Goal: Information Seeking & Learning: Learn about a topic

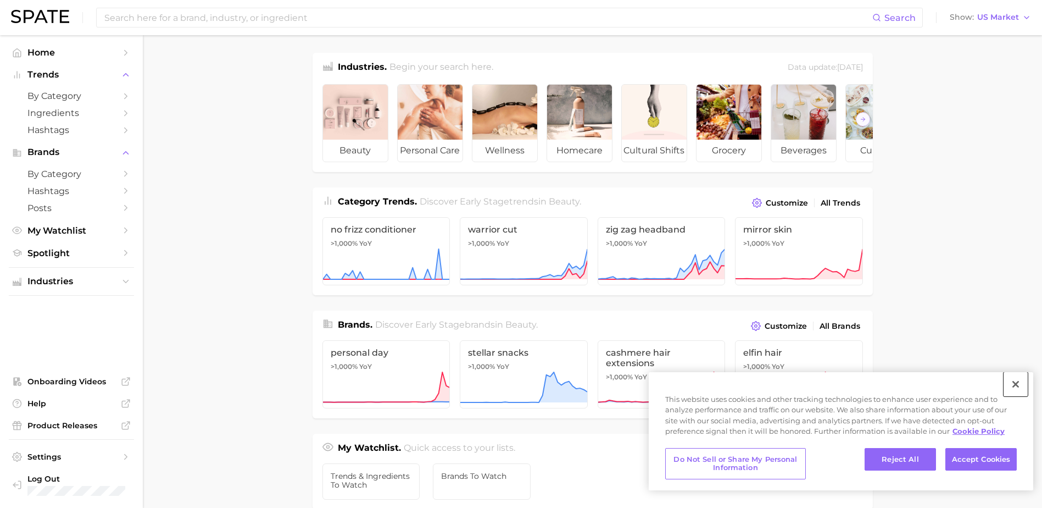
click at [1015, 381] on button "Close" at bounding box center [1016, 384] width 24 height 24
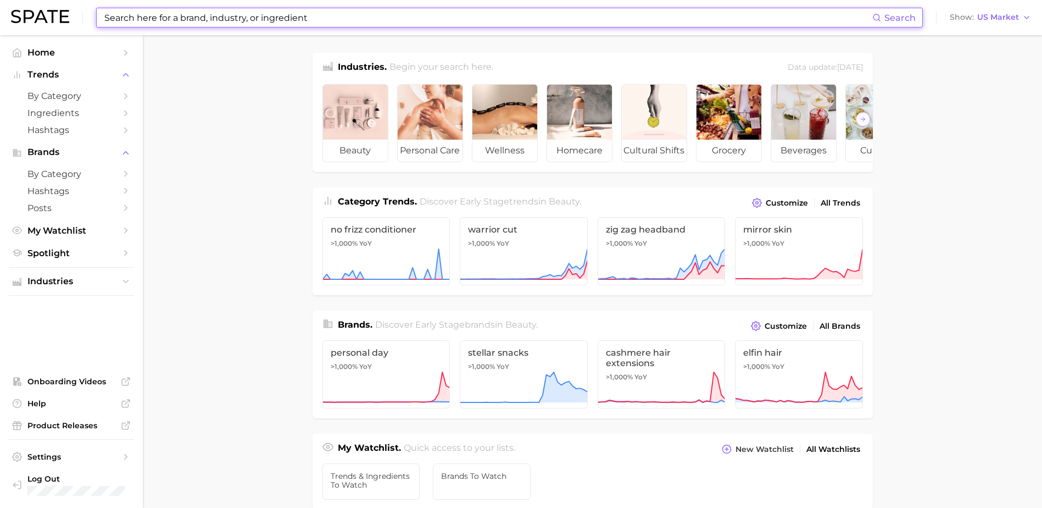
click at [469, 25] on input at bounding box center [487, 17] width 769 height 19
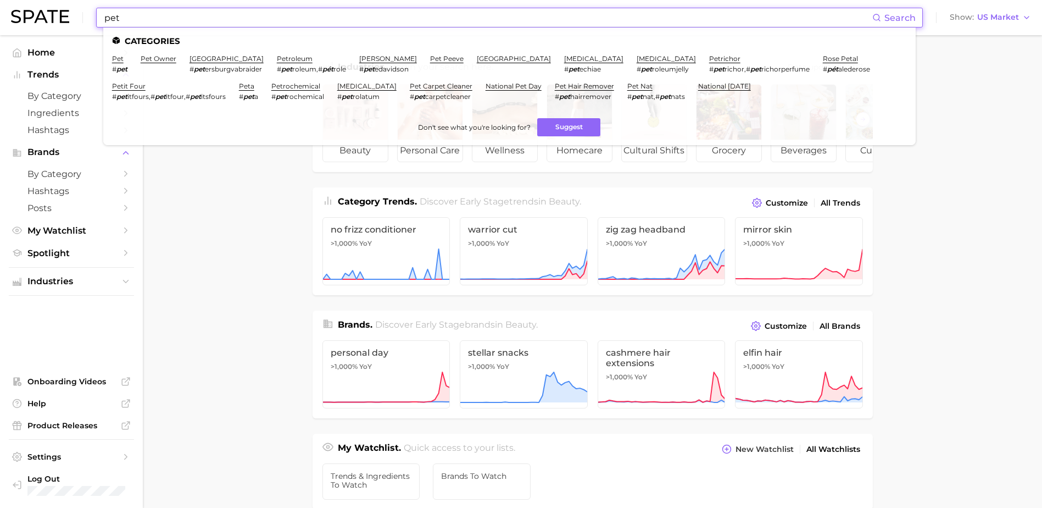
type input "pet"
click at [118, 63] on li "pet # pet" at bounding box center [119, 63] width 15 height 19
click at [114, 55] on link "pet" at bounding box center [118, 58] width 12 height 8
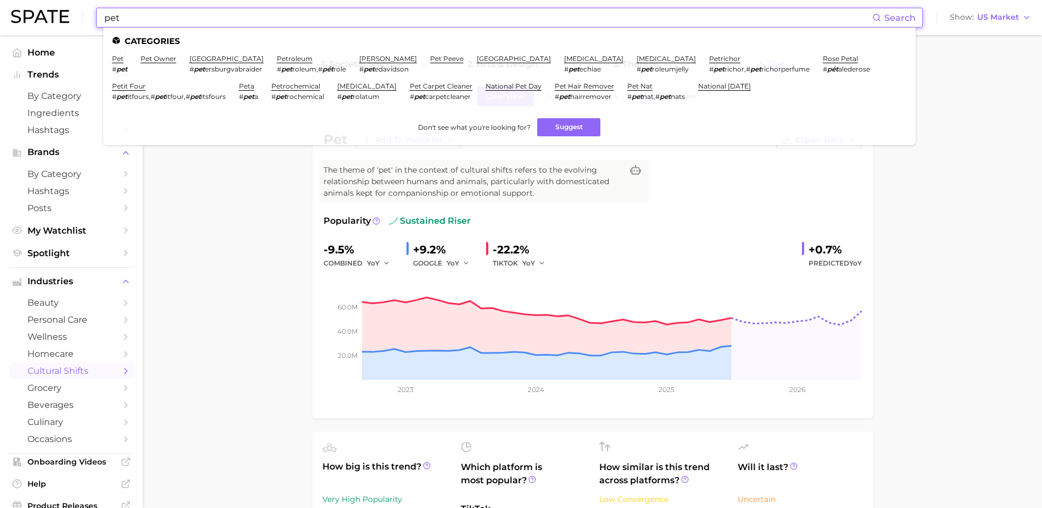
click at [261, 17] on input "pet" at bounding box center [487, 17] width 769 height 19
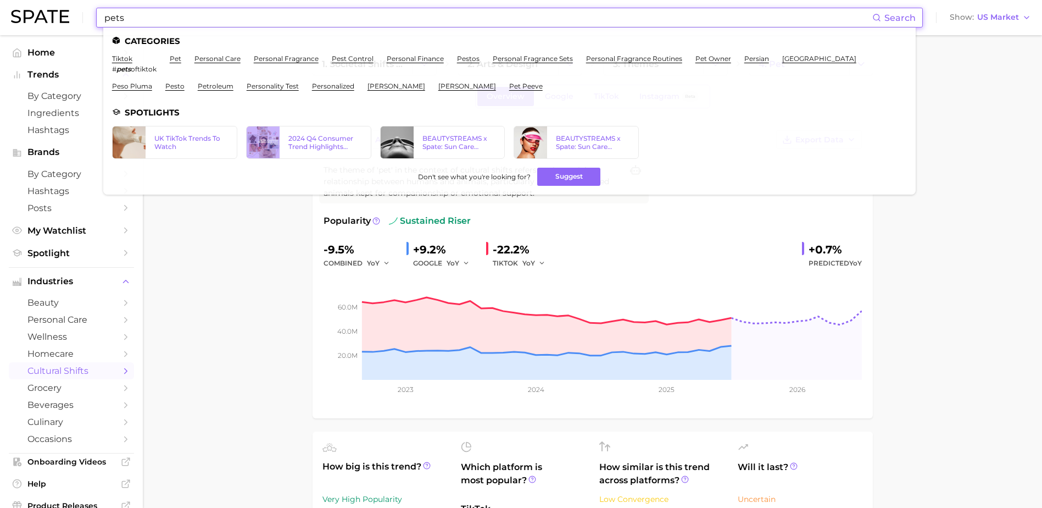
click at [113, 26] on input "pets" at bounding box center [487, 17] width 769 height 19
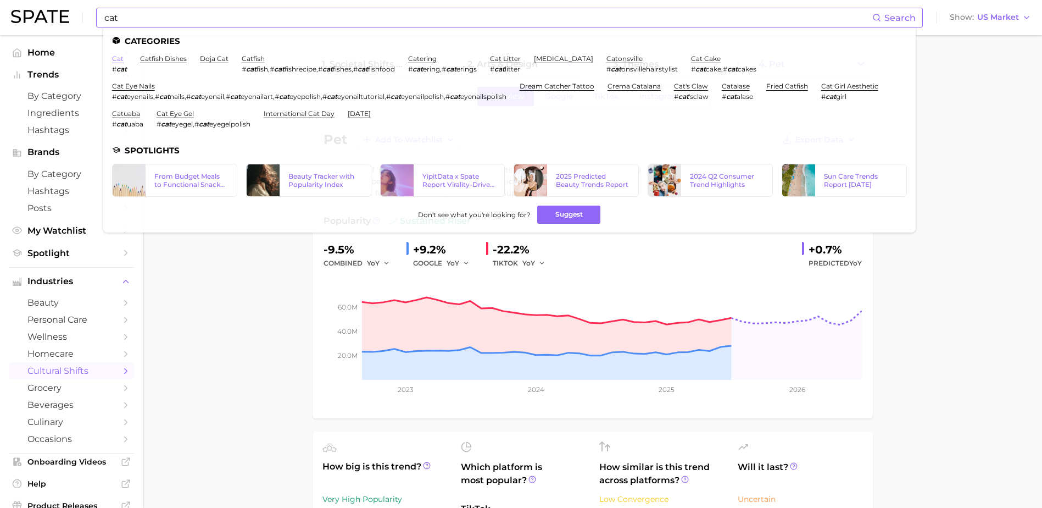
click at [114, 61] on link "cat" at bounding box center [118, 58] width 12 height 8
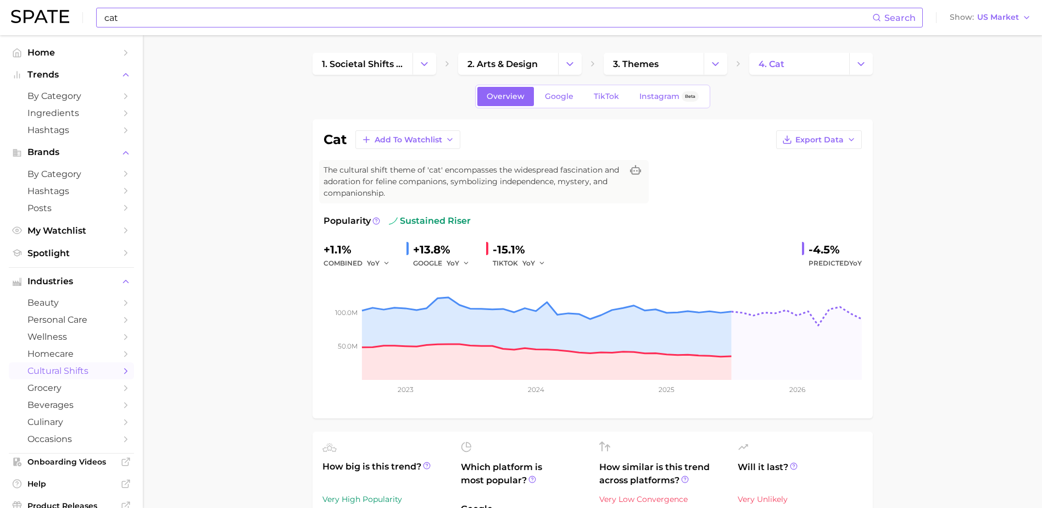
click at [181, 8] on div "cat Search" at bounding box center [509, 18] width 827 height 20
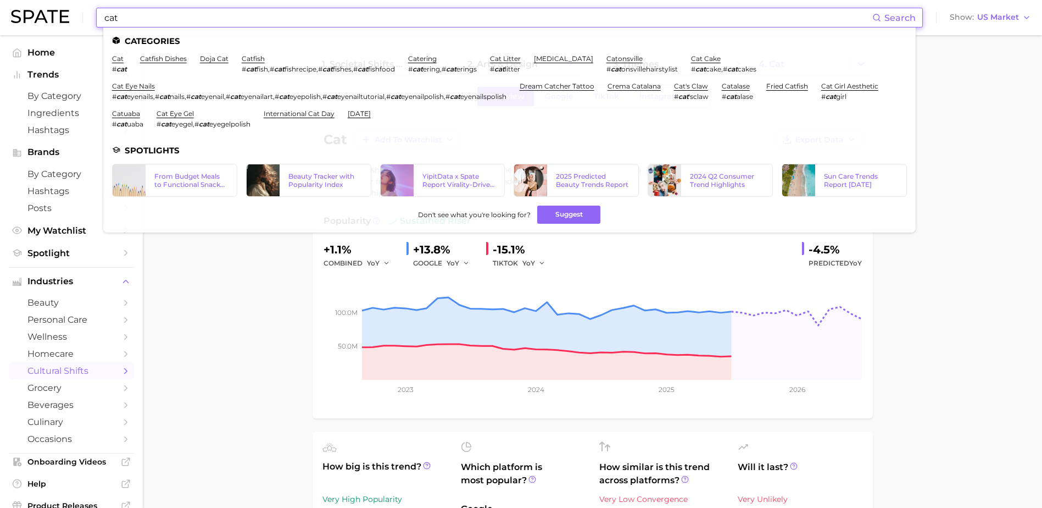
click at [180, 10] on input "cat" at bounding box center [487, 17] width 769 height 19
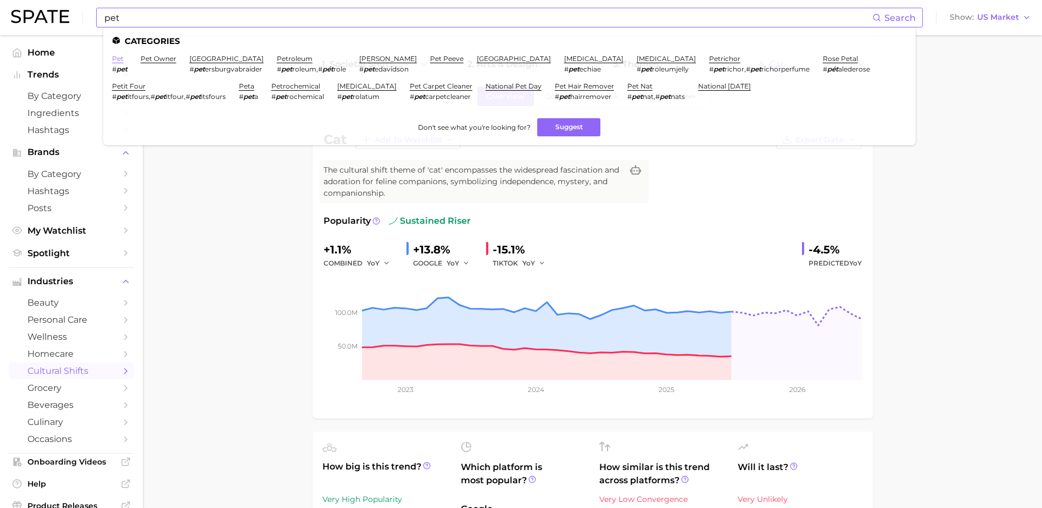
click at [117, 59] on link "pet" at bounding box center [118, 58] width 12 height 8
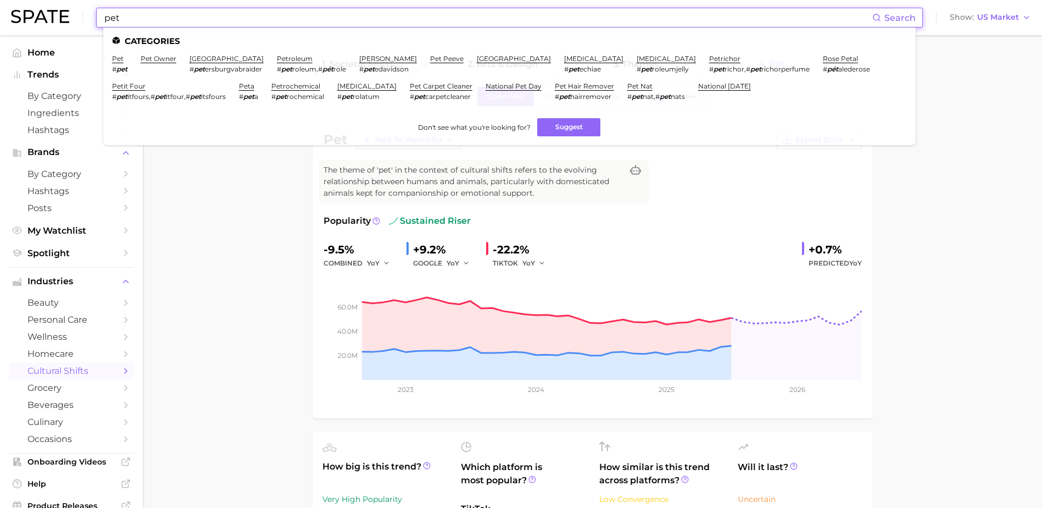
click at [176, 26] on input "pet" at bounding box center [487, 17] width 769 height 19
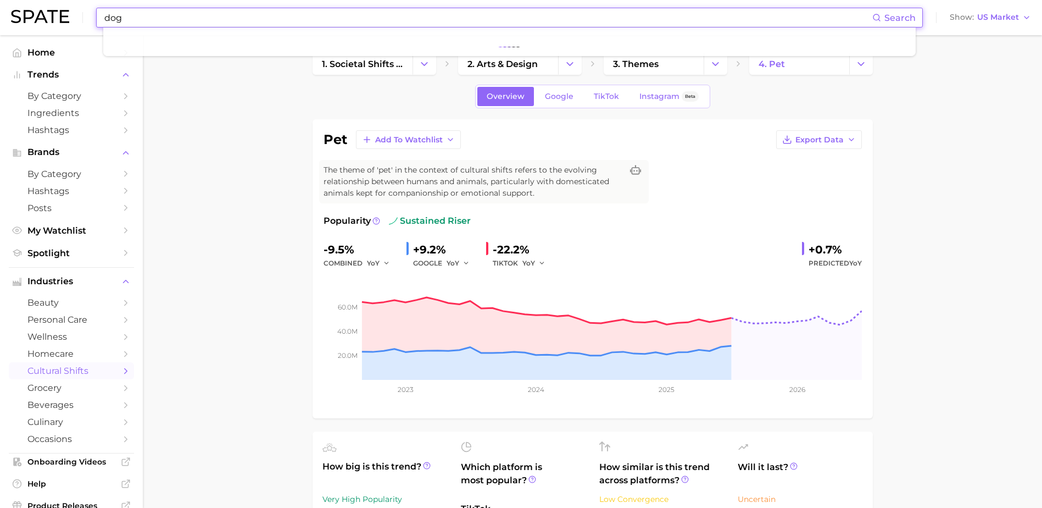
type input "dog"
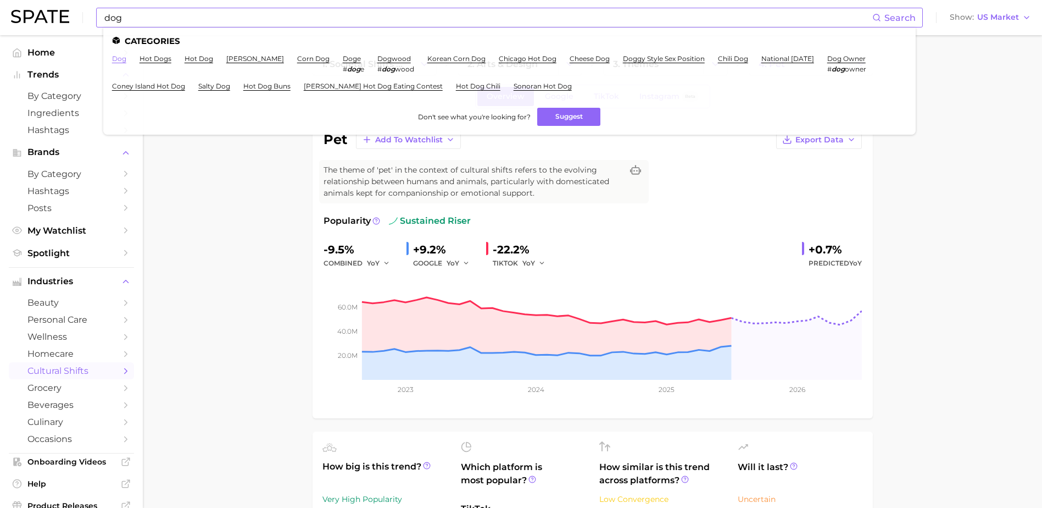
click at [115, 60] on link "dog" at bounding box center [119, 58] width 14 height 8
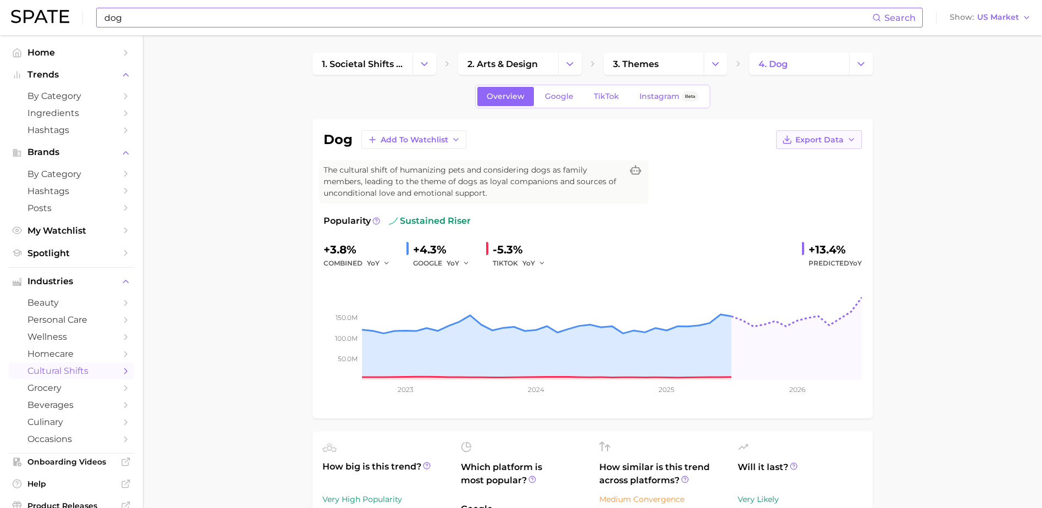
click at [818, 136] on span "Export Data" at bounding box center [820, 139] width 48 height 9
click at [801, 173] on button "Time Series Image" at bounding box center [801, 180] width 121 height 20
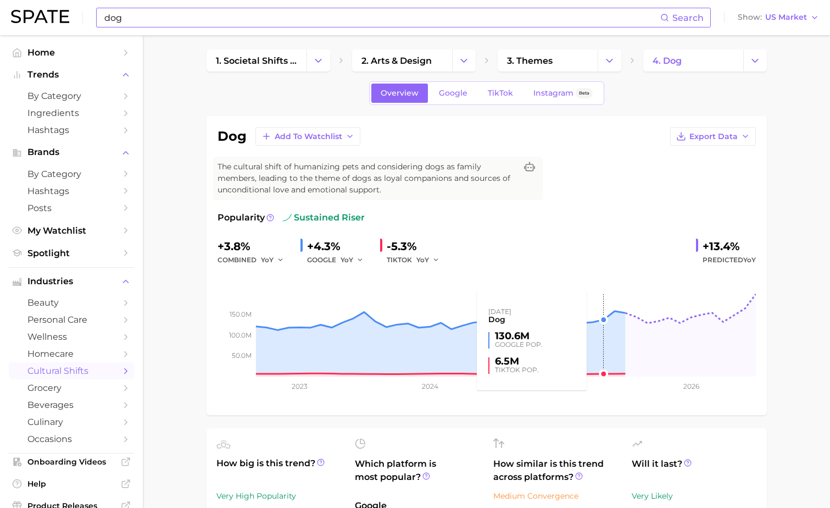
scroll to position [3, 0]
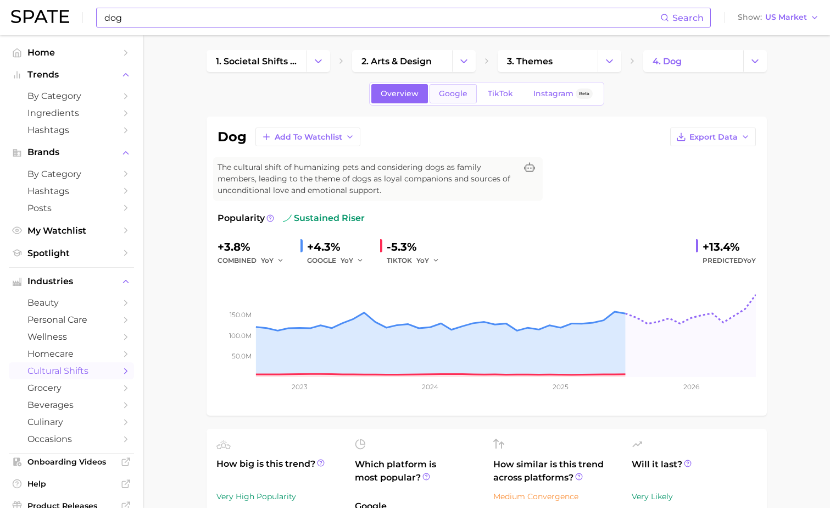
click at [451, 103] on link "Google" at bounding box center [453, 93] width 47 height 19
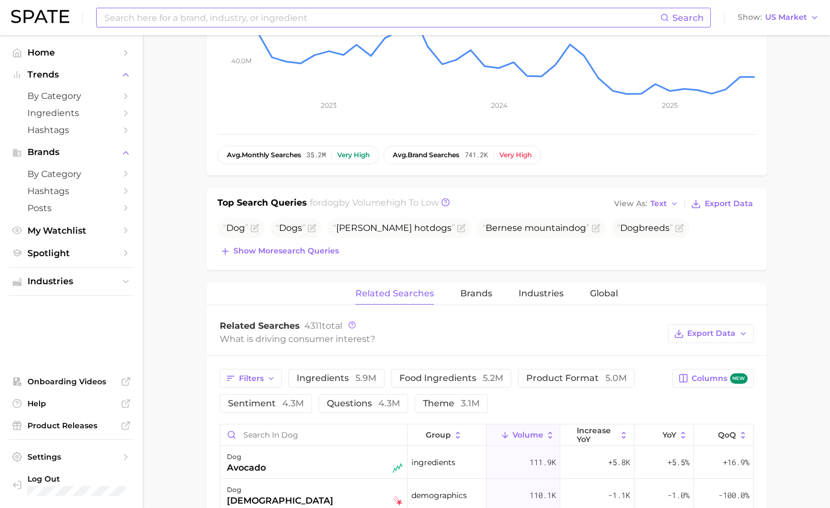
scroll to position [280, 0]
click at [320, 258] on button "Show more search queries" at bounding box center [280, 251] width 124 height 15
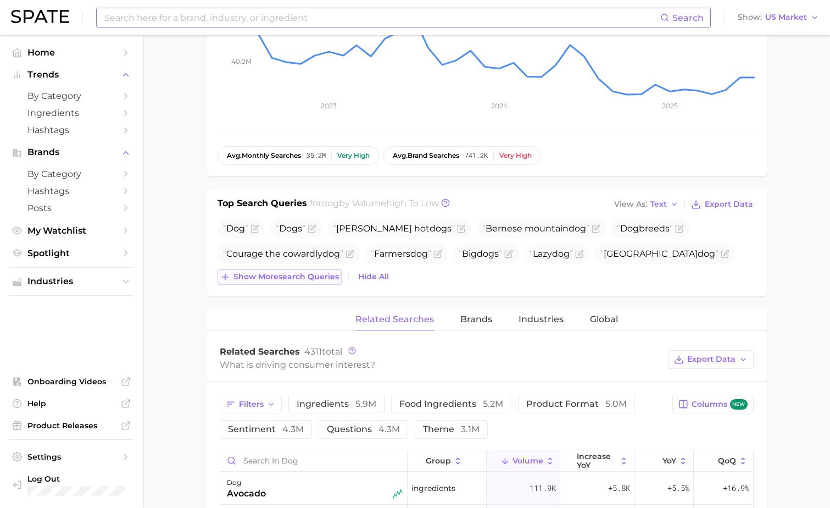
click at [320, 272] on span "Show more search queries" at bounding box center [287, 276] width 106 height 9
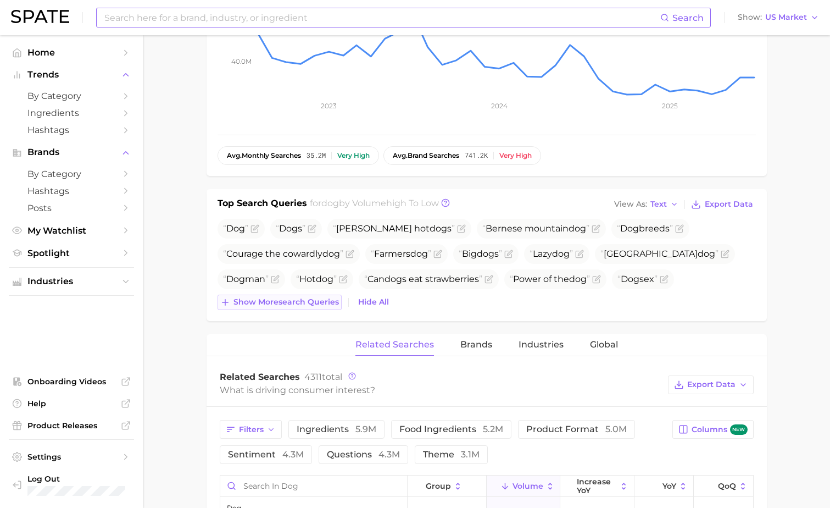
click at [312, 304] on span "Show more search queries" at bounding box center [287, 301] width 106 height 9
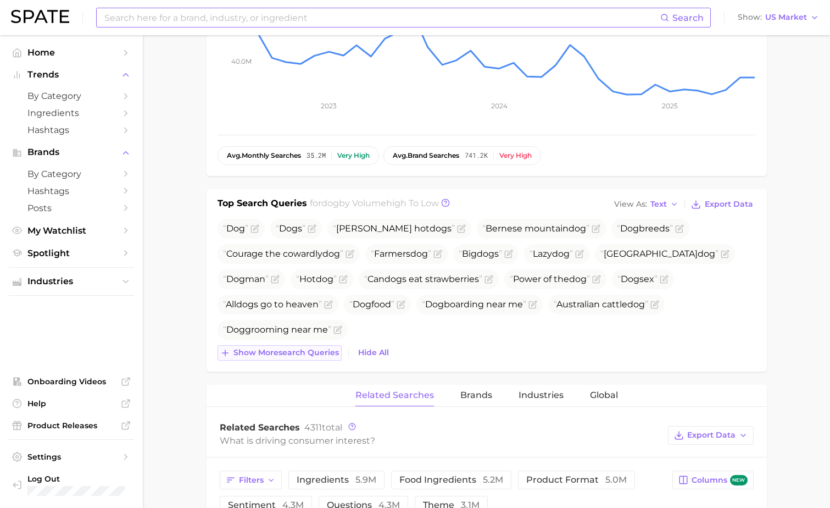
click at [298, 348] on span "Show more search queries" at bounding box center [287, 352] width 106 height 9
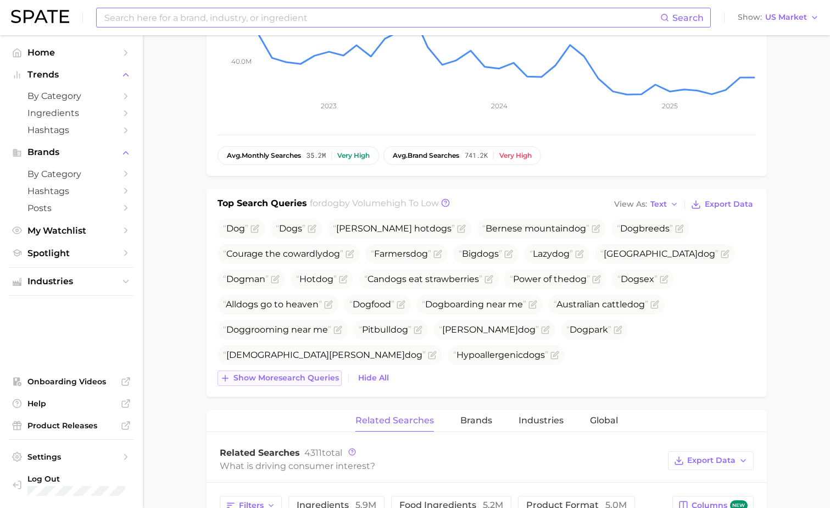
click at [298, 381] on span "Show more search queries" at bounding box center [287, 377] width 106 height 9
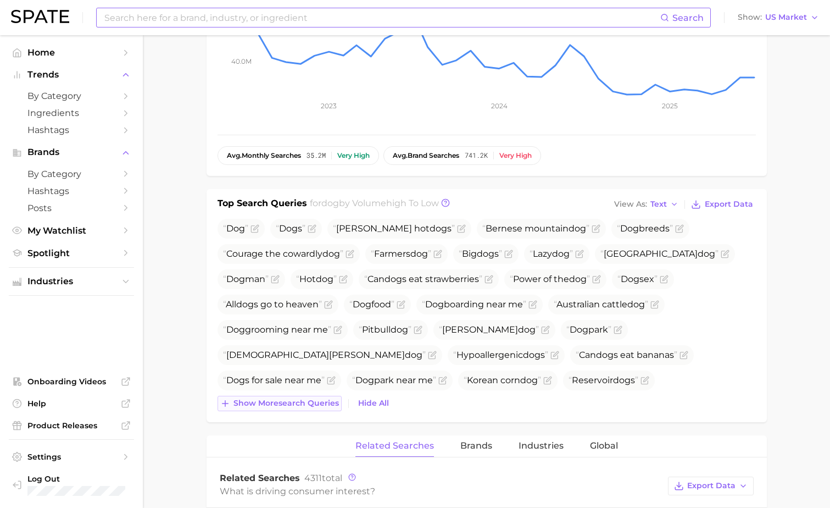
click at [293, 404] on span "Show more search queries" at bounding box center [287, 402] width 106 height 9
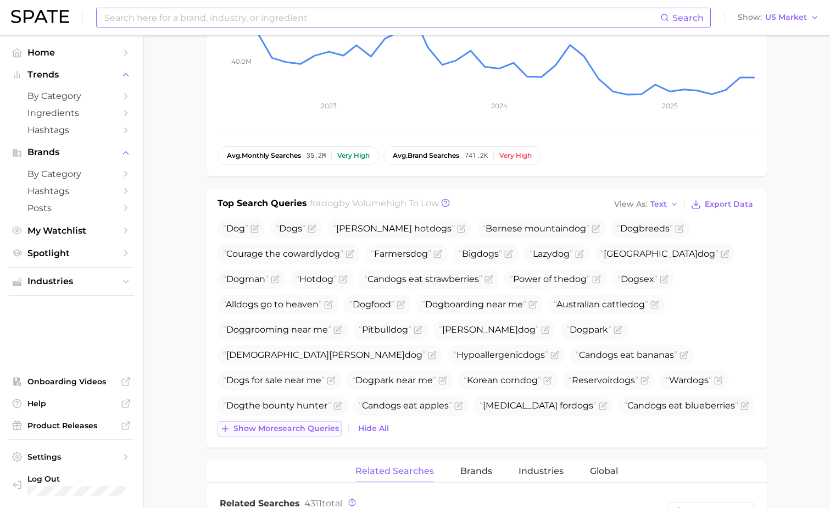
click at [283, 431] on span "Show more search queries" at bounding box center [287, 428] width 106 height 9
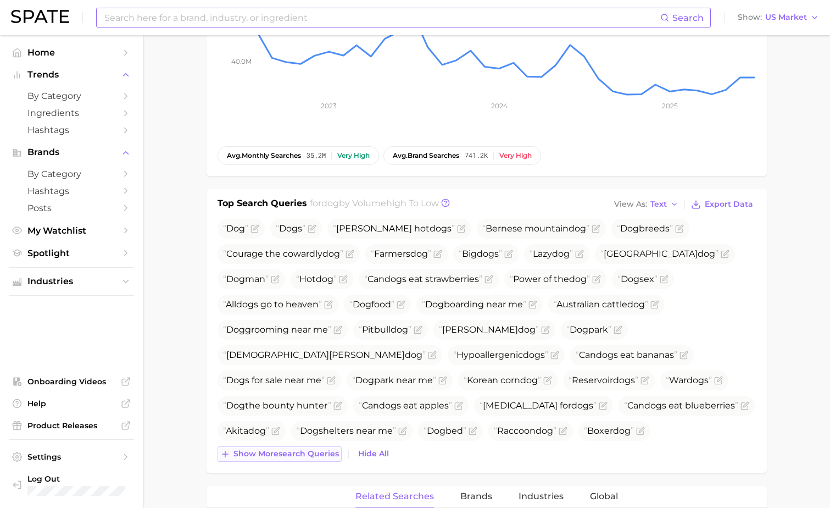
click at [281, 449] on span "Show more search queries" at bounding box center [287, 453] width 106 height 9
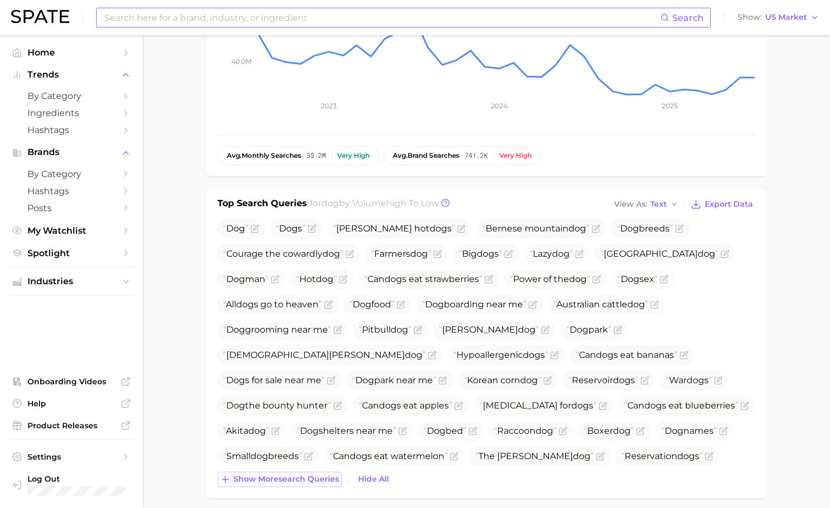
click at [276, 476] on span "Show more search queries" at bounding box center [287, 478] width 106 height 9
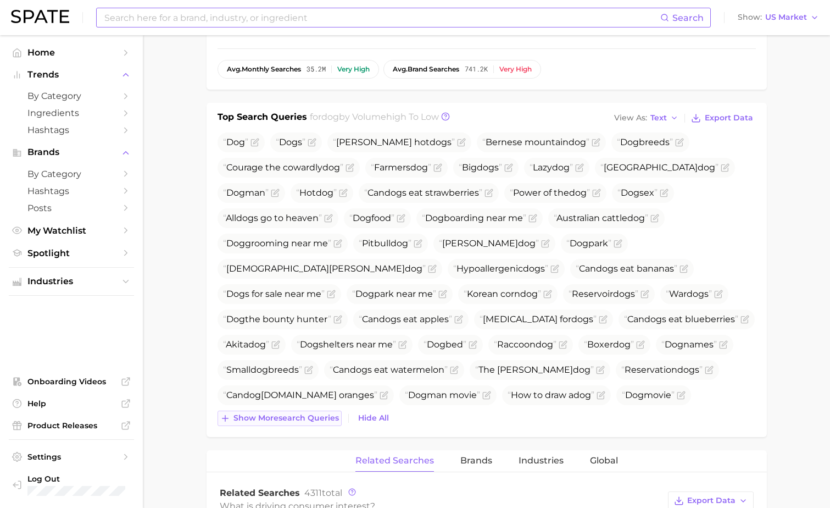
scroll to position [369, 0]
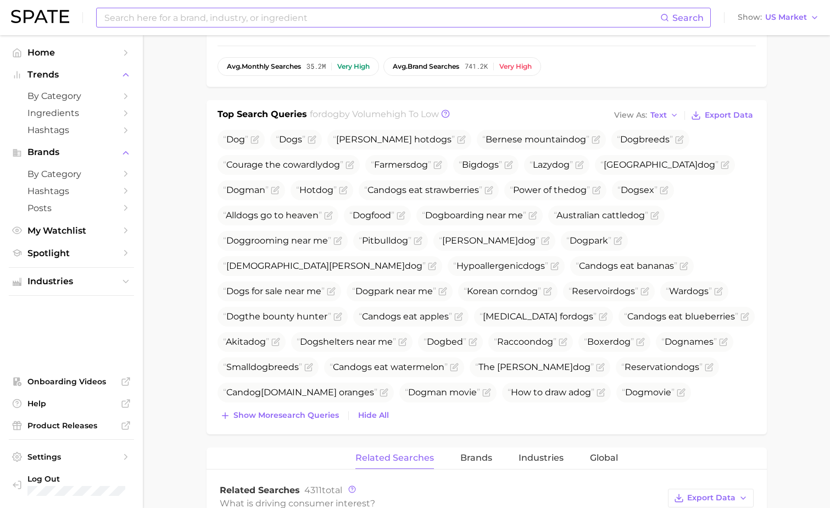
click at [291, 423] on div "Top Search Queries for dog by Volume high to low View As Text Export Data Dog D…" at bounding box center [487, 267] width 560 height 334
click at [293, 417] on span "Show more search queries" at bounding box center [287, 414] width 106 height 9
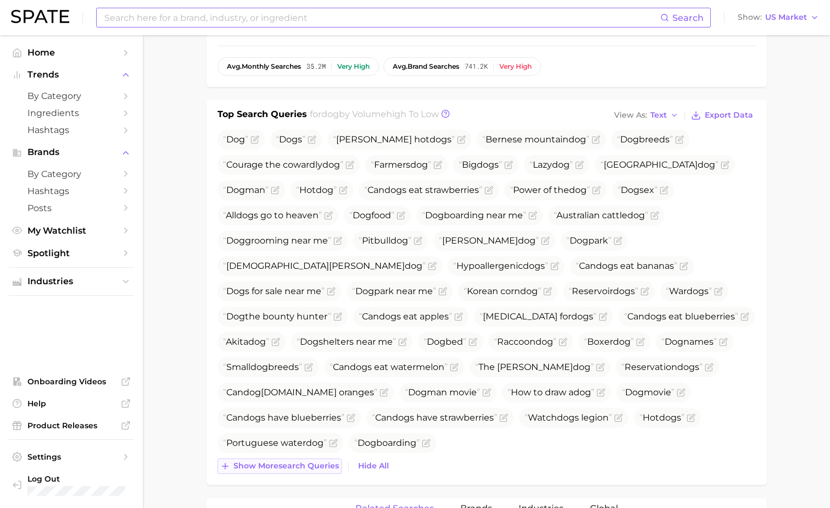
click at [286, 470] on span "Show more search queries" at bounding box center [287, 465] width 106 height 9
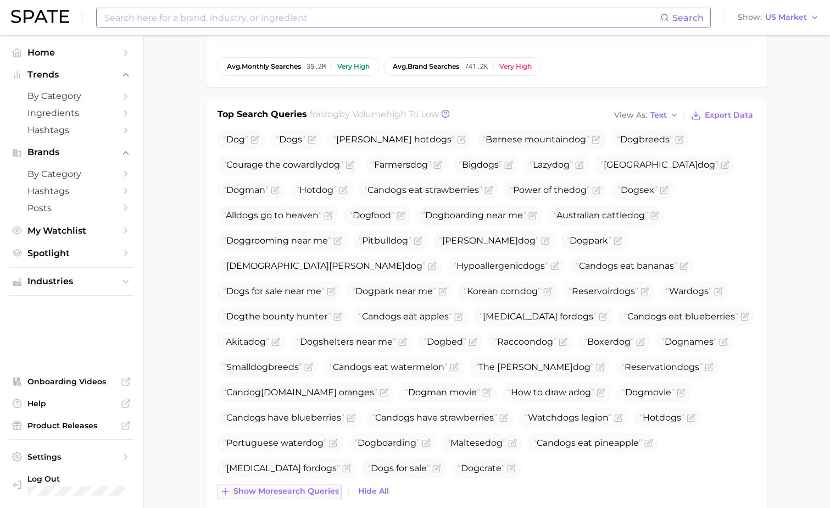
click at [305, 491] on span "Show more search queries" at bounding box center [287, 490] width 106 height 9
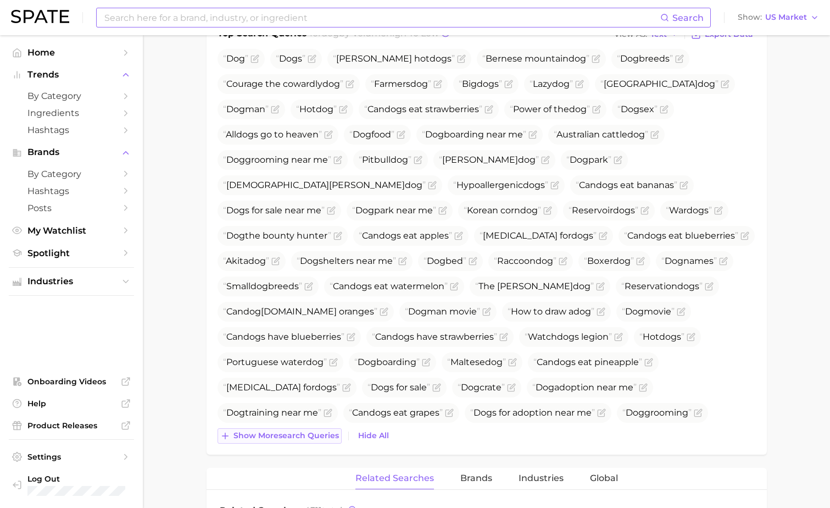
scroll to position [450, 0]
click at [305, 436] on span "Show more search queries" at bounding box center [287, 434] width 106 height 9
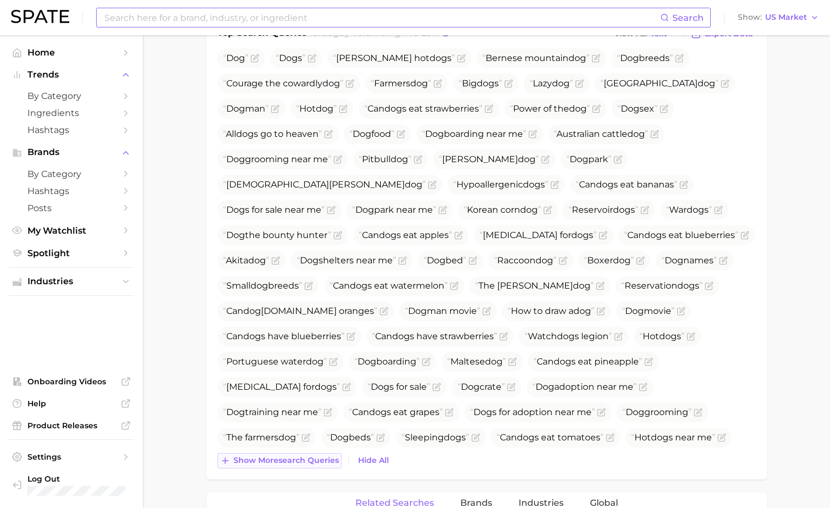
click at [297, 454] on button "Show more search queries" at bounding box center [280, 460] width 124 height 15
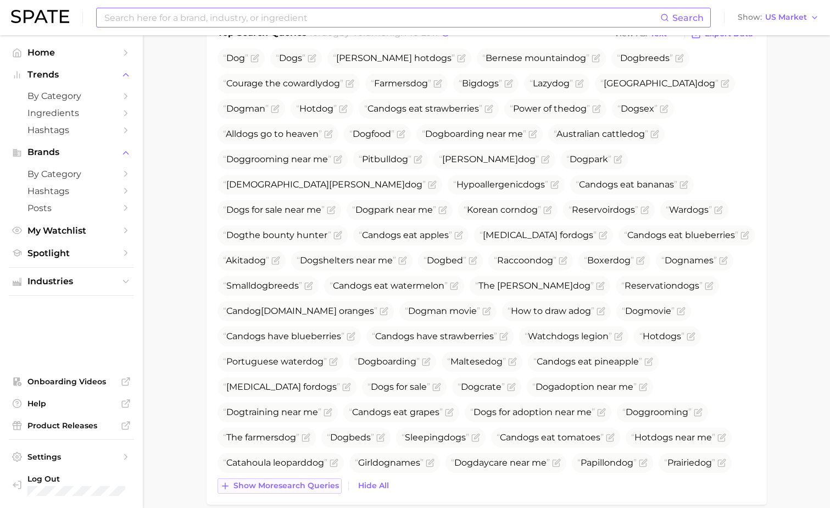
scroll to position [472, 0]
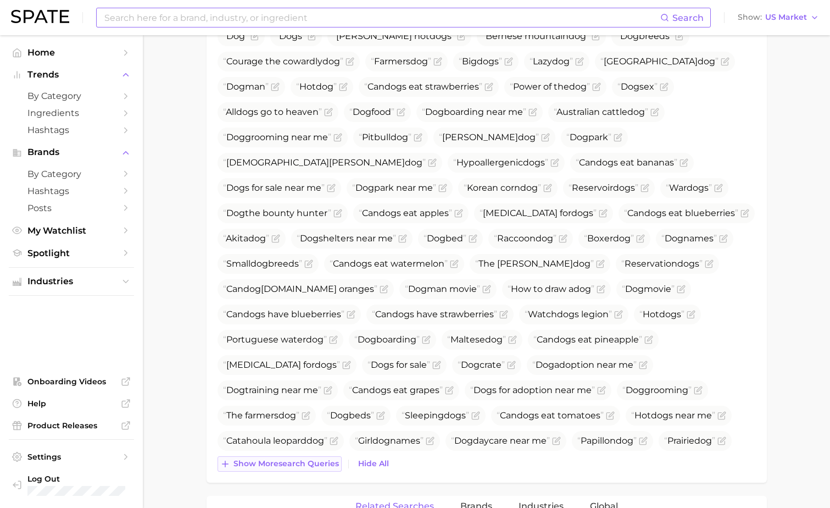
click at [284, 462] on span "Show more search queries" at bounding box center [287, 463] width 106 height 9
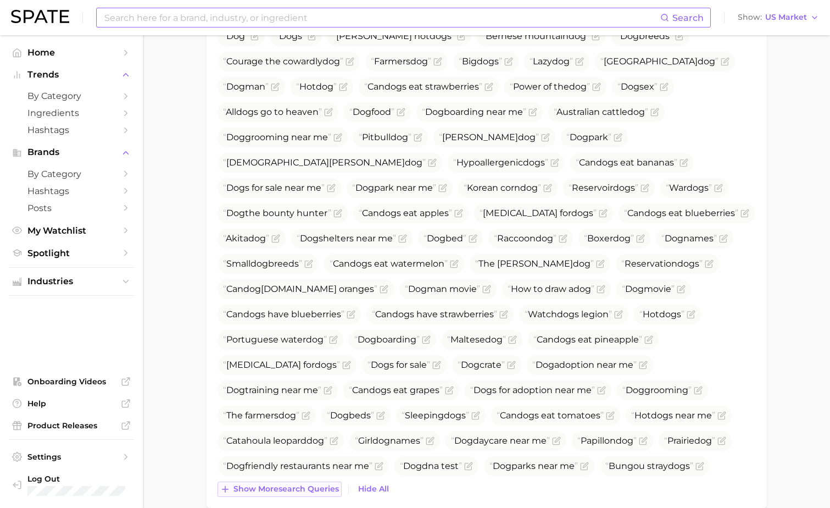
click at [276, 484] on span "Show more search queries" at bounding box center [287, 488] width 106 height 9
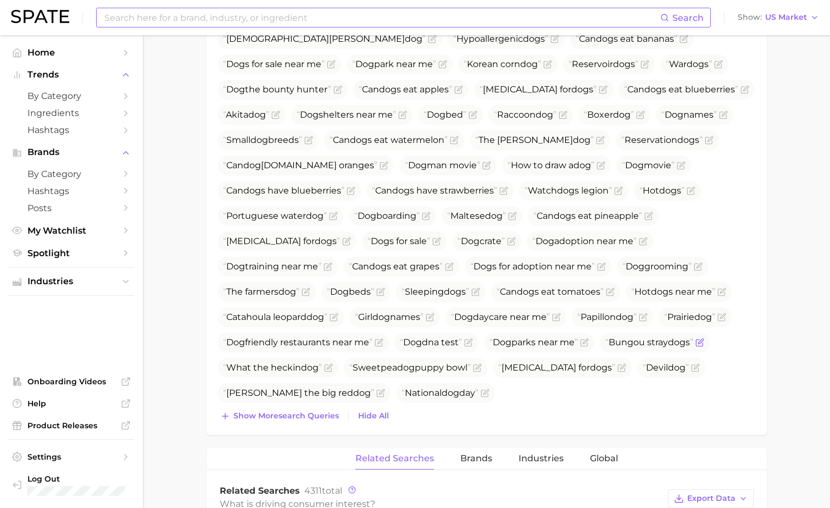
scroll to position [596, 0]
click at [310, 413] on span "Show more search queries" at bounding box center [287, 414] width 106 height 9
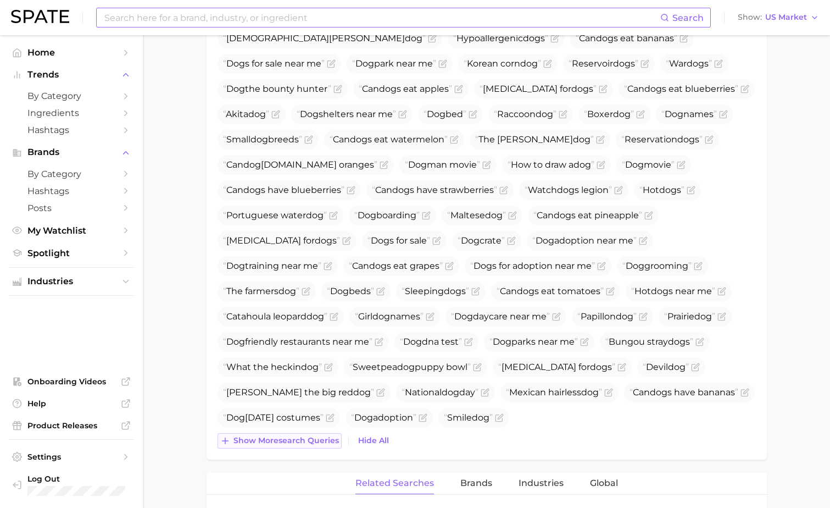
click at [302, 437] on span "Show more search queries" at bounding box center [287, 440] width 106 height 9
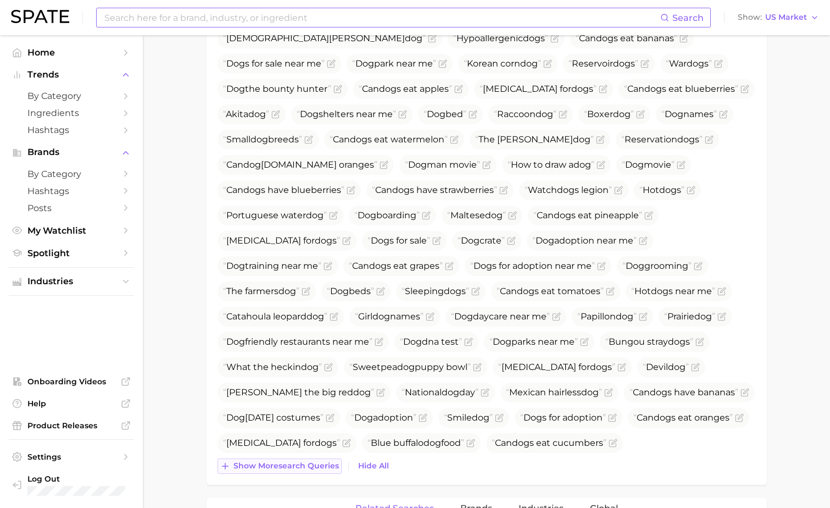
click at [300, 463] on span "Show more search queries" at bounding box center [287, 465] width 106 height 9
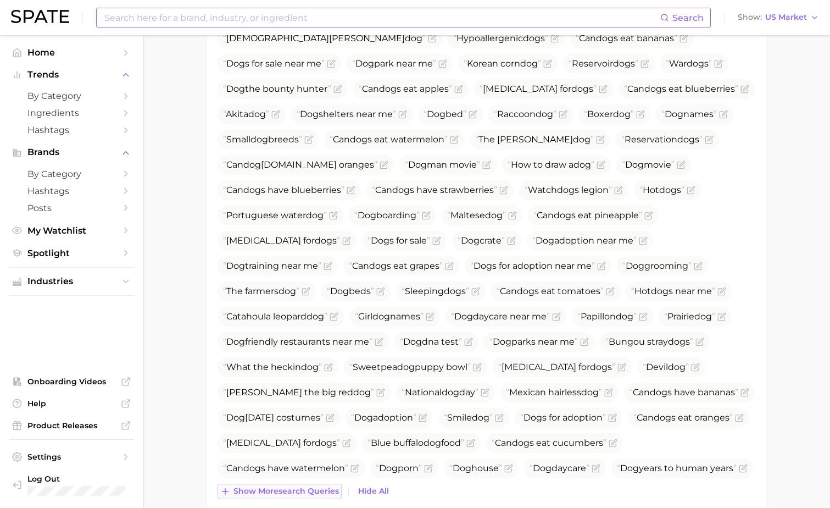
click at [315, 495] on span "Show more search queries" at bounding box center [287, 490] width 106 height 9
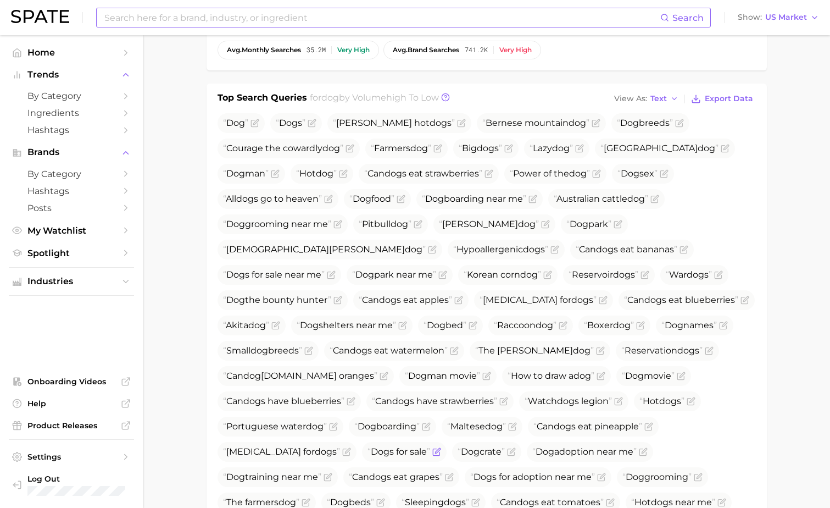
scroll to position [374, 0]
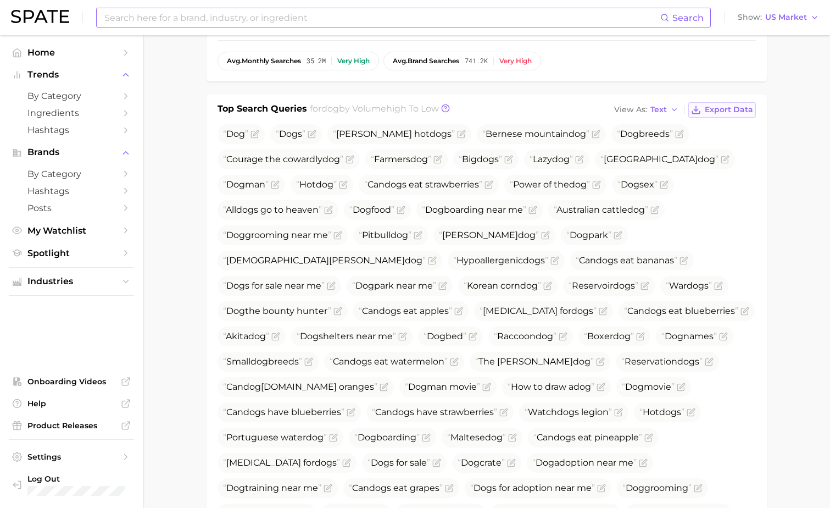
click at [710, 114] on span "Export Data" at bounding box center [729, 109] width 48 height 9
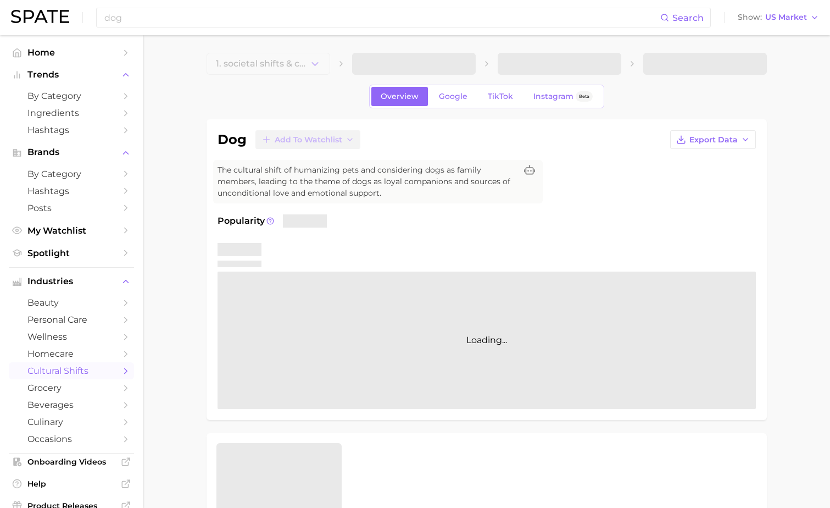
scroll to position [265, 0]
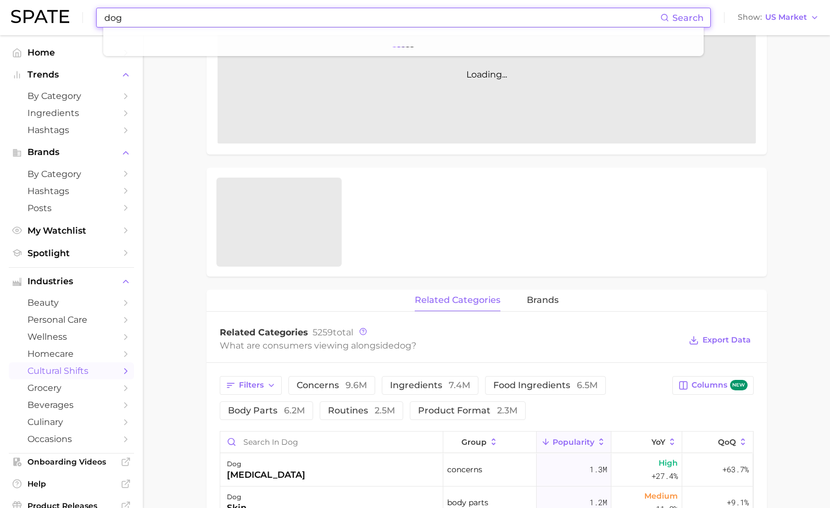
click at [165, 16] on input "dog" at bounding box center [381, 17] width 557 height 19
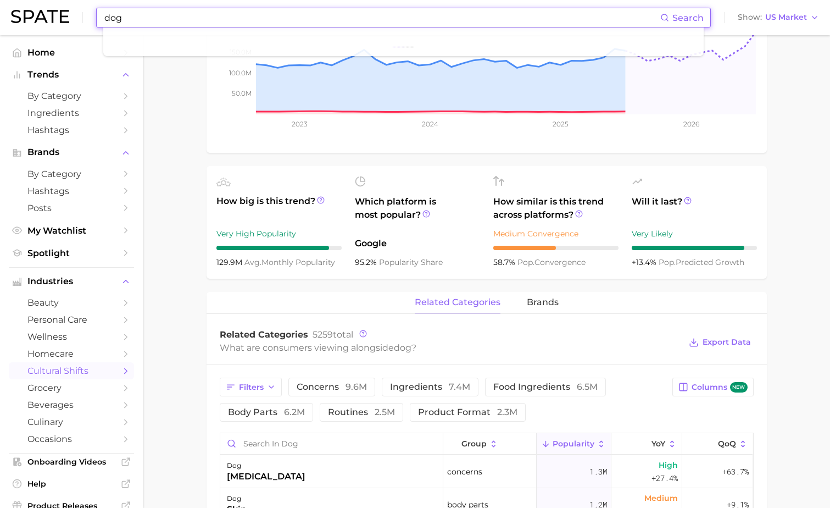
click at [165, 16] on input "dog" at bounding box center [381, 17] width 557 height 19
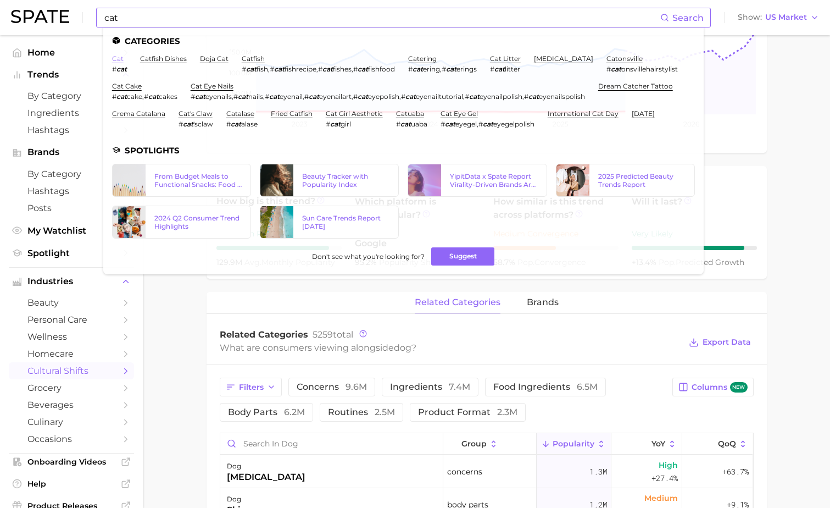
click at [119, 62] on link "cat" at bounding box center [118, 58] width 12 height 8
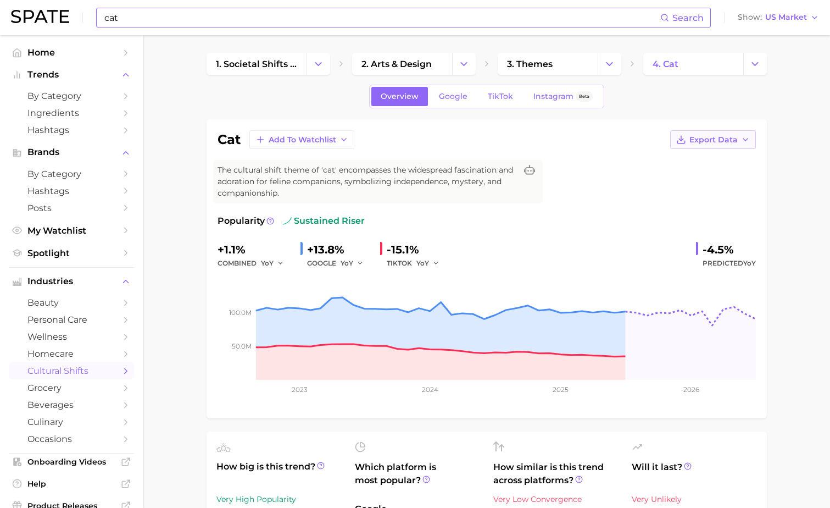
click at [718, 145] on button "Export Data" at bounding box center [713, 139] width 86 height 19
click at [706, 174] on button "Time Series Image" at bounding box center [695, 180] width 121 height 20
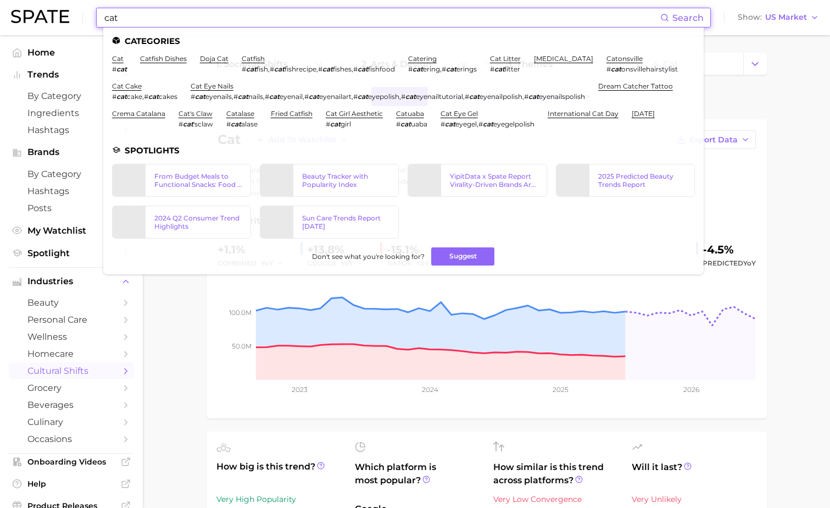
click at [228, 13] on input "cat" at bounding box center [381, 17] width 557 height 19
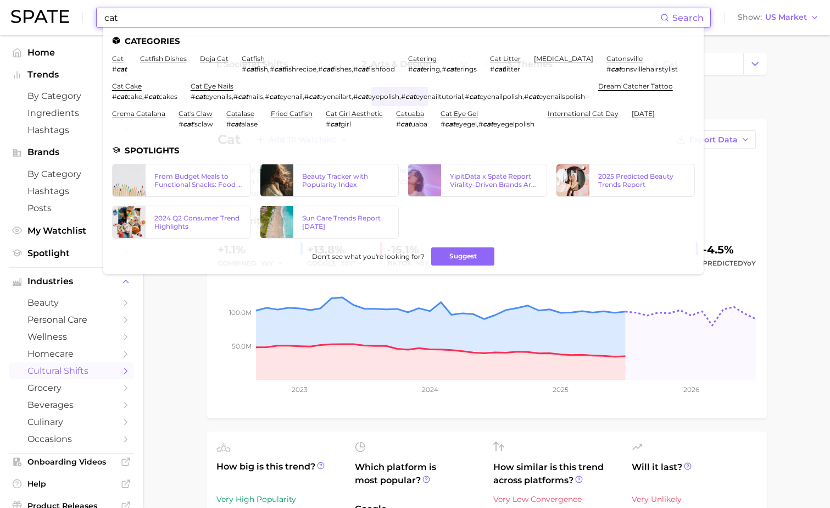
click at [228, 13] on input "cat" at bounding box center [381, 17] width 557 height 19
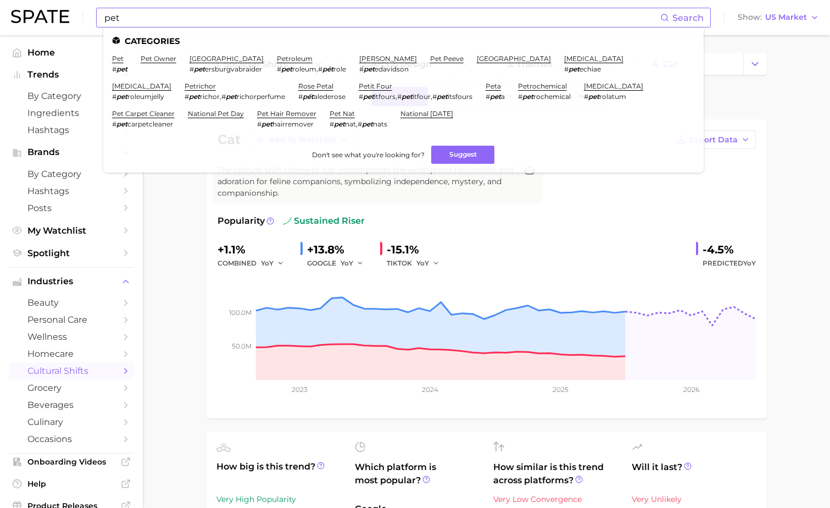
click at [114, 63] on li "pet # pet" at bounding box center [119, 63] width 15 height 19
click at [116, 55] on link "pet" at bounding box center [118, 58] width 12 height 8
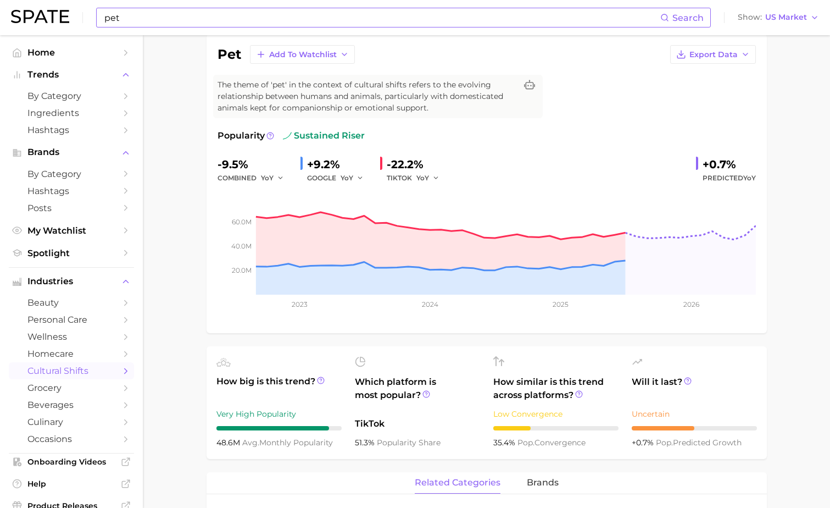
scroll to position [85, 0]
click at [518, 136] on div "Popularity sustained riser" at bounding box center [487, 136] width 539 height 13
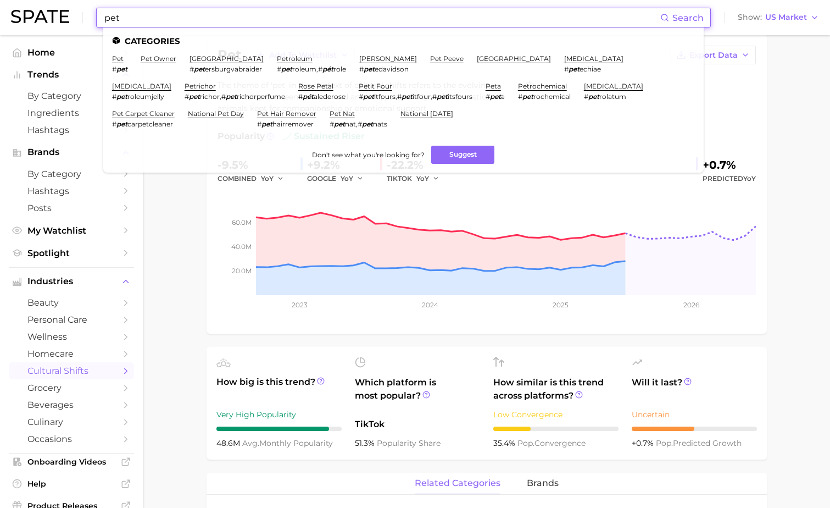
click at [120, 21] on input "pet" at bounding box center [381, 17] width 557 height 19
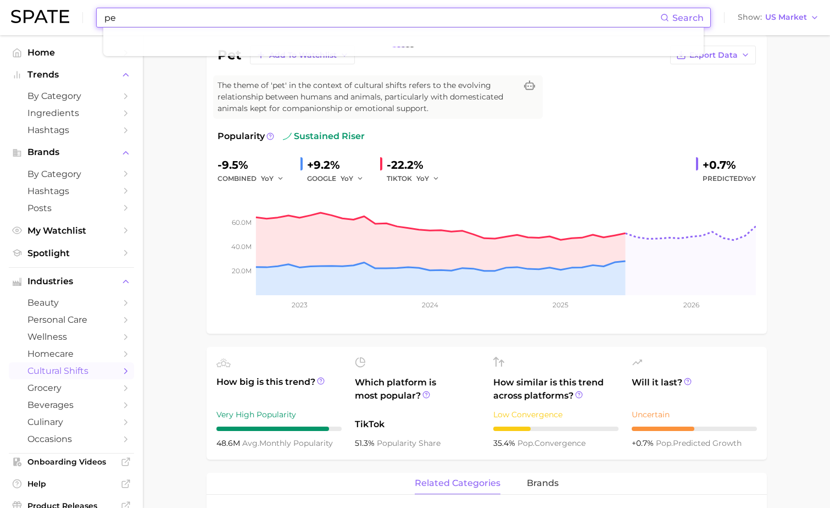
type input "p"
type input "c"
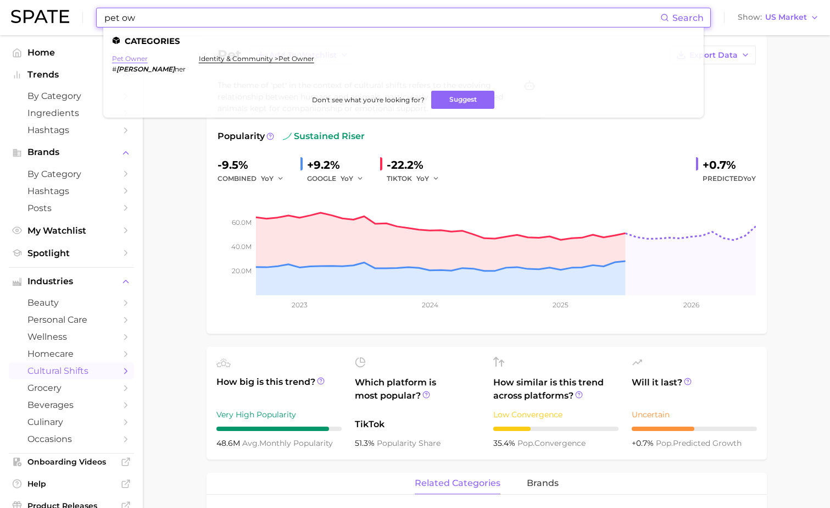
type input "pet ow"
click at [147, 54] on link "pet owner" at bounding box center [130, 58] width 36 height 8
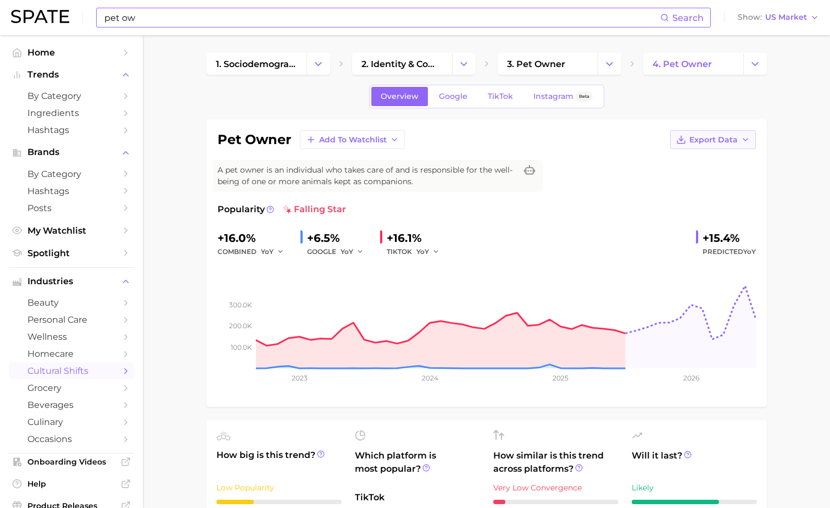
click at [738, 141] on button "Export Data" at bounding box center [713, 139] width 86 height 19
click at [696, 176] on span "Time Series Image" at bounding box center [691, 179] width 74 height 9
click at [445, 90] on link "Google" at bounding box center [453, 96] width 47 height 19
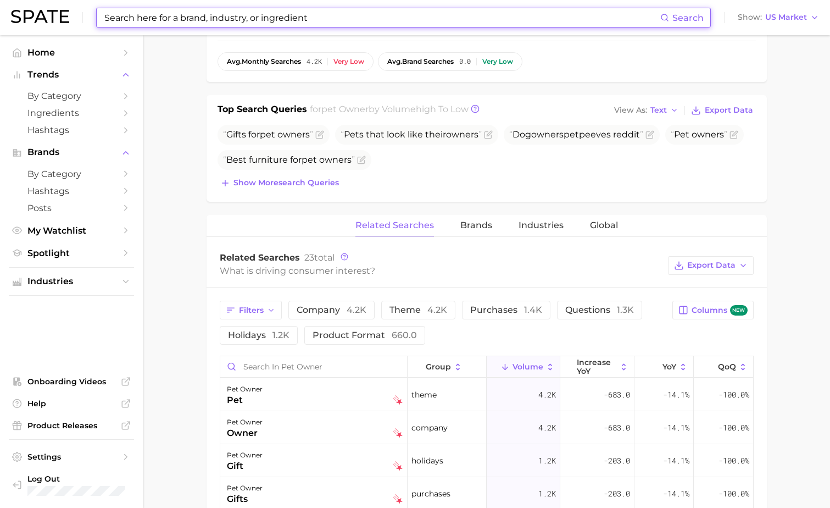
scroll to position [362, 0]
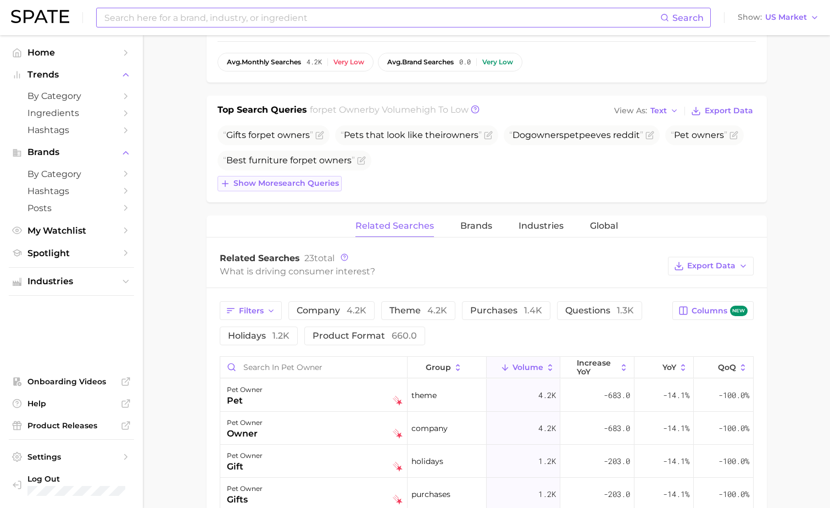
click at [321, 183] on span "Show more search queries" at bounding box center [287, 183] width 106 height 9
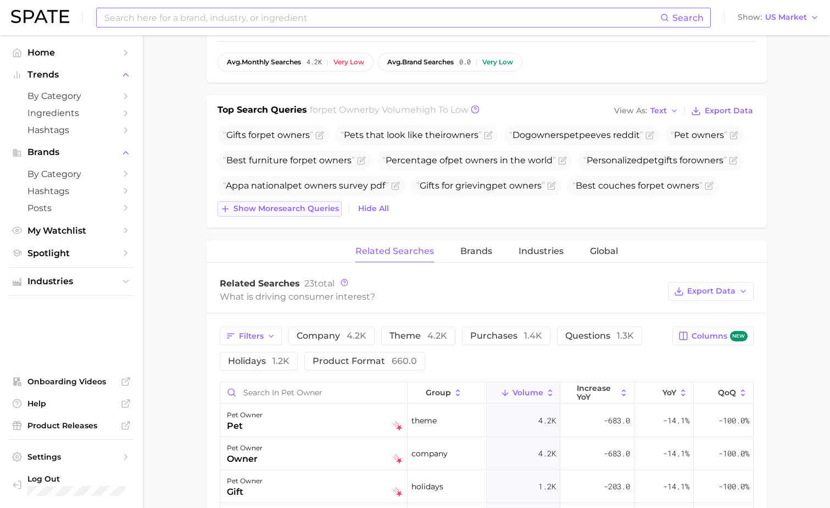
click at [318, 207] on span "Show more search queries" at bounding box center [287, 208] width 106 height 9
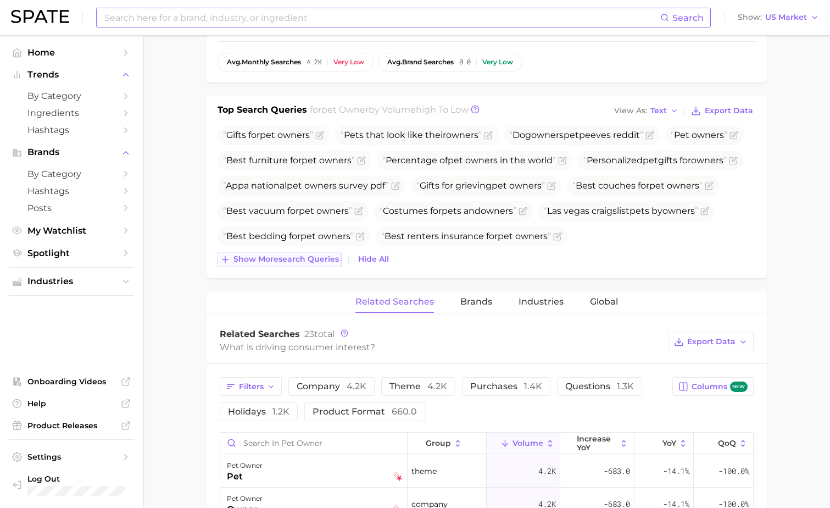
click at [318, 207] on span "owner" at bounding box center [331, 211] width 28 height 10
click at [291, 262] on span "Show more search queries" at bounding box center [287, 258] width 106 height 9
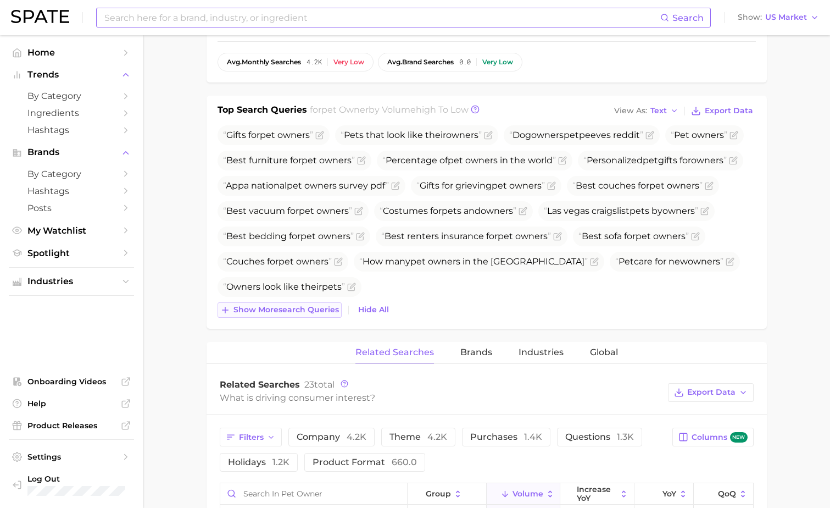
click at [287, 309] on span "Show more search queries" at bounding box center [287, 309] width 106 height 9
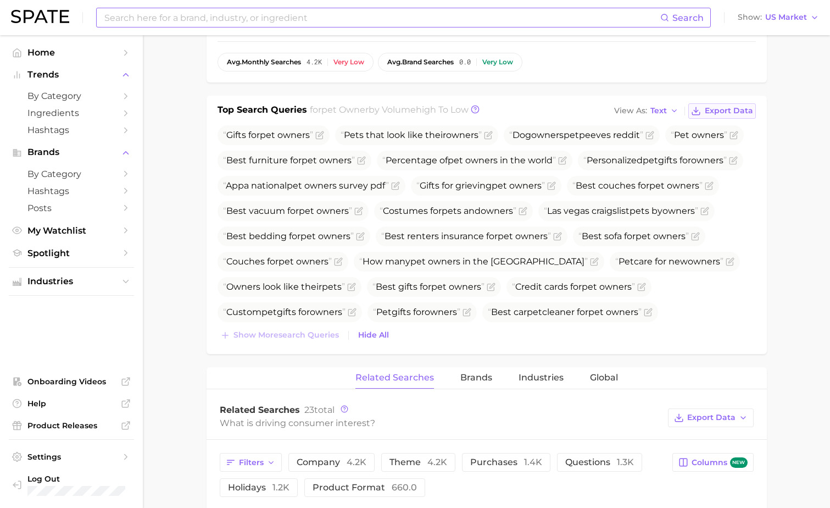
click at [720, 110] on span "Export Data" at bounding box center [729, 110] width 48 height 9
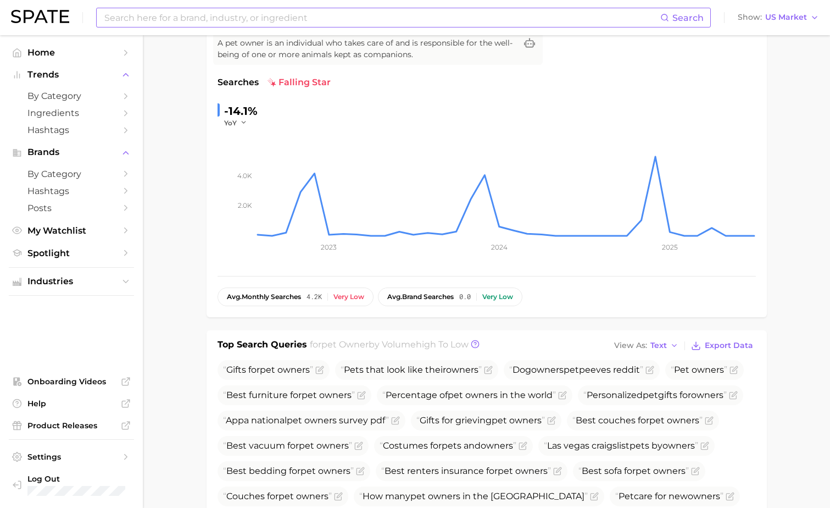
scroll to position [0, 0]
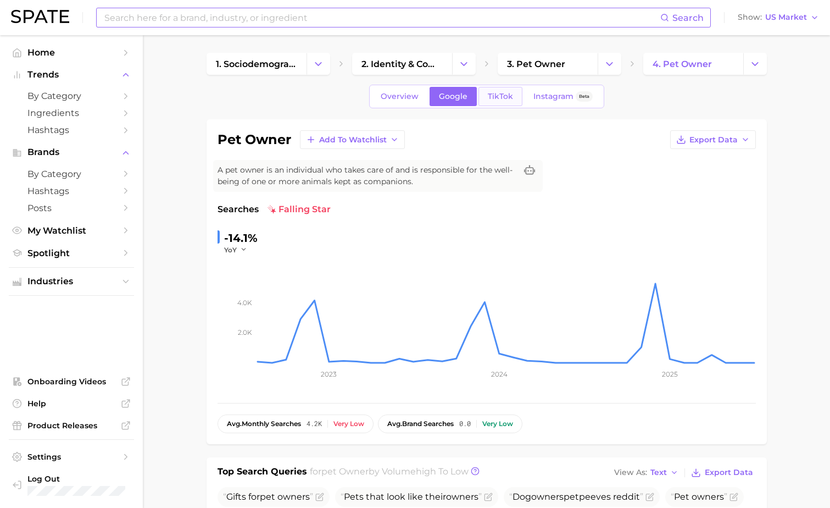
click at [491, 97] on span "TikTok" at bounding box center [500, 96] width 25 height 9
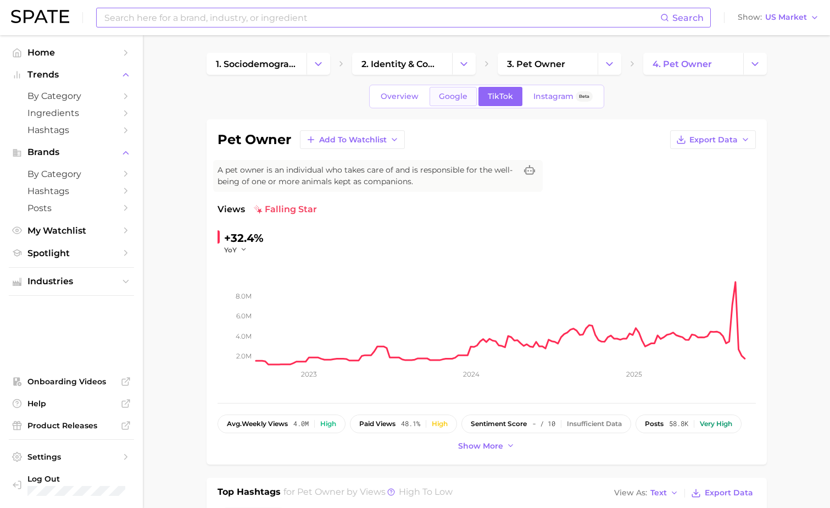
click at [459, 102] on link "Google" at bounding box center [453, 96] width 47 height 19
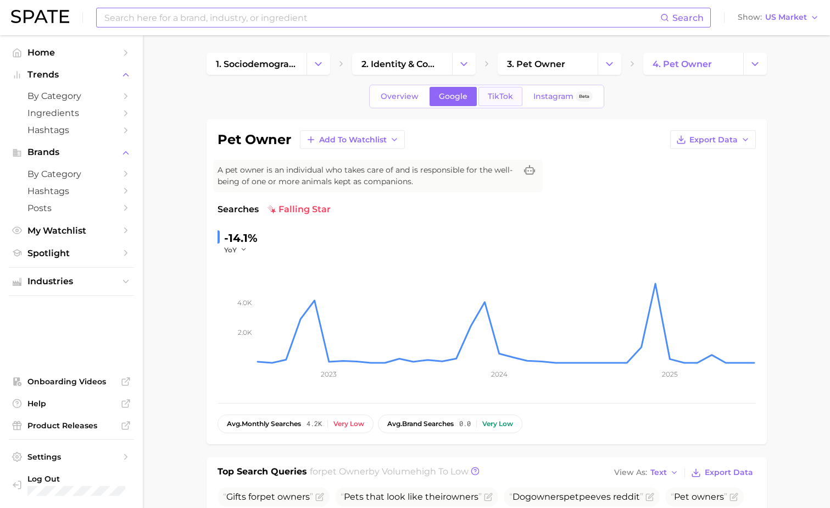
click at [508, 98] on span "TikTok" at bounding box center [500, 96] width 25 height 9
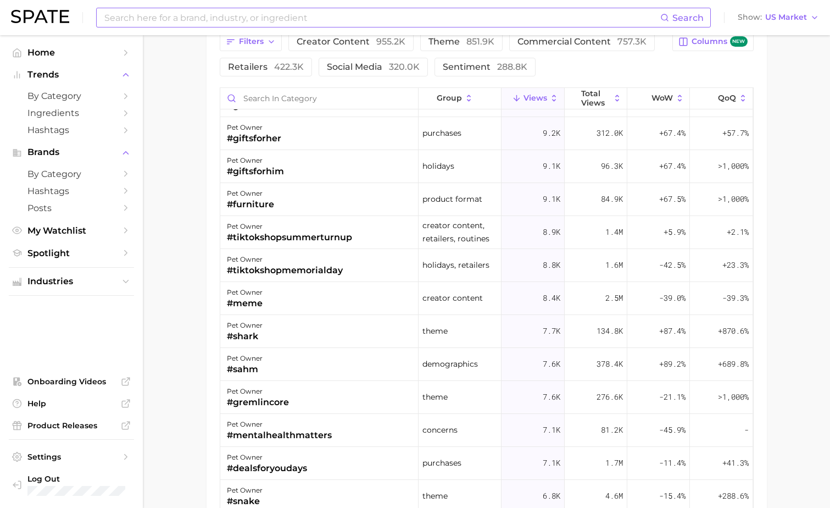
scroll to position [1906, 0]
click at [279, 90] on input "Search in category" at bounding box center [319, 98] width 198 height 21
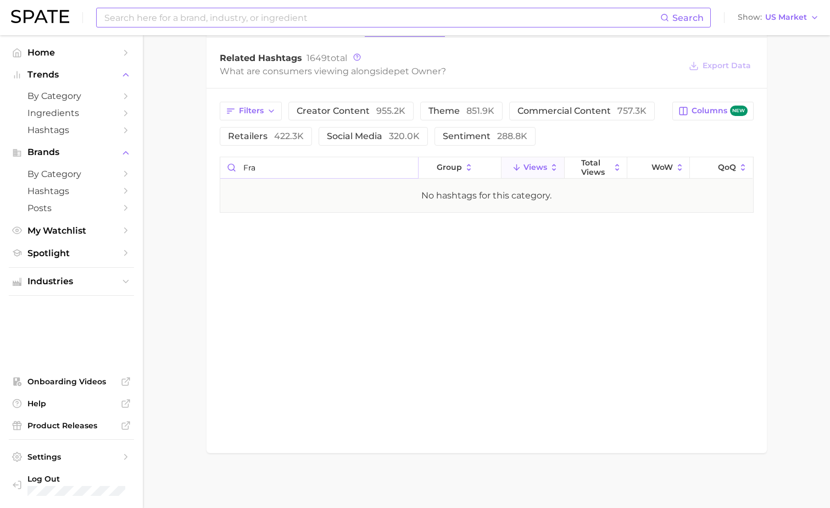
scroll to position [858, 0]
type input "f"
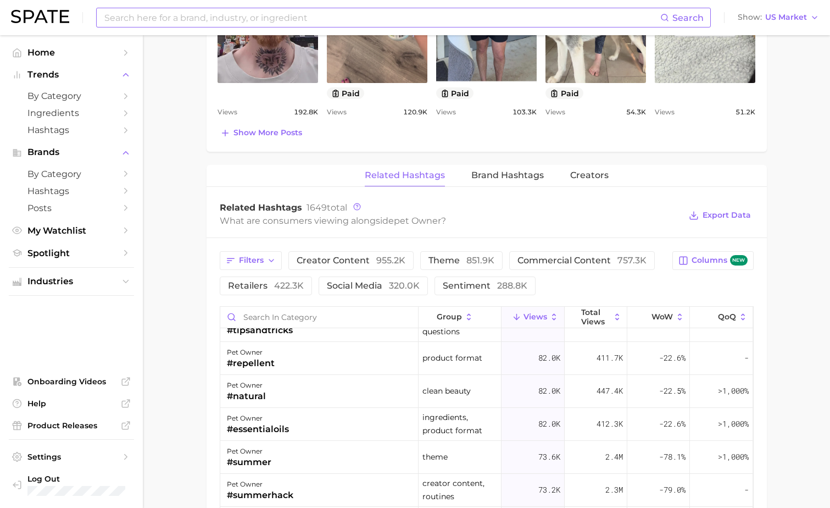
scroll to position [383, 0]
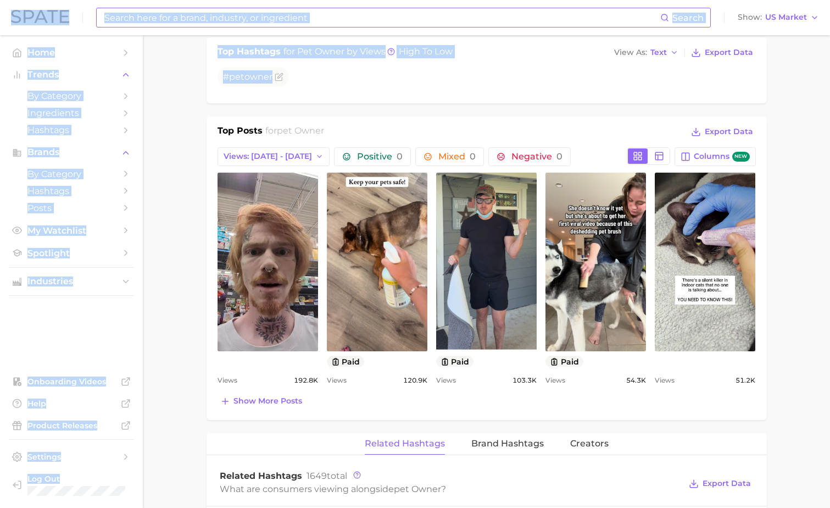
drag, startPoint x: 492, startPoint y: 191, endPoint x: 597, endPoint y: 536, distance: 360.3
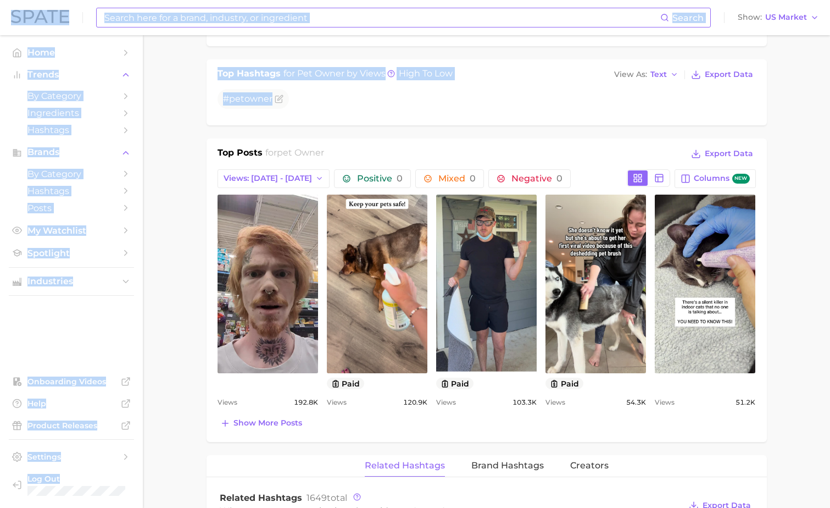
scroll to position [419, 0]
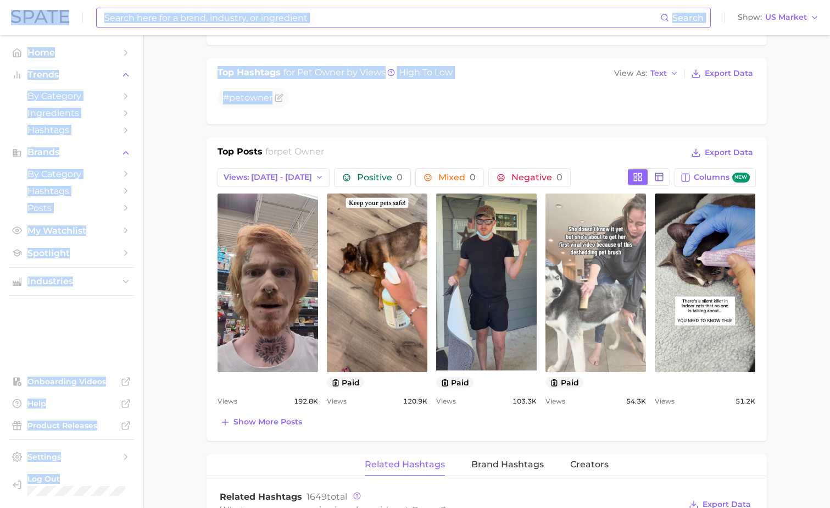
click at [595, 287] on link "view post on TikTok" at bounding box center [596, 282] width 101 height 179
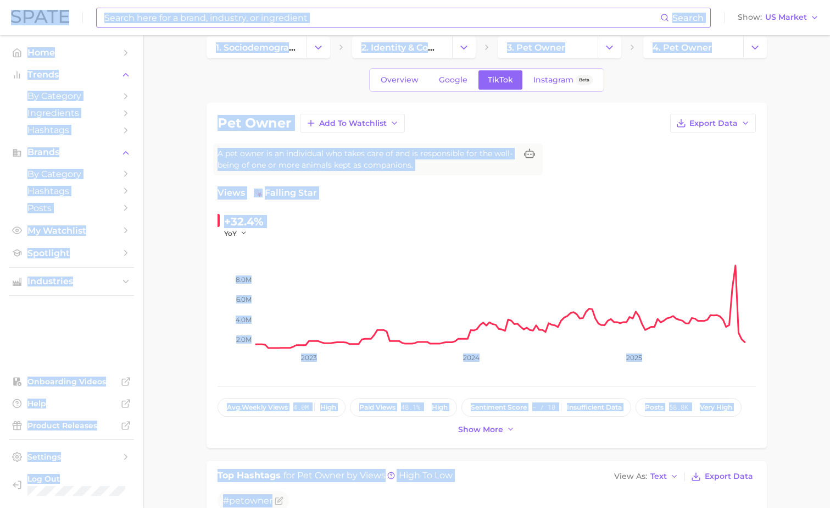
scroll to position [0, 0]
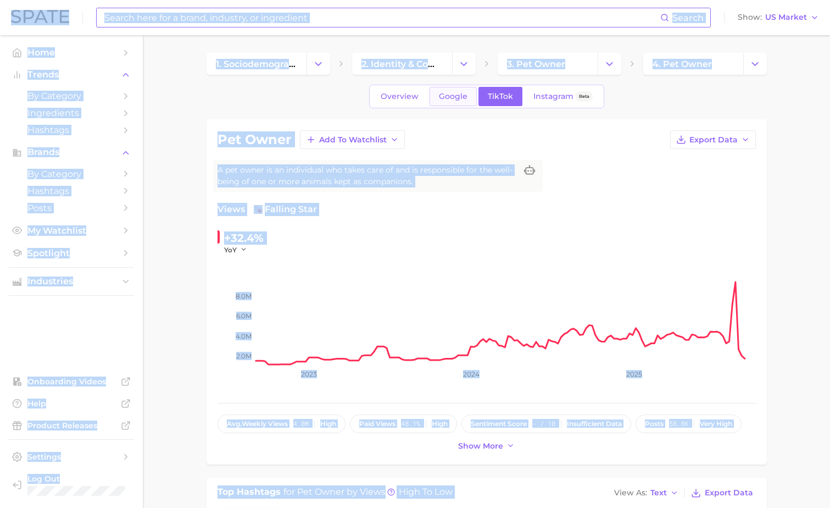
click at [457, 96] on span "Google" at bounding box center [453, 96] width 29 height 9
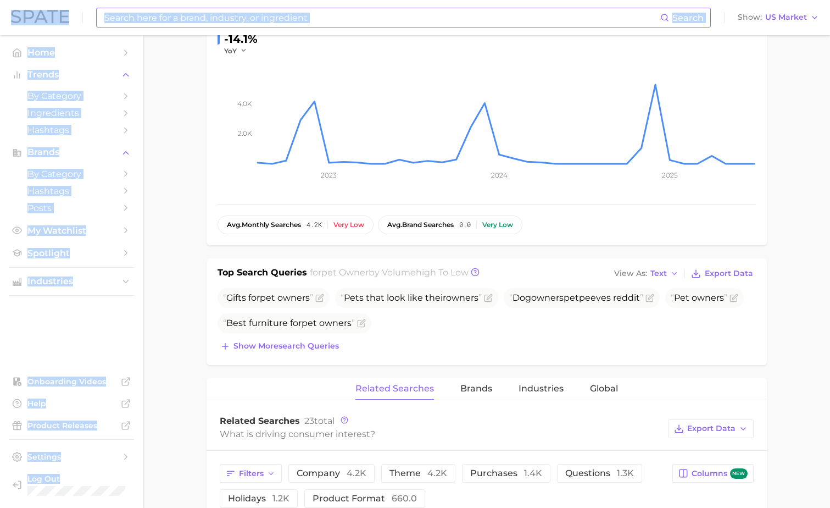
scroll to position [198, 0]
click at [303, 343] on span "Show more search queries" at bounding box center [287, 346] width 106 height 9
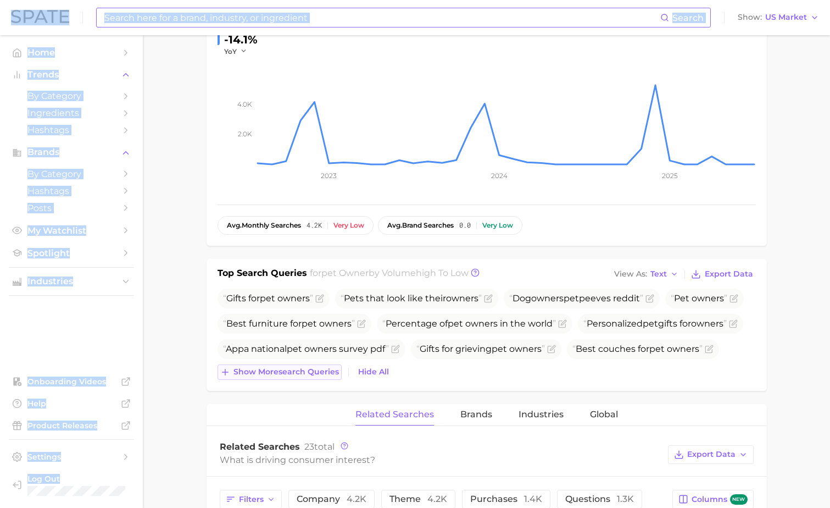
click at [301, 364] on button "Show more search queries" at bounding box center [280, 371] width 124 height 15
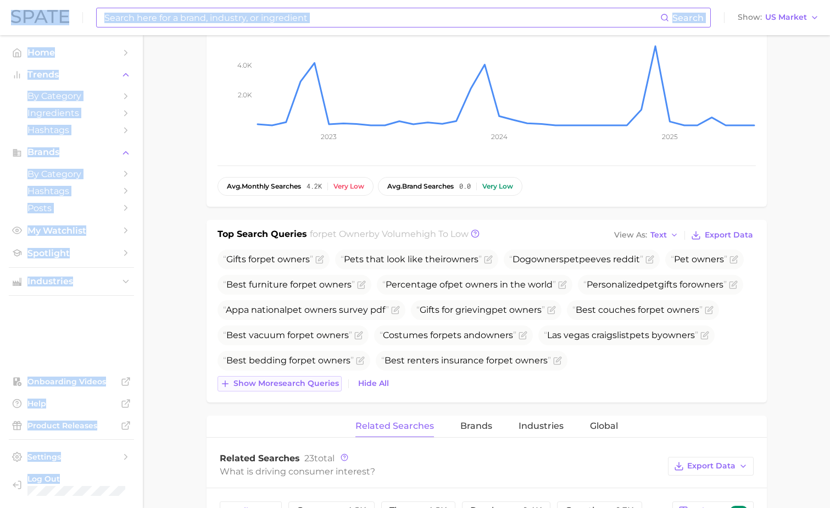
scroll to position [238, 0]
click at [290, 380] on span "Show more search queries" at bounding box center [287, 382] width 106 height 9
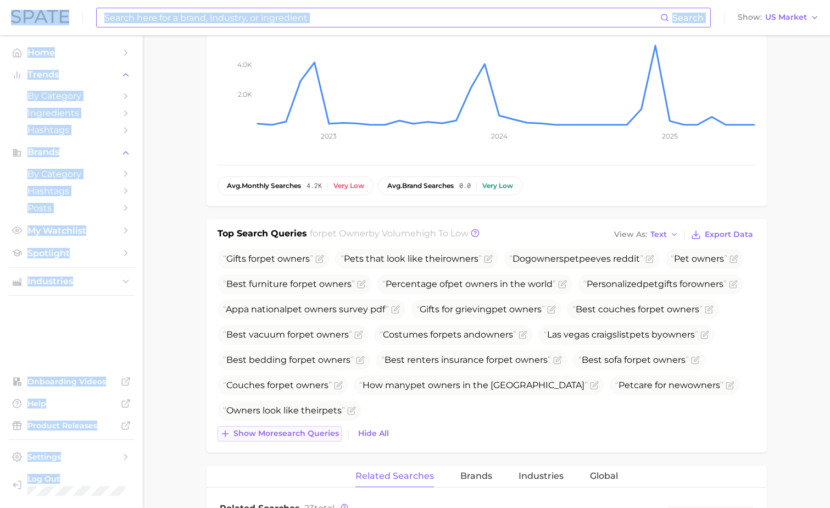
click at [280, 432] on span "Show more search queries" at bounding box center [287, 433] width 106 height 9
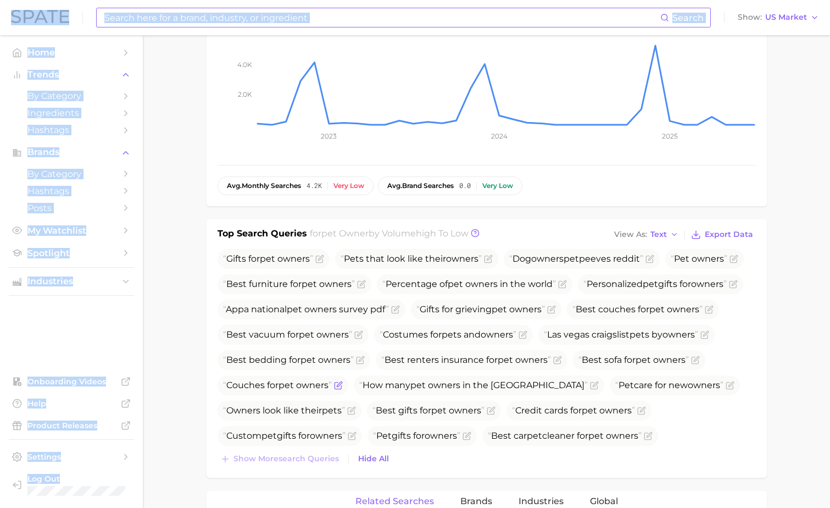
scroll to position [0, 0]
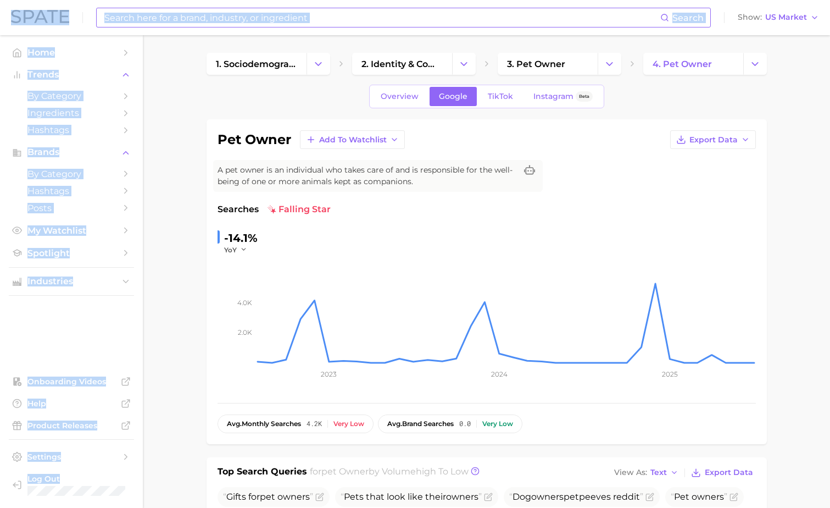
click at [249, 14] on input at bounding box center [381, 17] width 557 height 19
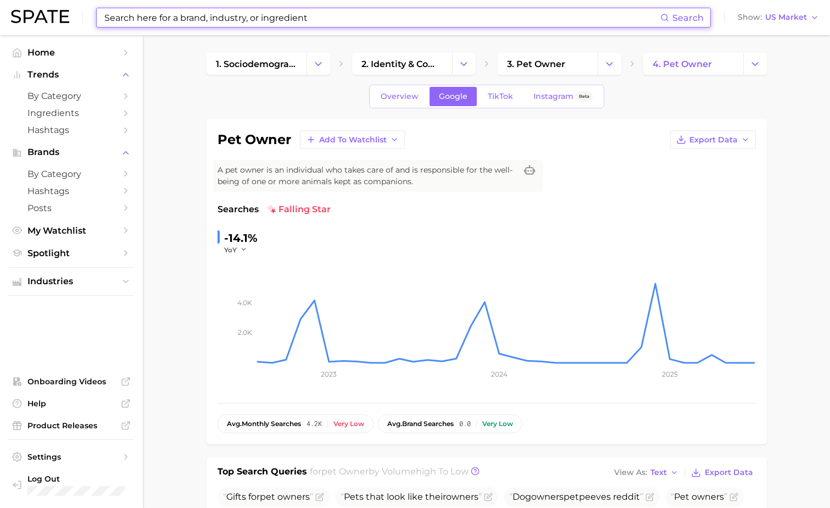
click at [249, 14] on input at bounding box center [381, 17] width 557 height 19
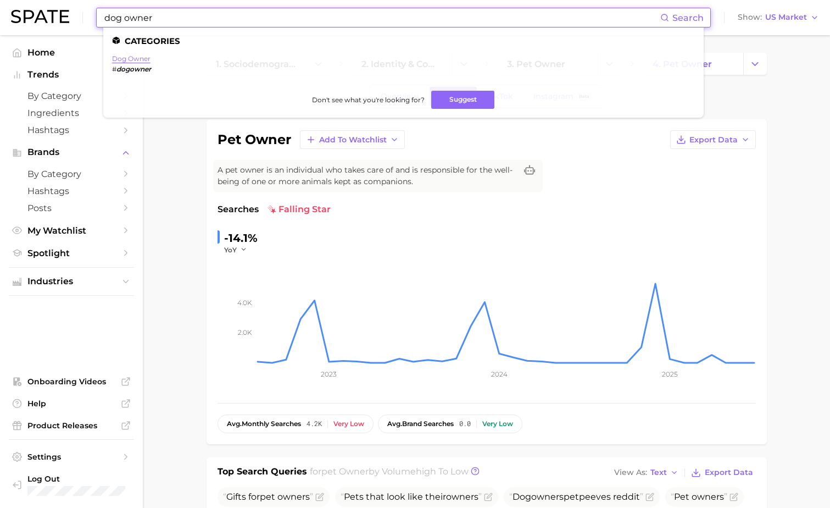
type input "dog owner"
click at [143, 61] on link "dog owner" at bounding box center [131, 58] width 38 height 8
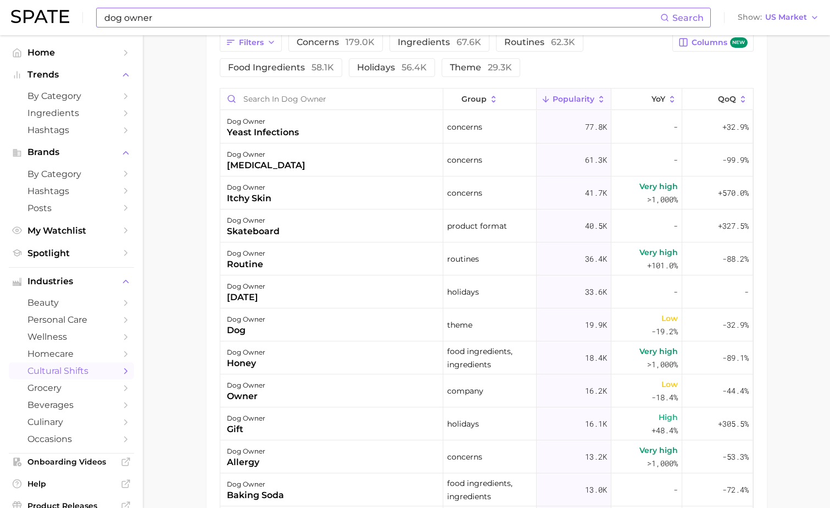
drag, startPoint x: 301, startPoint y: 193, endPoint x: 175, endPoint y: 175, distance: 127.1
click at [175, 175] on main "1. media & influencers 2. creator content 3. content 4. dog owner Overview Goog…" at bounding box center [486, 50] width 687 height 1227
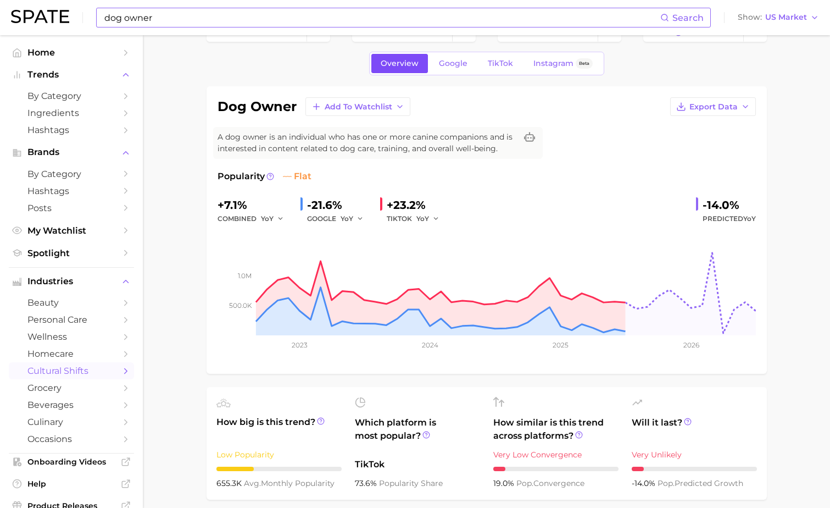
scroll to position [32, 0]
click at [442, 56] on link "Google" at bounding box center [453, 63] width 47 height 19
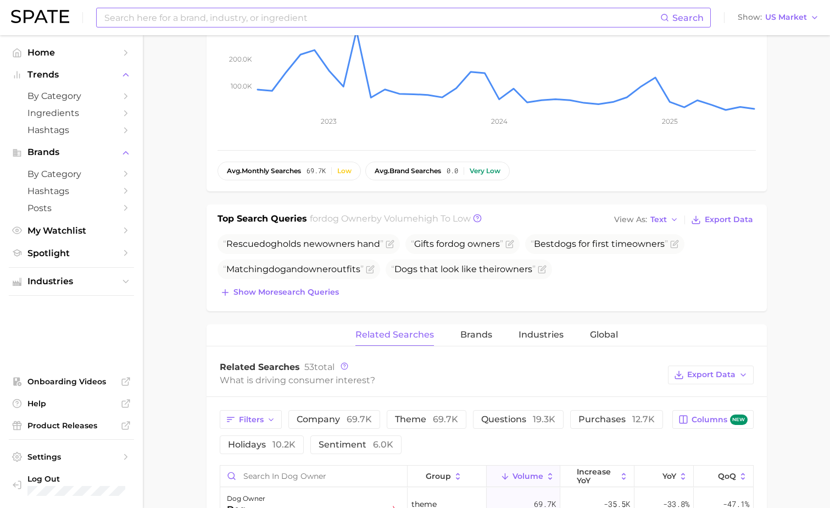
scroll to position [252, 0]
click at [307, 298] on button "Show more search queries" at bounding box center [280, 293] width 124 height 15
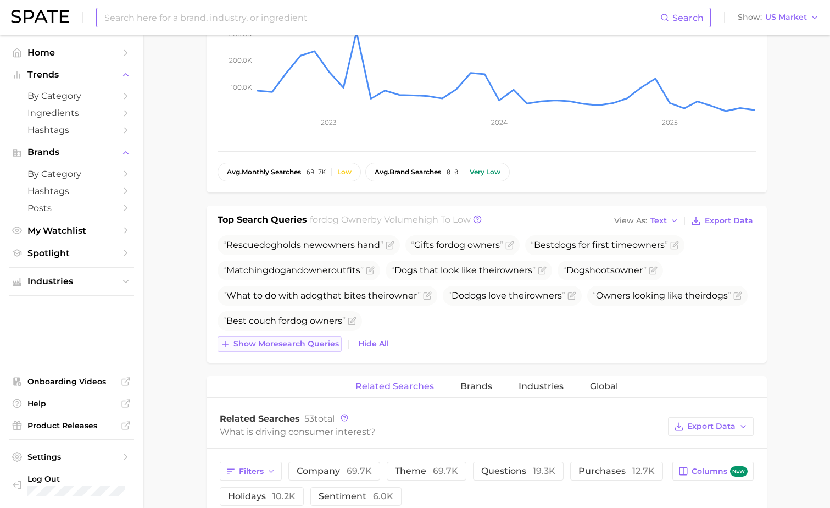
click at [287, 343] on span "Show more search queries" at bounding box center [287, 343] width 106 height 9
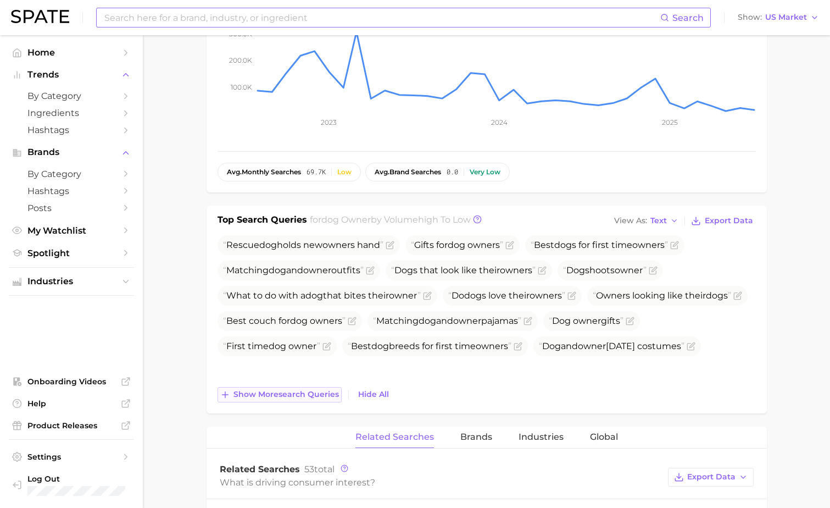
click at [280, 387] on button "Show more search queries" at bounding box center [280, 394] width 124 height 15
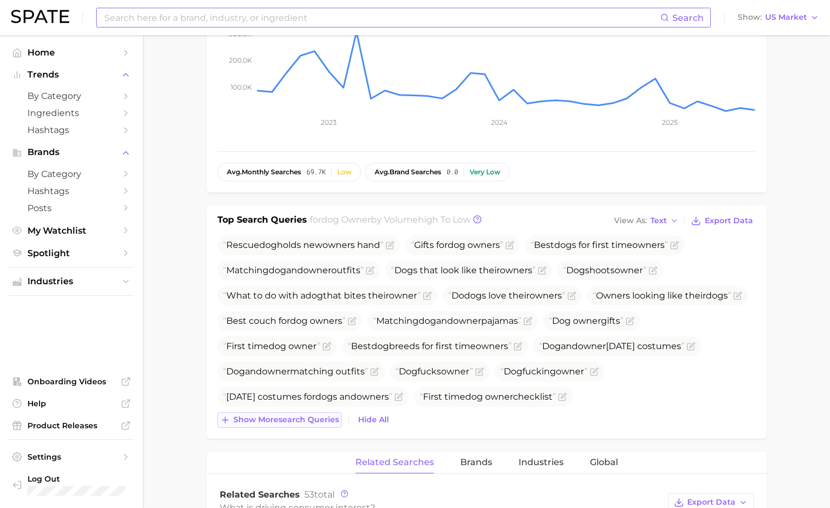
click at [277, 425] on button "Show more search queries" at bounding box center [280, 419] width 124 height 15
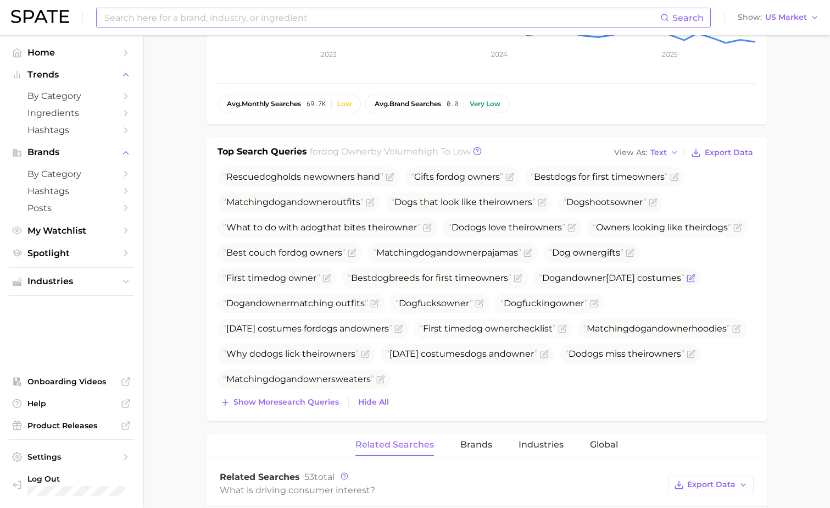
scroll to position [331, 0]
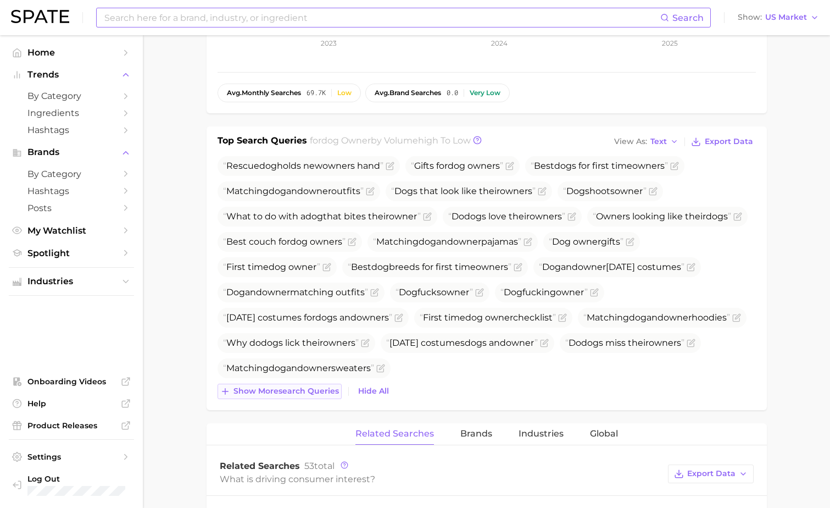
click at [263, 397] on button "Show more search queries" at bounding box center [280, 391] width 124 height 15
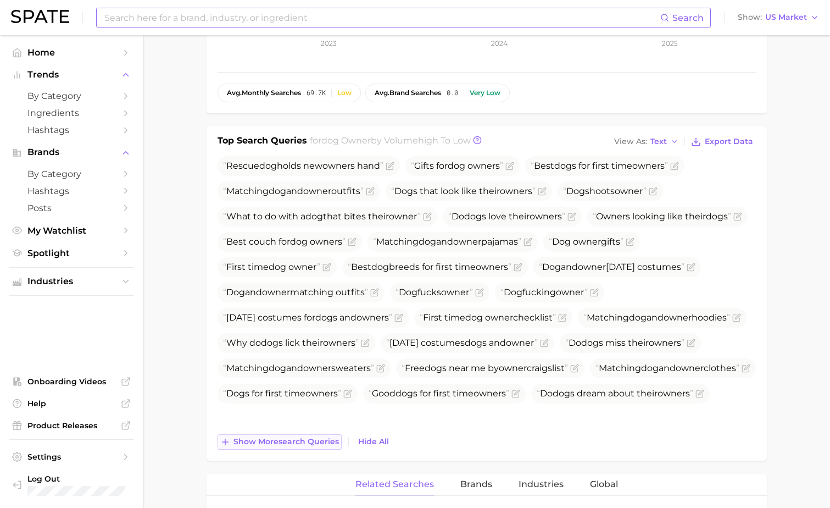
click at [269, 443] on span "Show more search queries" at bounding box center [287, 441] width 106 height 9
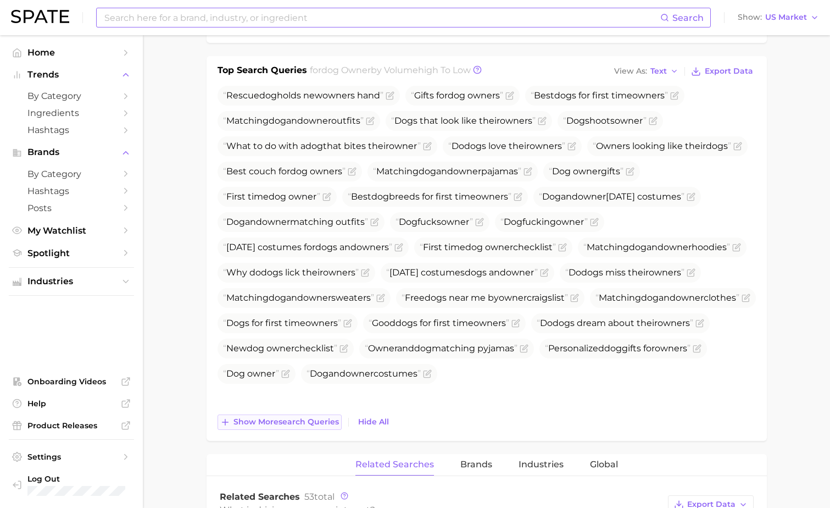
scroll to position [403, 0]
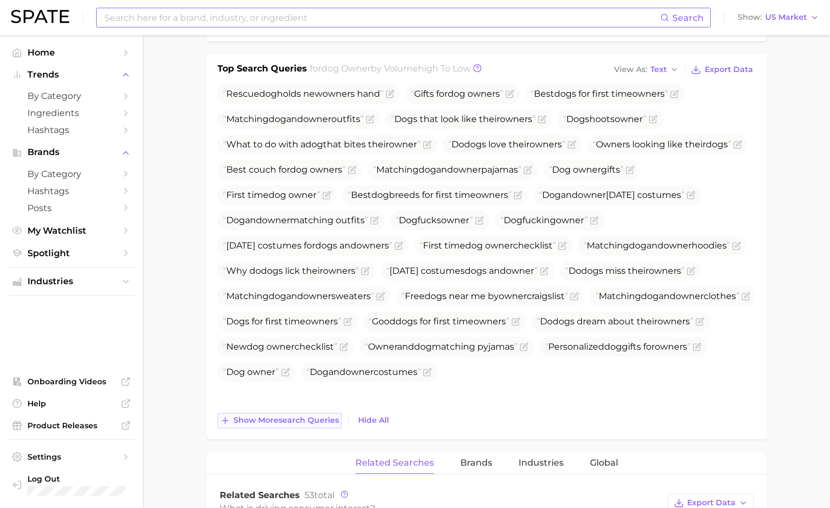
click at [284, 419] on span "Show more search queries" at bounding box center [287, 419] width 106 height 9
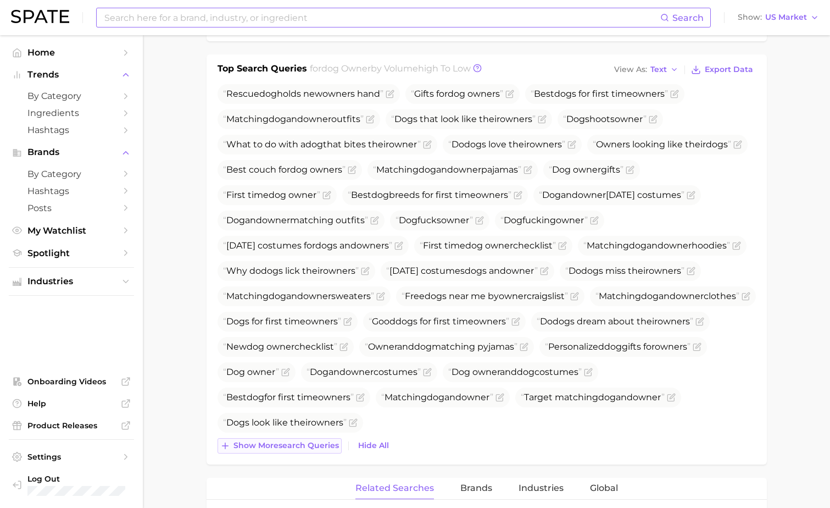
click at [314, 450] on span "Show more search queries" at bounding box center [287, 445] width 106 height 9
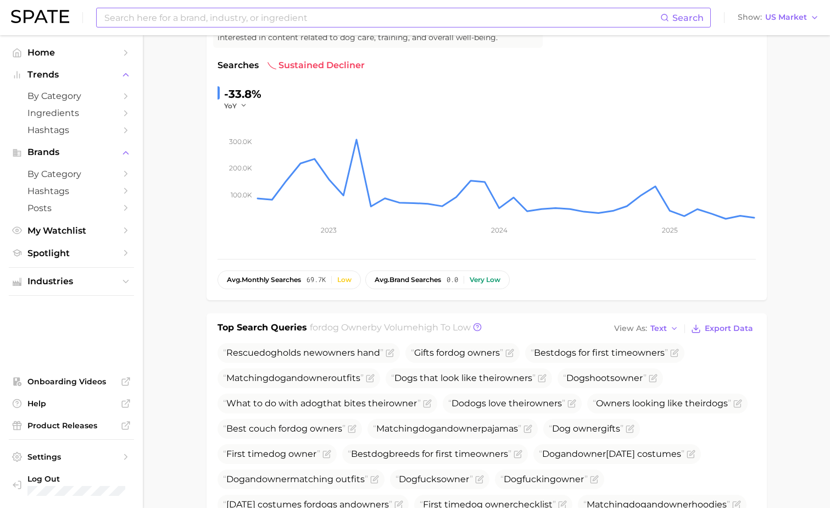
scroll to position [37, 0]
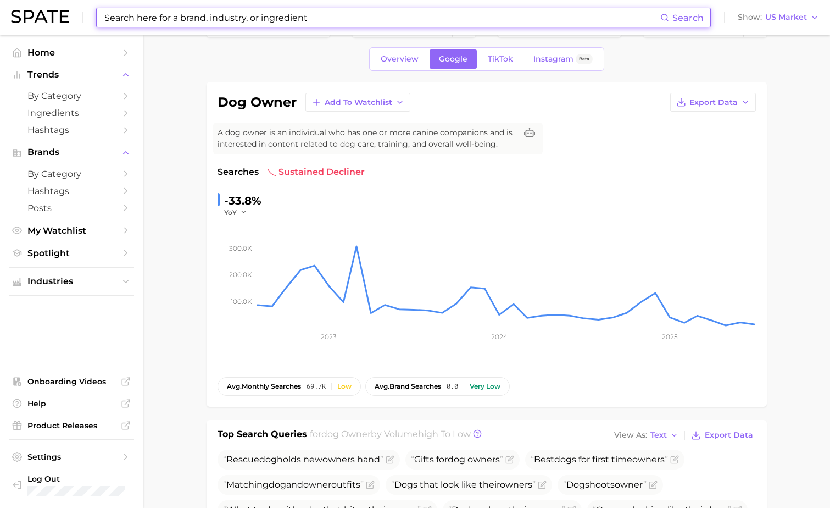
click at [222, 14] on input at bounding box center [381, 17] width 557 height 19
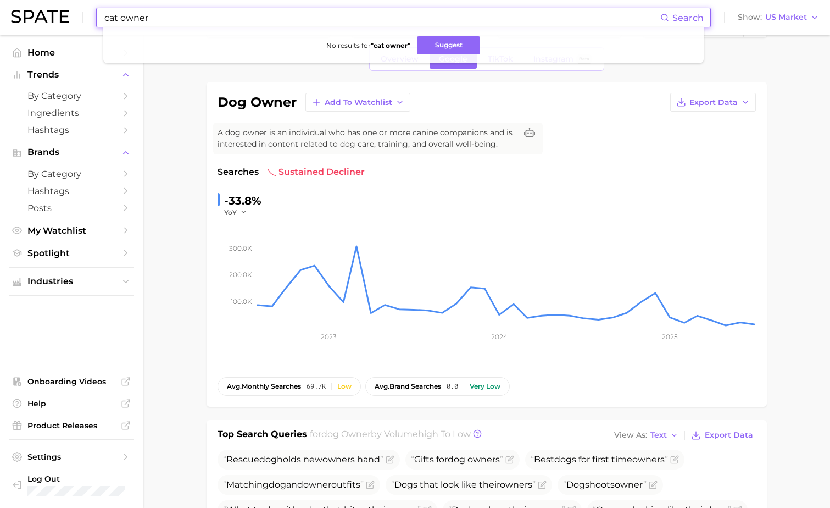
click at [147, 19] on input "cat owner" at bounding box center [381, 17] width 557 height 19
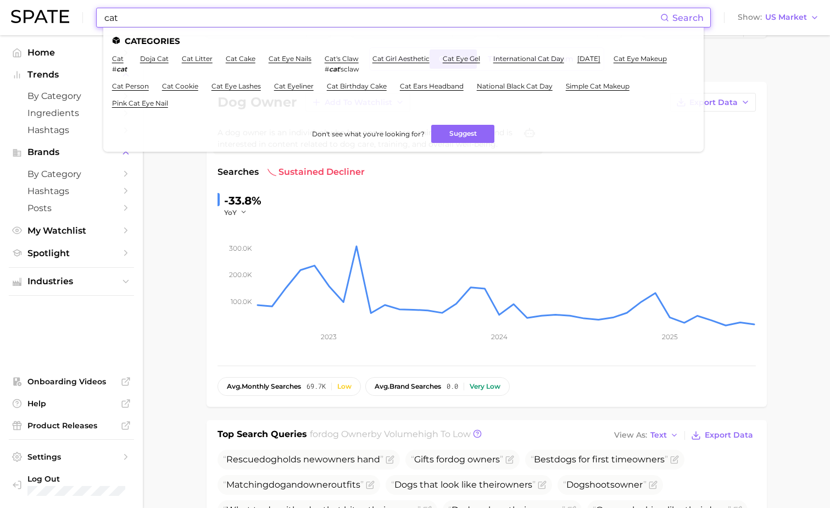
type input "cat"
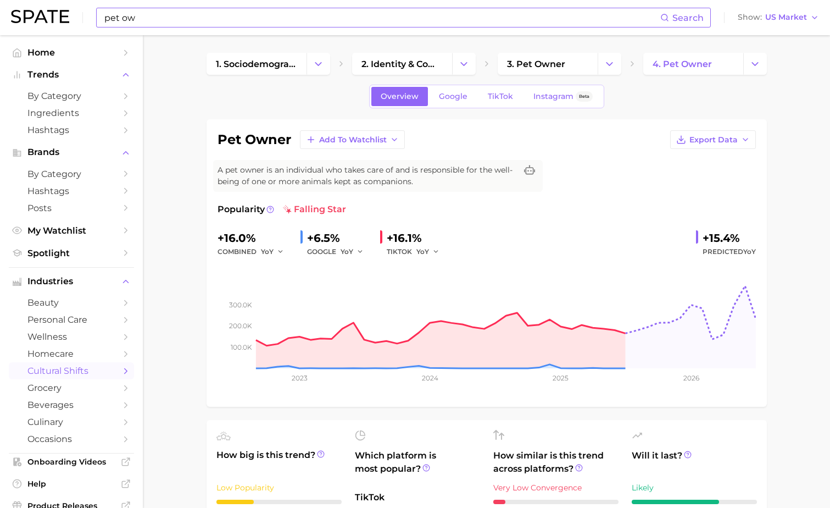
click at [254, 12] on input "pet ow" at bounding box center [381, 17] width 557 height 19
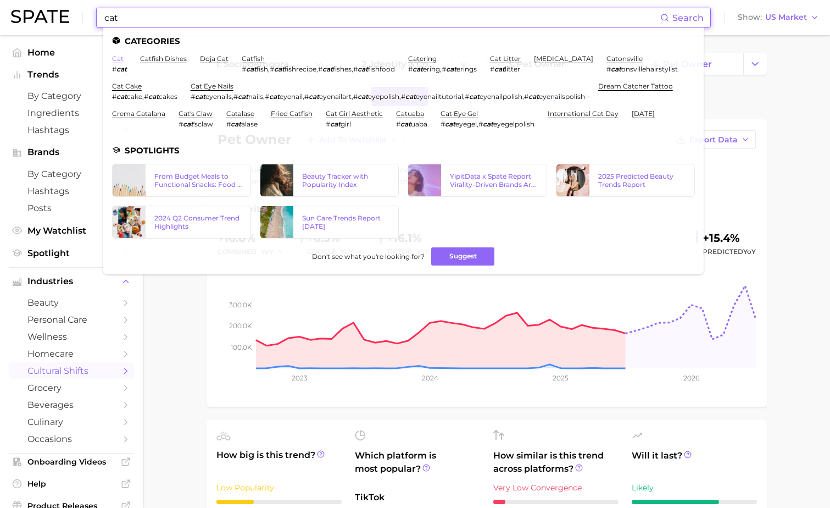
type input "cat"
click at [118, 62] on link "cat" at bounding box center [118, 58] width 12 height 8
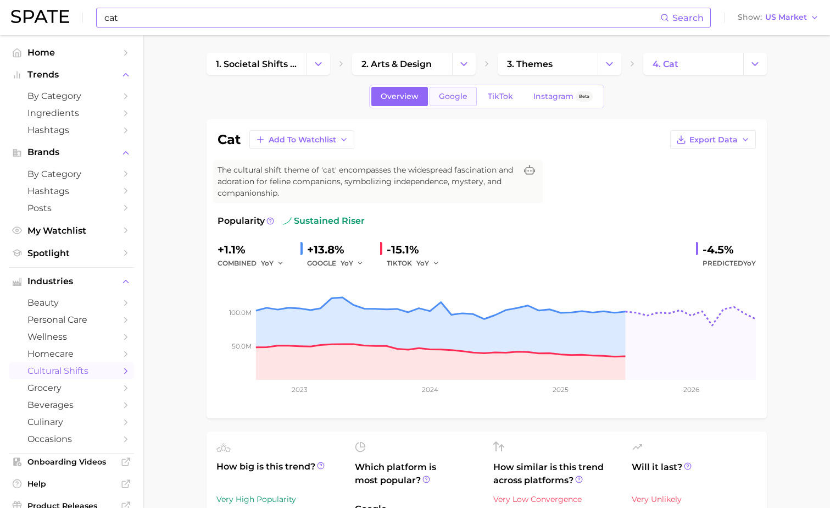
click at [463, 97] on span "Google" at bounding box center [453, 96] width 29 height 9
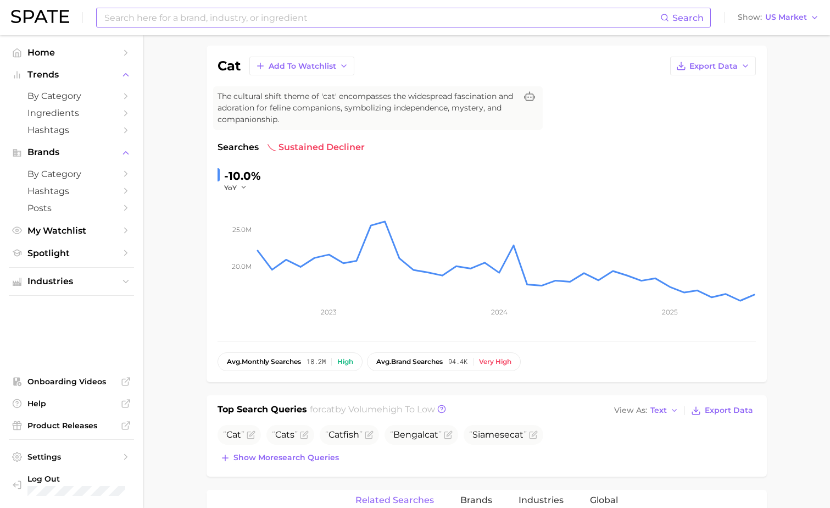
scroll to position [75, 0]
click at [298, 457] on span "Show more search queries" at bounding box center [287, 455] width 106 height 9
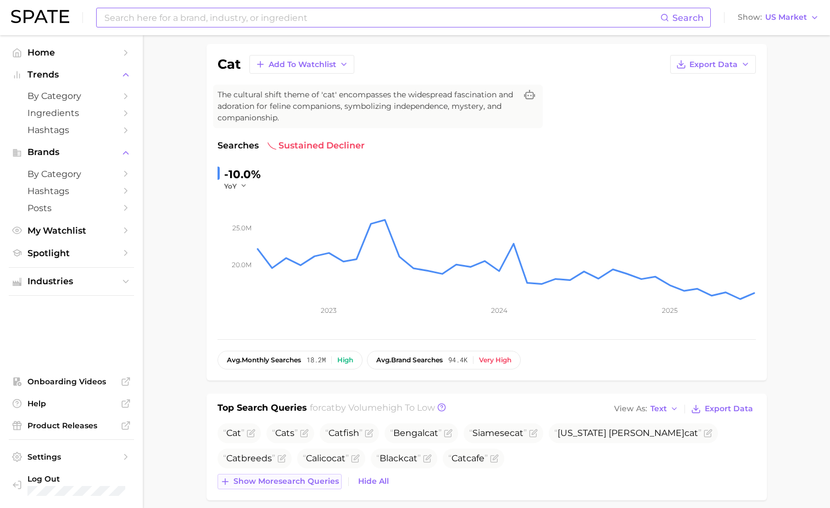
scroll to position [93, 0]
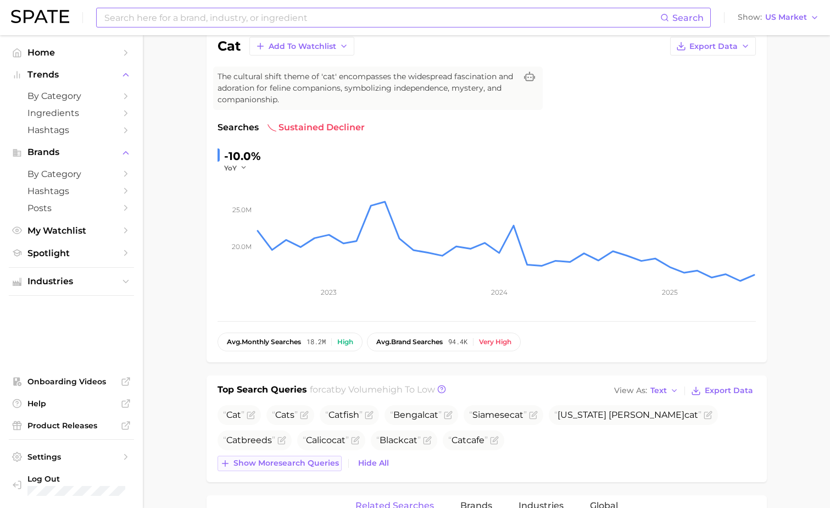
click at [282, 465] on span "Show more search queries" at bounding box center [287, 462] width 106 height 9
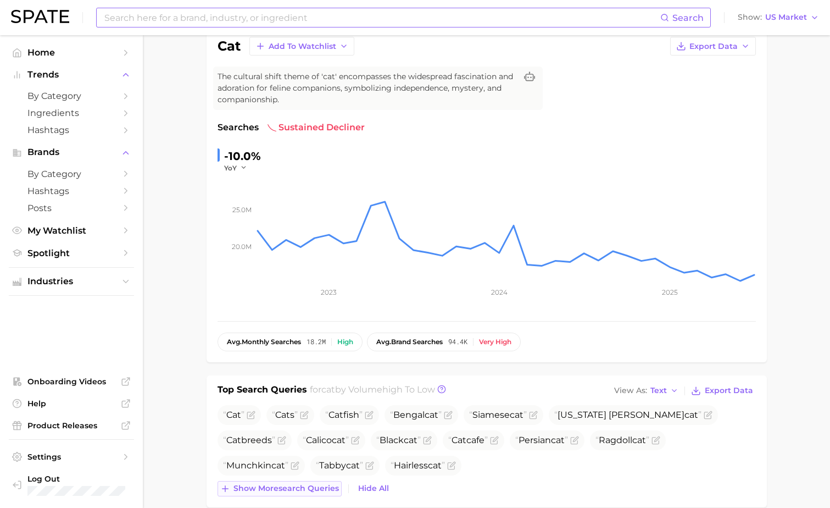
scroll to position [158, 0]
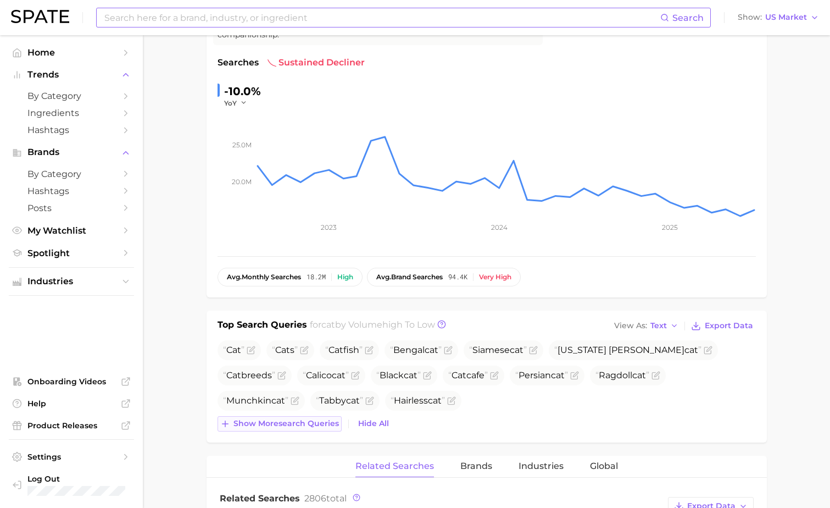
click at [279, 426] on span "Show more search queries" at bounding box center [287, 423] width 106 height 9
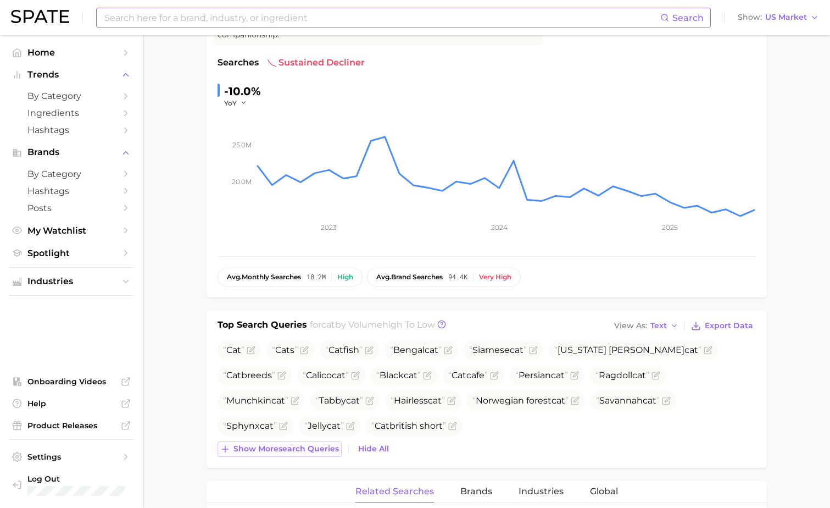
scroll to position [186, 0]
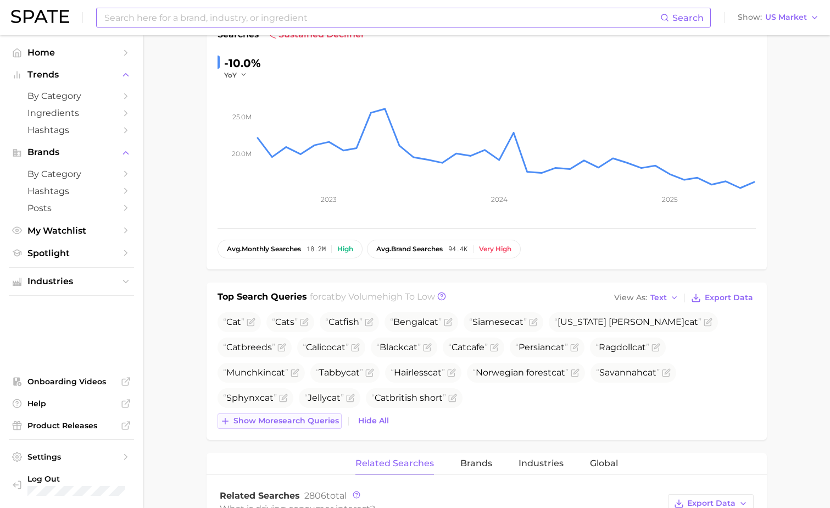
click at [273, 422] on span "Show more search queries" at bounding box center [287, 420] width 106 height 9
click at [259, 428] on button "Show more search queries" at bounding box center [280, 420] width 124 height 15
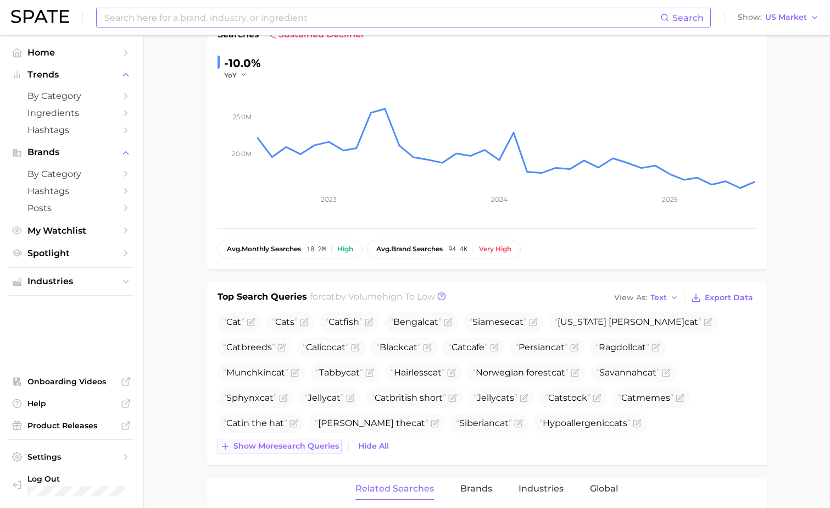
click at [259, 440] on button "Show more search queries" at bounding box center [280, 445] width 124 height 15
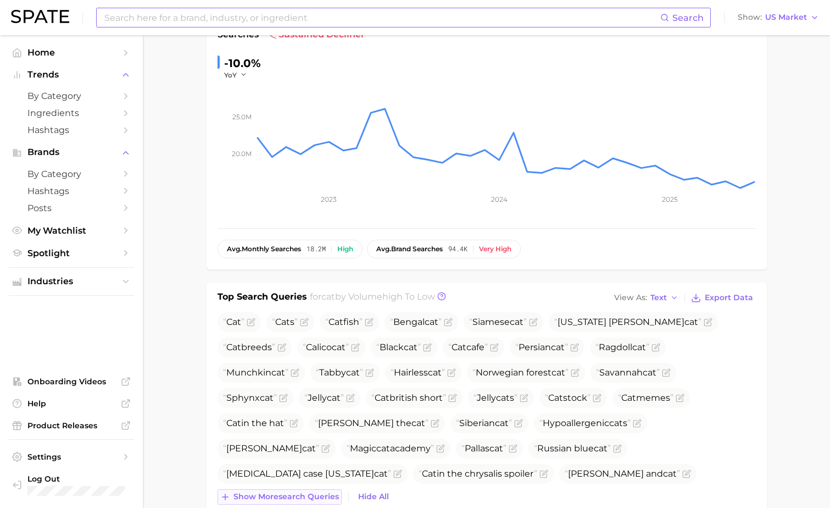
click at [267, 490] on button "Show more search queries" at bounding box center [280, 496] width 124 height 15
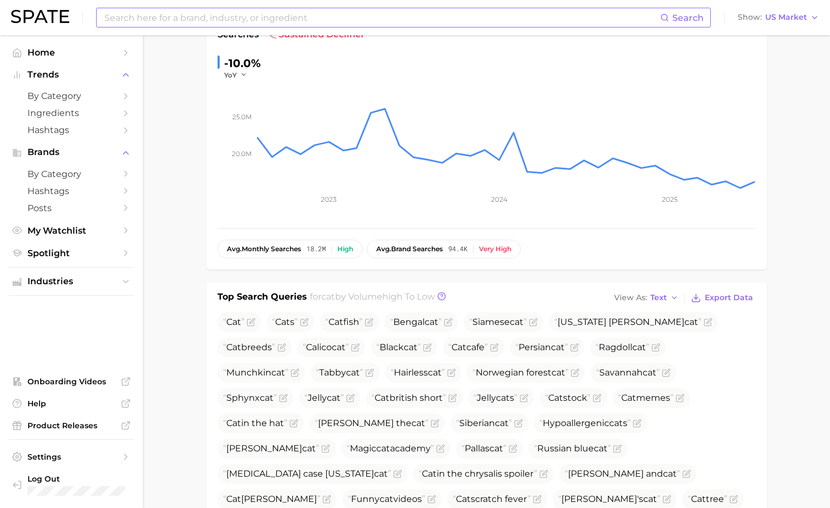
scroll to position [292, 0]
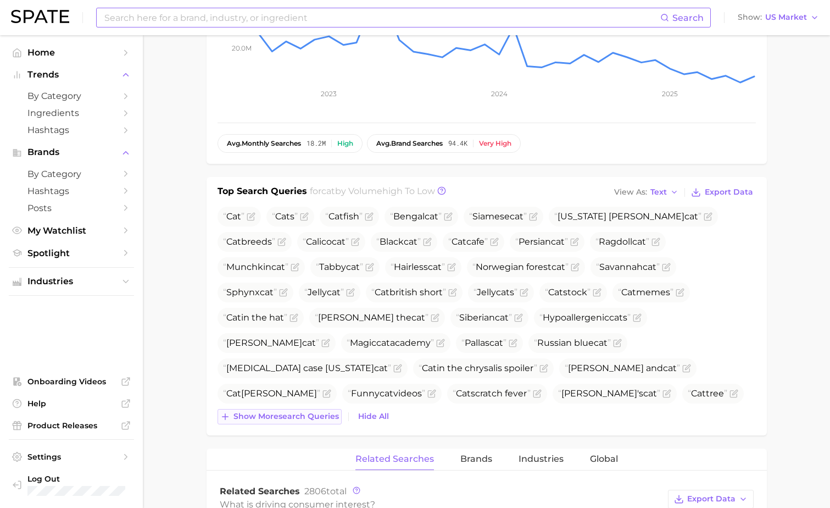
click at [267, 419] on span "Show more search queries" at bounding box center [287, 416] width 106 height 9
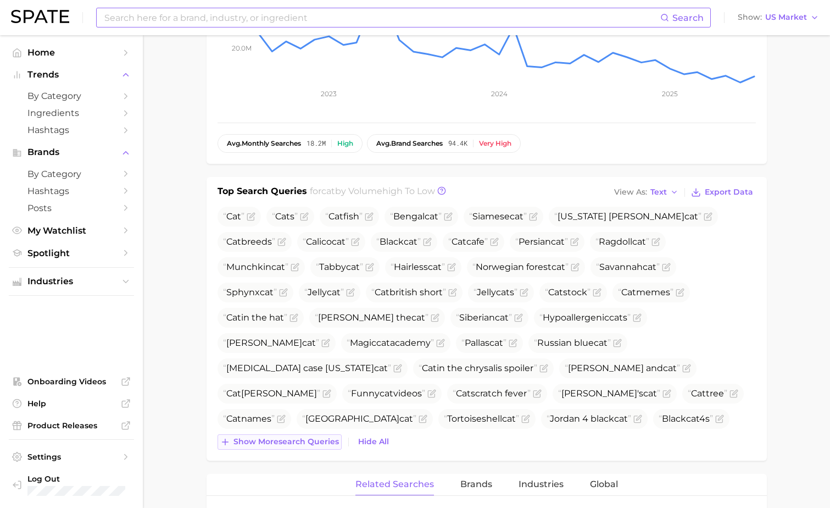
click at [264, 441] on span "Show more search queries" at bounding box center [287, 441] width 106 height 9
click at [254, 442] on span "Show more search queries" at bounding box center [287, 441] width 106 height 9
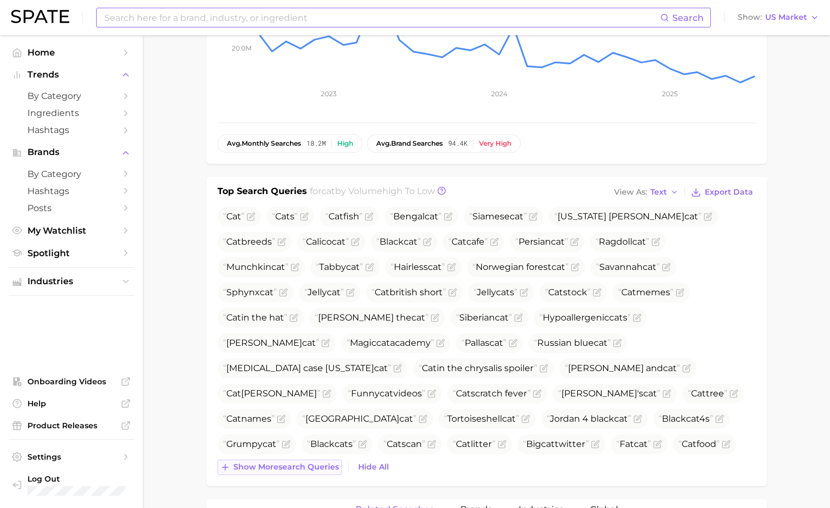
click at [257, 470] on span "Show more search queries" at bounding box center [287, 466] width 106 height 9
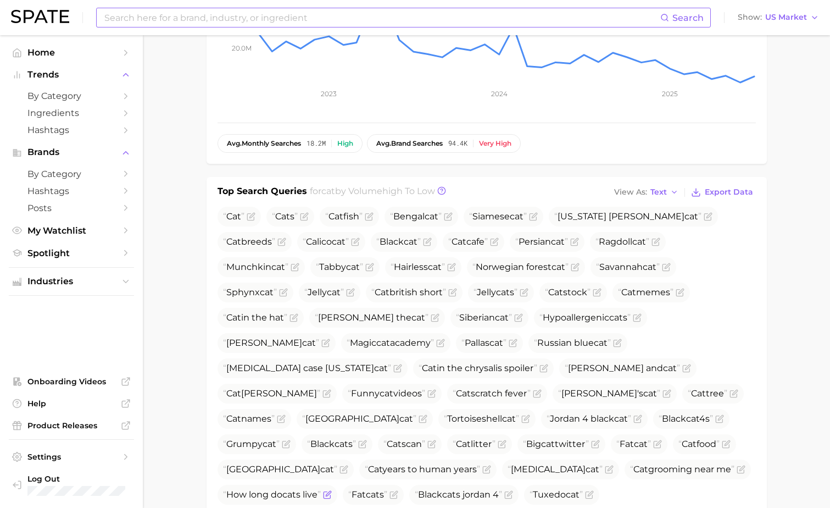
scroll to position [340, 0]
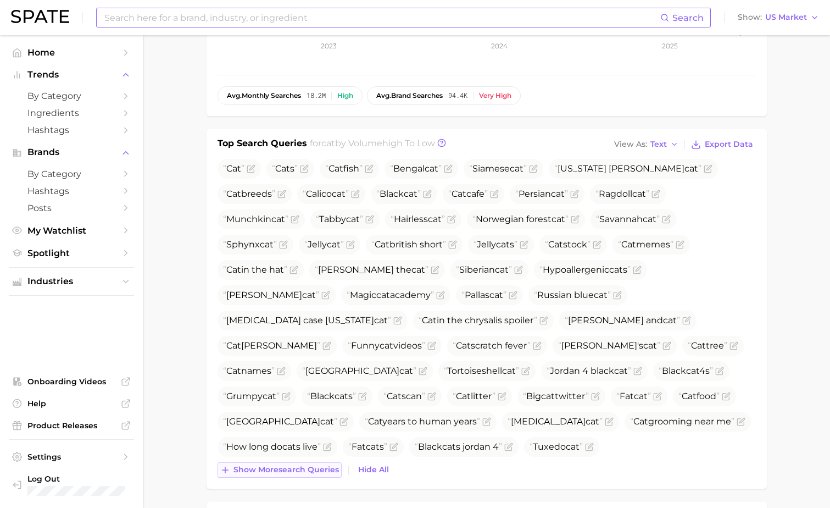
click at [263, 470] on span "Show more search queries" at bounding box center [287, 469] width 106 height 9
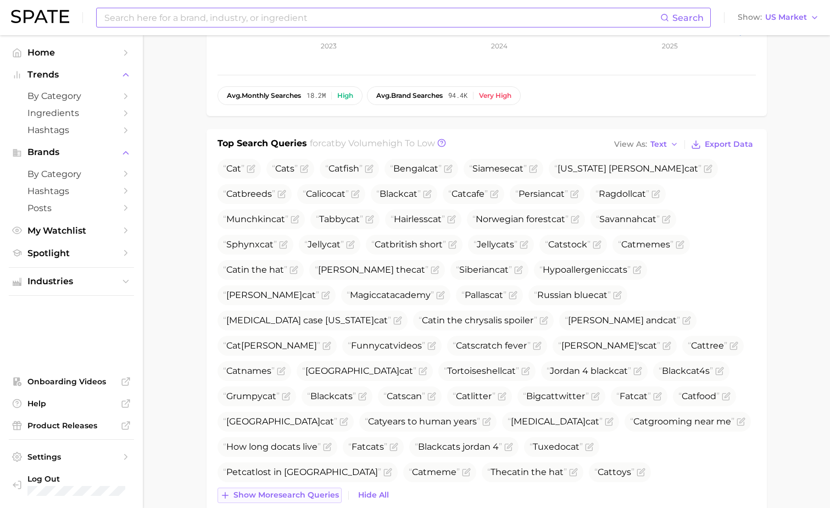
scroll to position [447, 0]
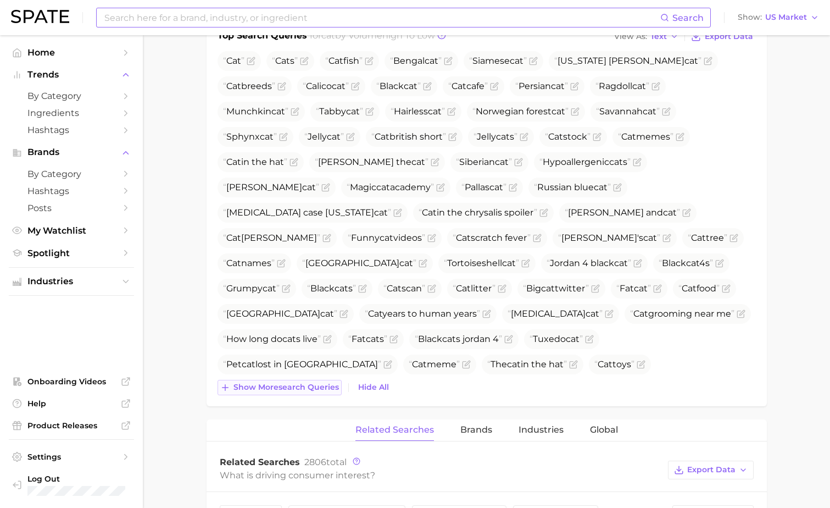
click at [268, 385] on span "Show more search queries" at bounding box center [287, 386] width 106 height 9
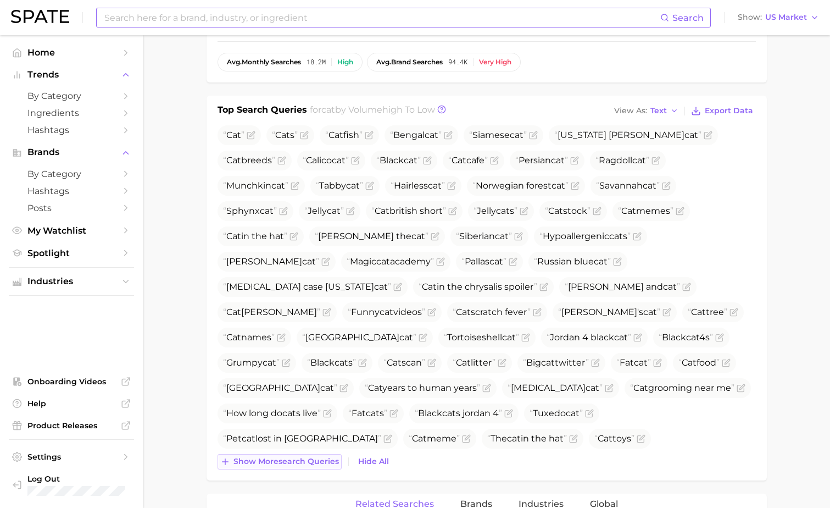
scroll to position [367, 0]
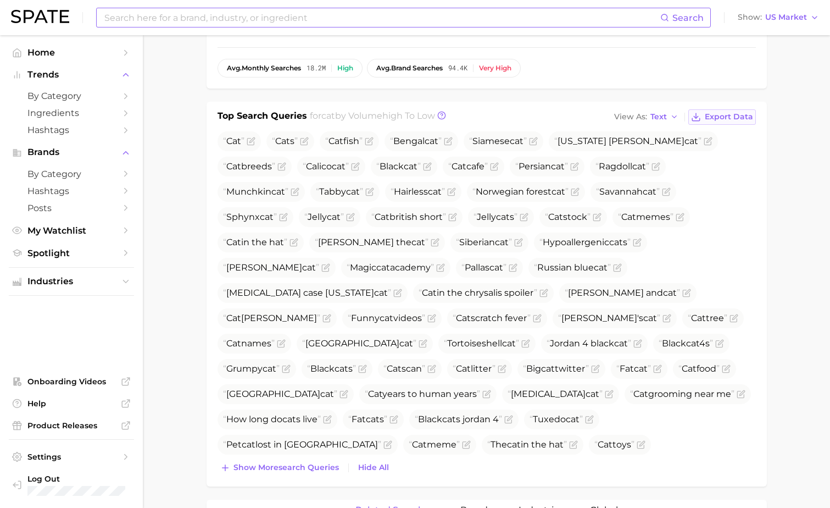
click at [720, 111] on button "Export Data" at bounding box center [722, 116] width 67 height 15
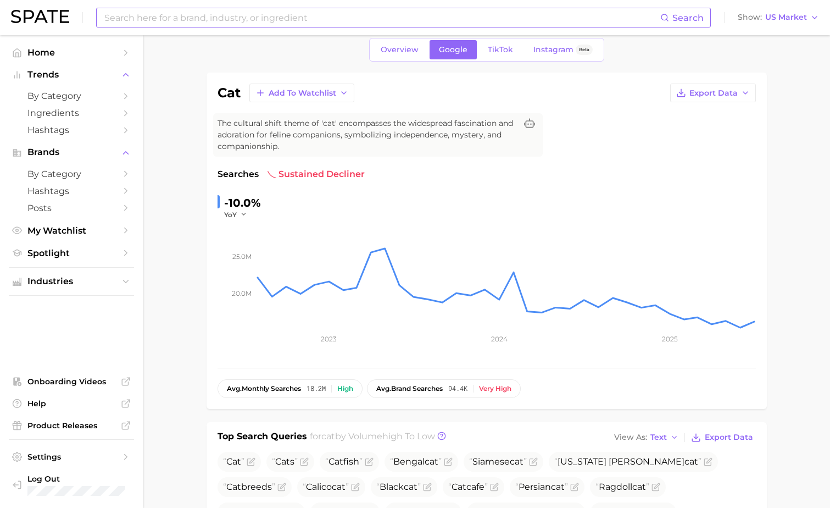
scroll to position [0, 0]
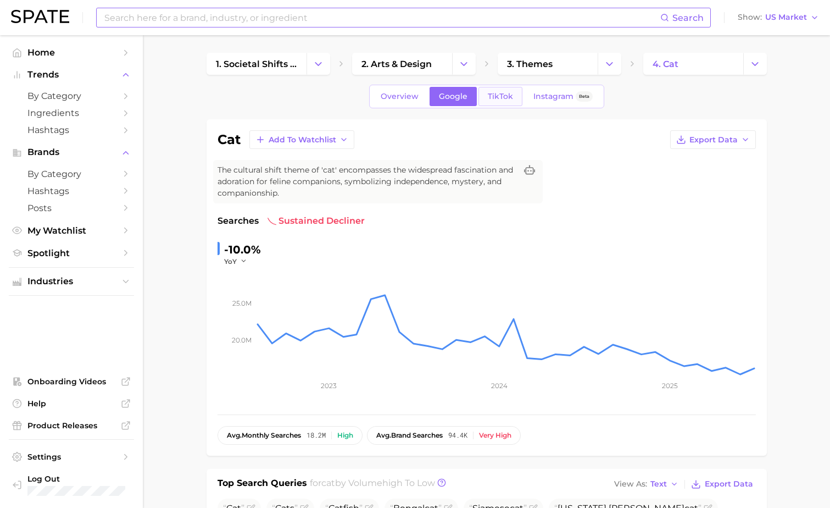
click at [501, 103] on link "TikTok" at bounding box center [501, 96] width 44 height 19
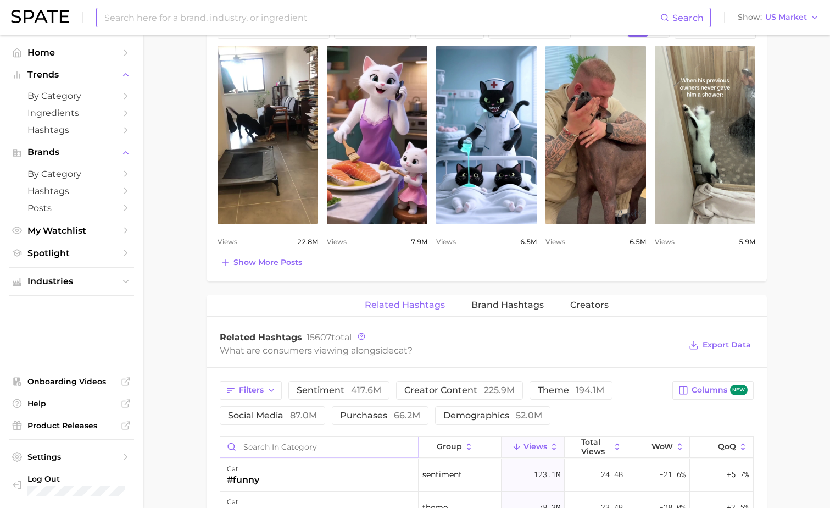
click at [262, 447] on input "Search in category" at bounding box center [319, 446] width 198 height 21
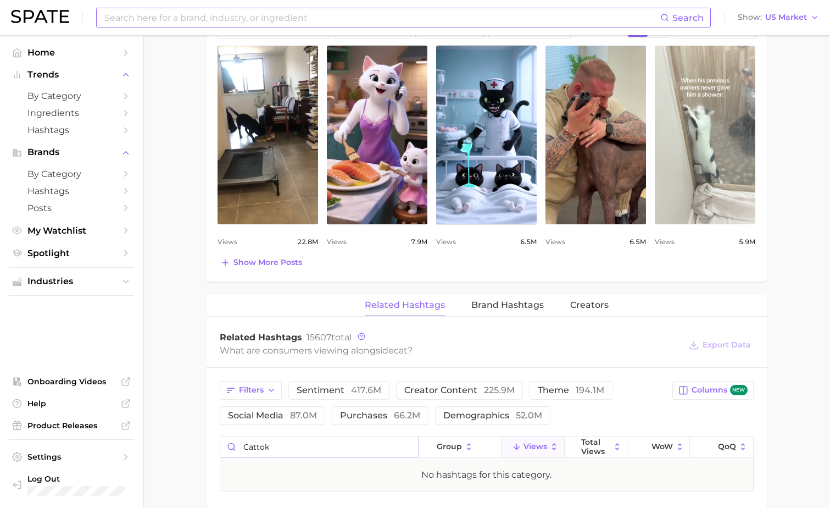
type input "cattok"
click at [696, 120] on link "view post on TikTok" at bounding box center [705, 135] width 101 height 179
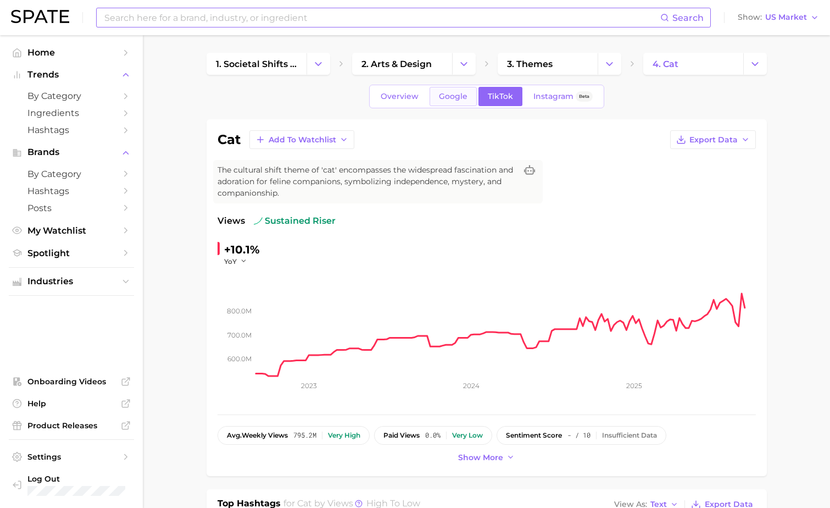
click at [460, 104] on link "Google" at bounding box center [453, 96] width 47 height 19
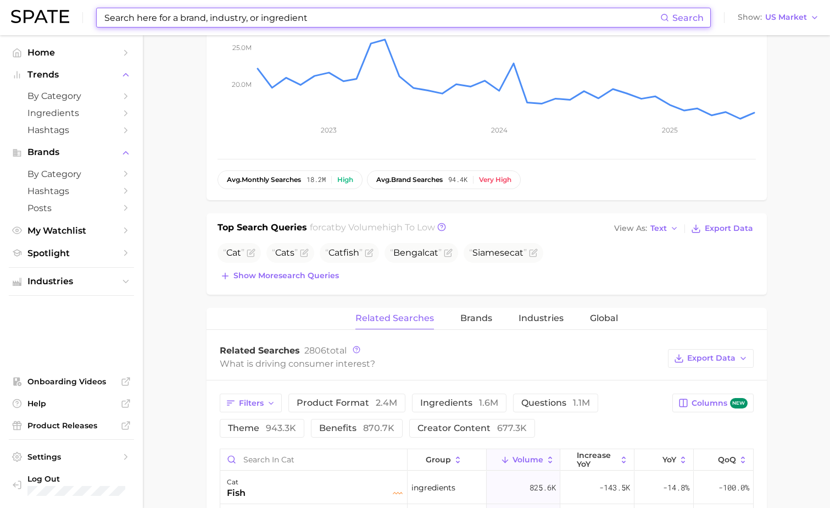
scroll to position [350, 0]
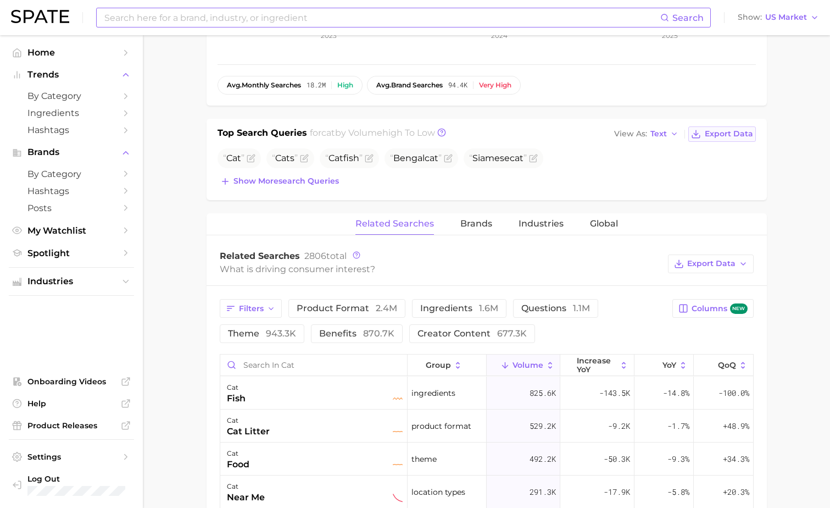
click at [712, 134] on span "Export Data" at bounding box center [729, 133] width 48 height 9
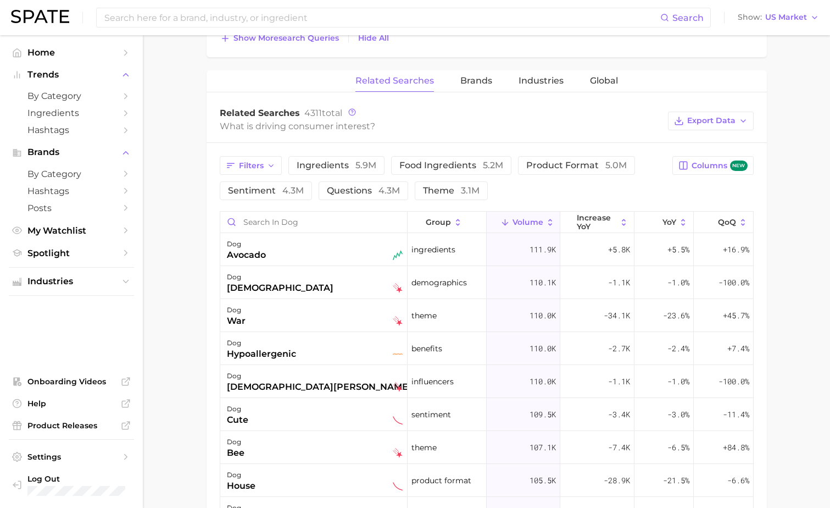
scroll to position [1075, 0]
click at [701, 119] on span "Export Data" at bounding box center [711, 119] width 48 height 9
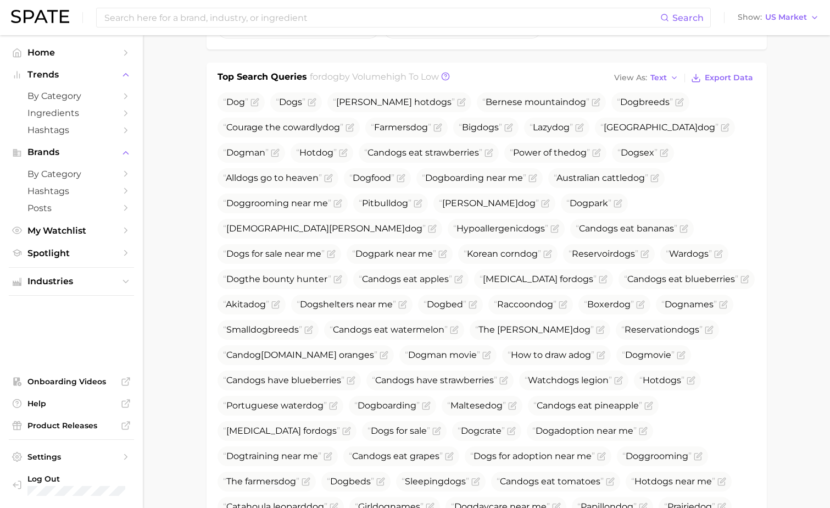
scroll to position [401, 0]
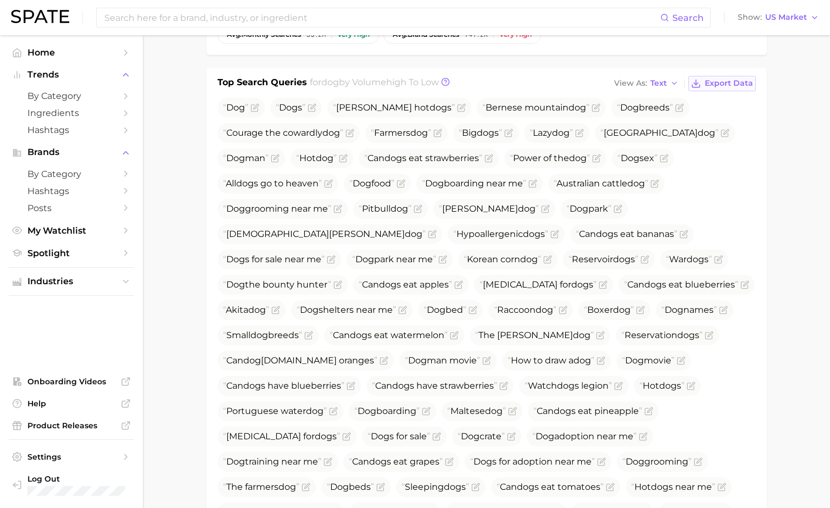
click at [713, 89] on button "Export Data" at bounding box center [722, 83] width 67 height 15
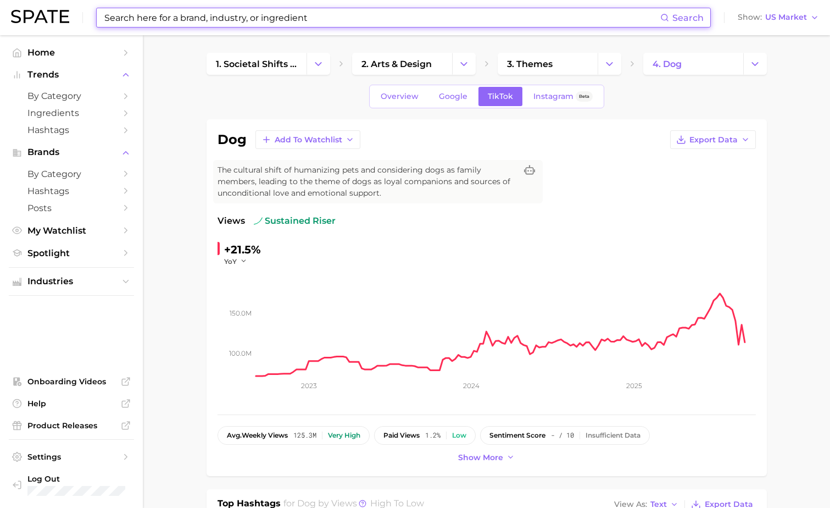
click at [327, 16] on input at bounding box center [381, 17] width 557 height 19
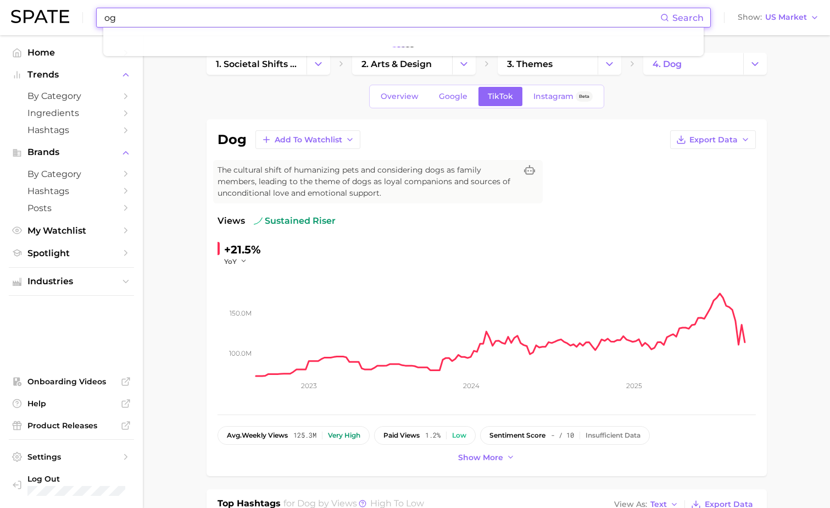
type input "o"
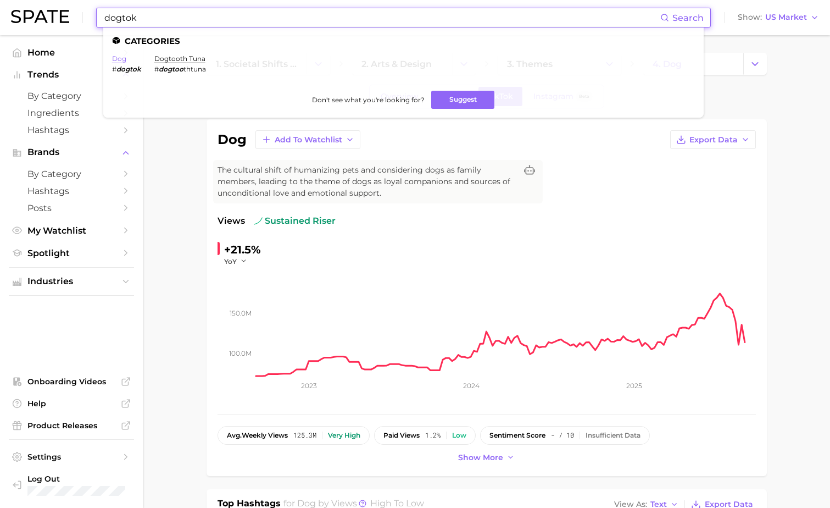
type input "dogtok"
click at [120, 58] on link "dog" at bounding box center [119, 58] width 14 height 8
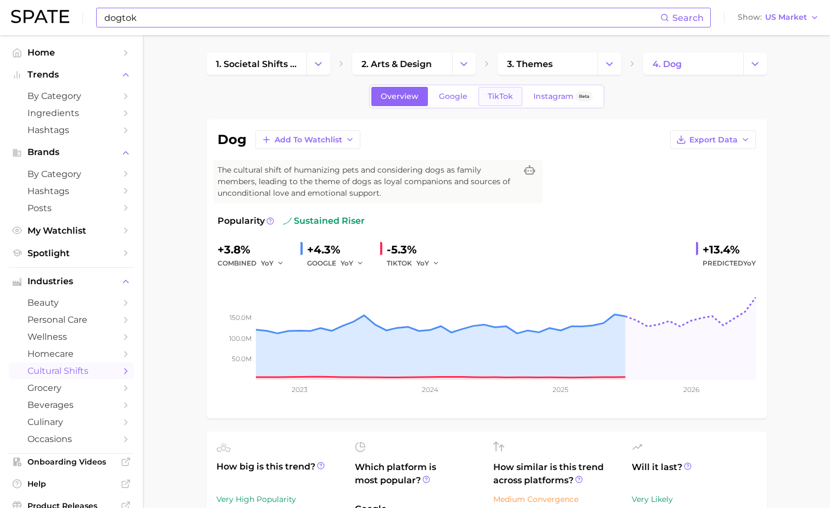
click at [506, 97] on span "TikTok" at bounding box center [500, 96] width 25 height 9
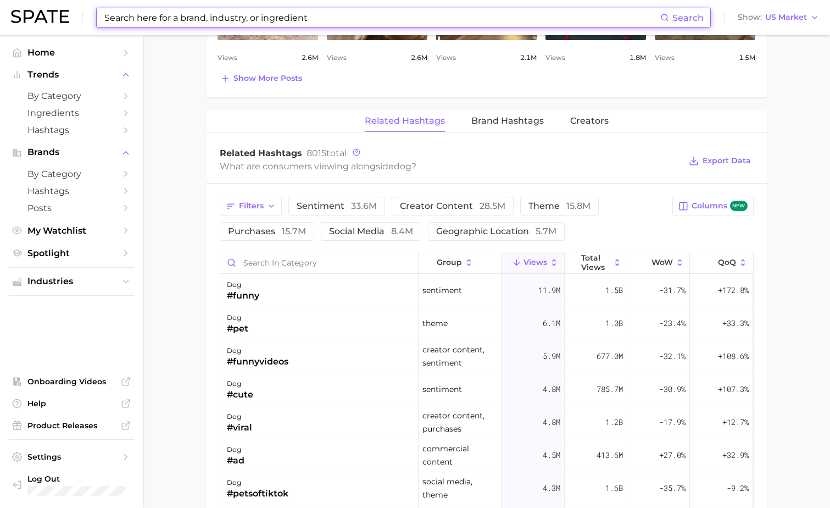
scroll to position [763, 0]
click at [367, 267] on input "Search in category" at bounding box center [319, 262] width 198 height 21
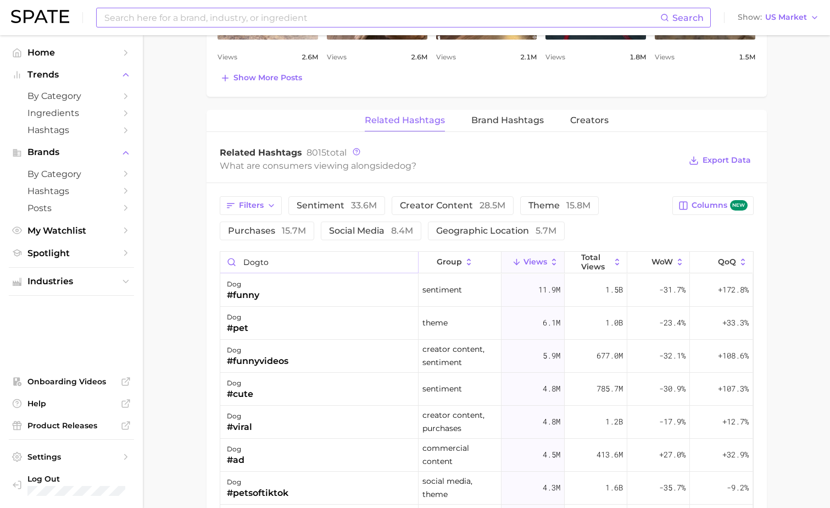
type input "dogtok"
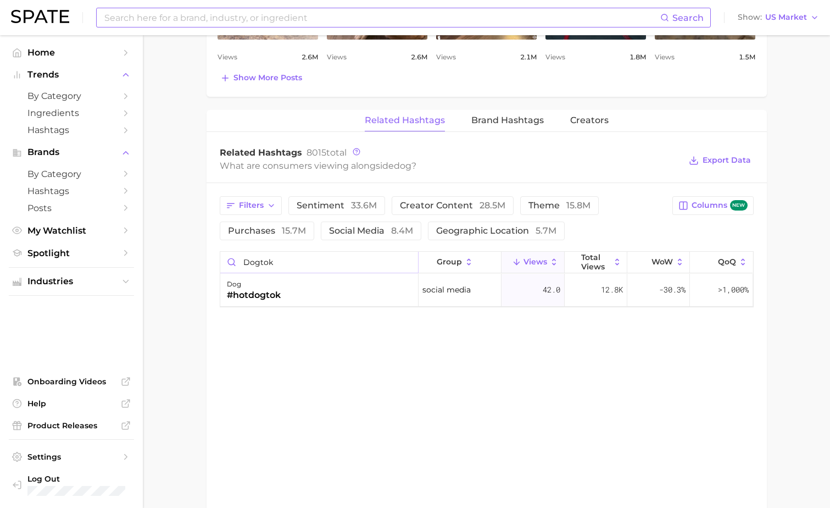
click at [407, 264] on input "dogtok" at bounding box center [319, 262] width 198 height 21
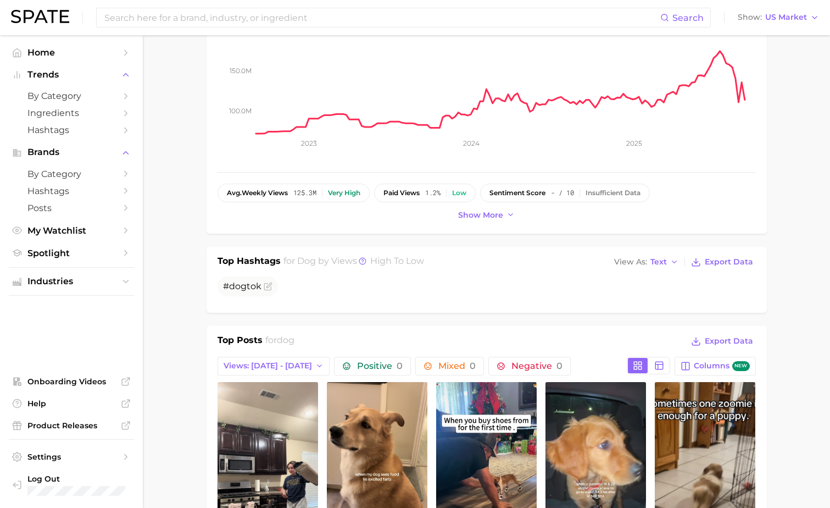
scroll to position [0, 0]
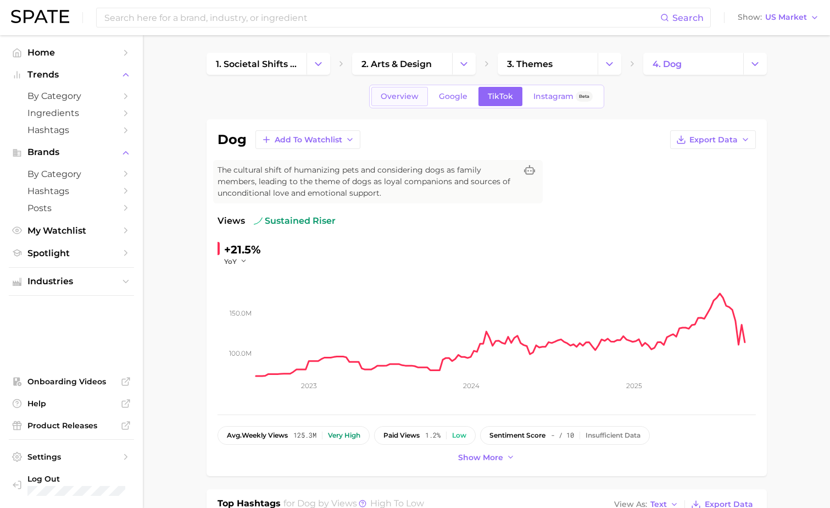
click at [413, 99] on span "Overview" at bounding box center [400, 96] width 38 height 9
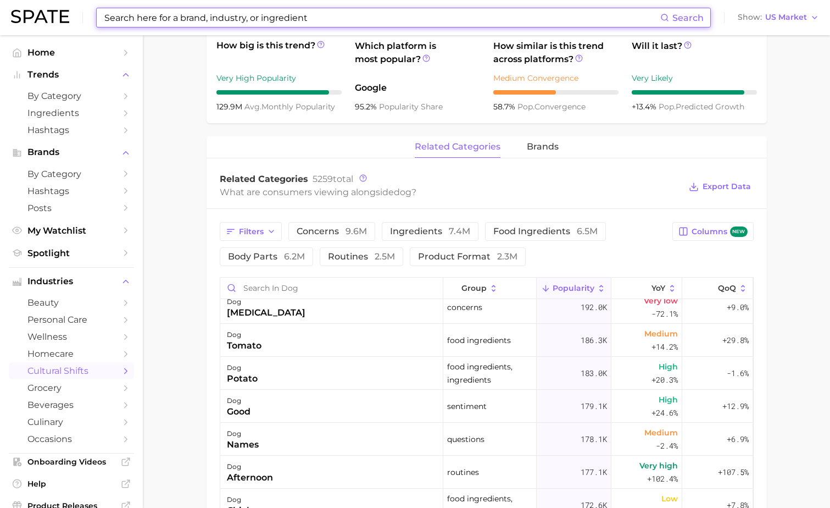
scroll to position [1098, 0]
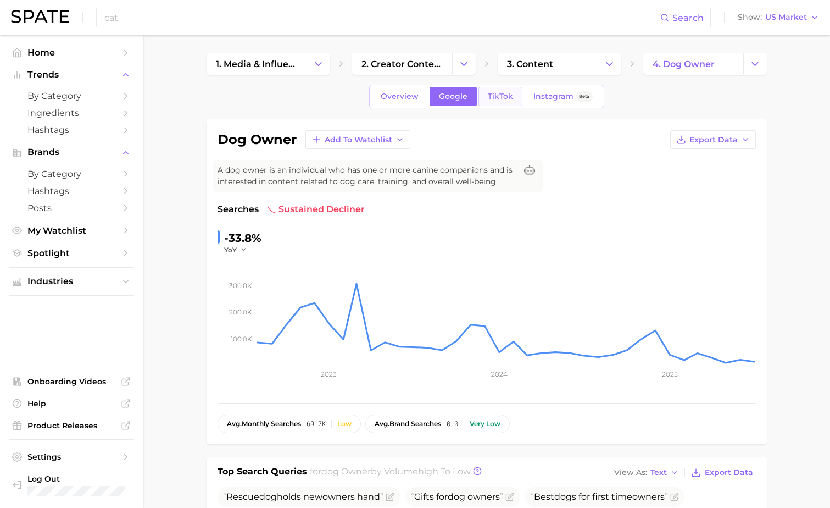
click at [498, 93] on span "TikTok" at bounding box center [500, 96] width 25 height 9
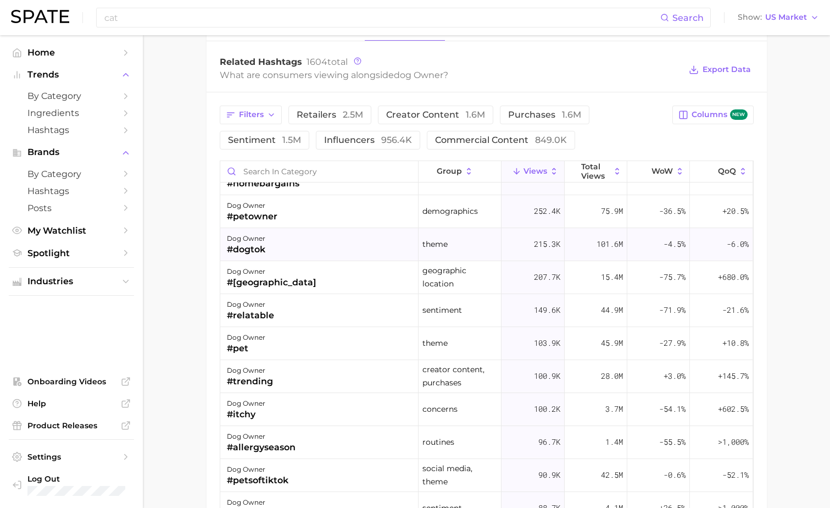
click at [393, 248] on div "dog owner #dogtok" at bounding box center [319, 244] width 198 height 33
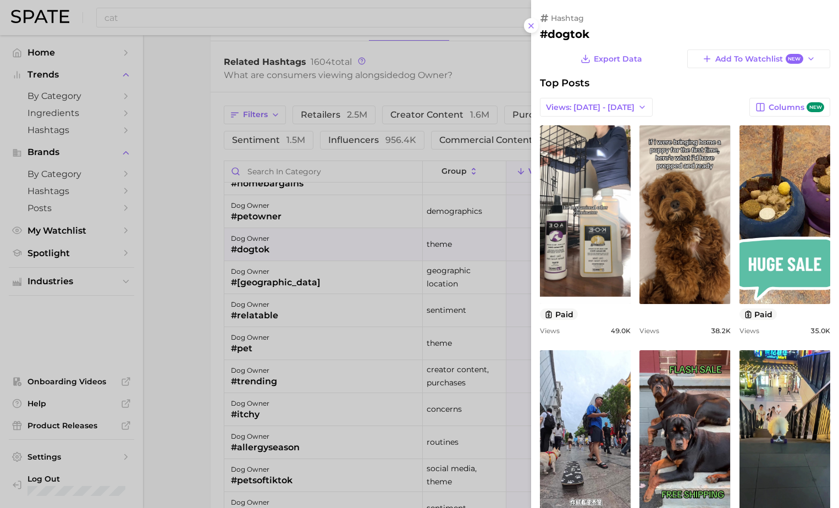
click at [239, 362] on div at bounding box center [419, 254] width 839 height 508
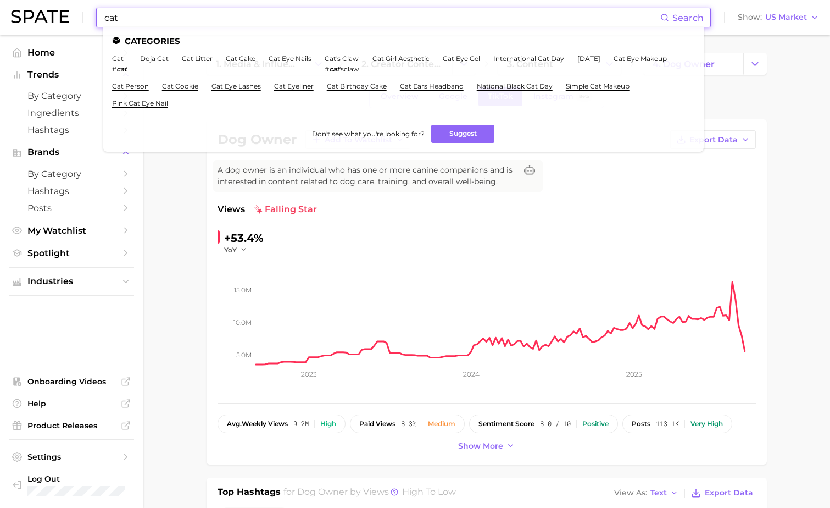
click at [382, 26] on input "cat" at bounding box center [381, 17] width 557 height 19
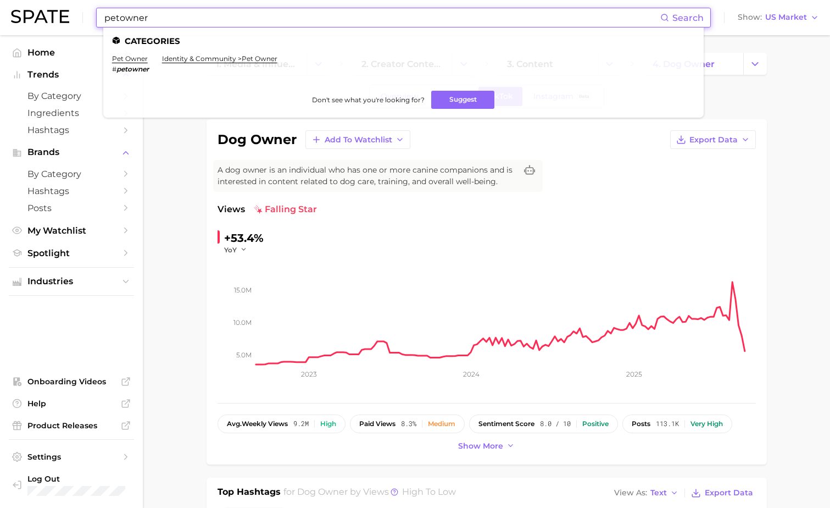
type input "petowner"
click at [260, 91] on li "Don't see what you're looking for? Suggest" at bounding box center [403, 100] width 583 height 18
click at [131, 61] on link "pet owner" at bounding box center [130, 58] width 36 height 8
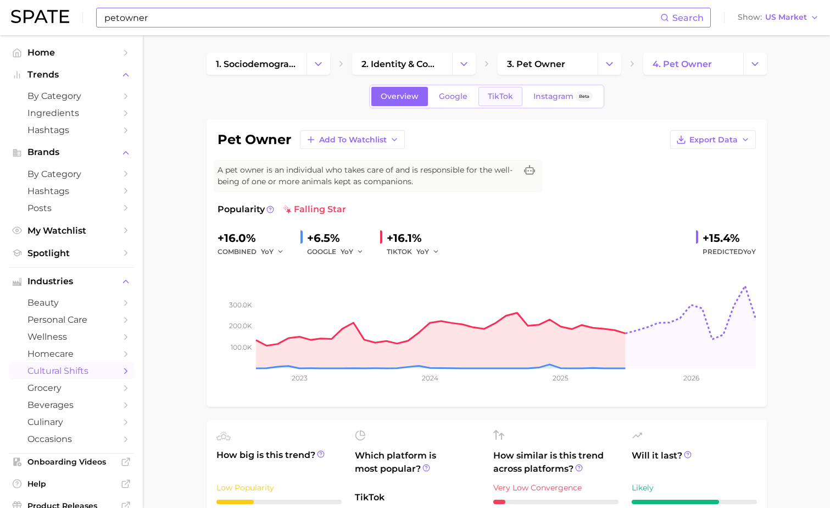
click at [499, 100] on span "TikTok" at bounding box center [500, 96] width 25 height 9
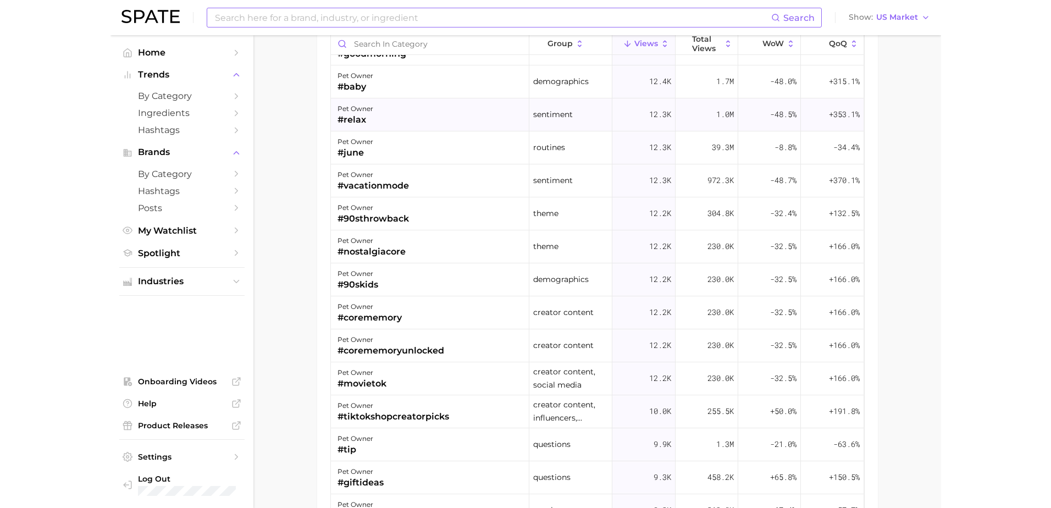
scroll to position [1475, 0]
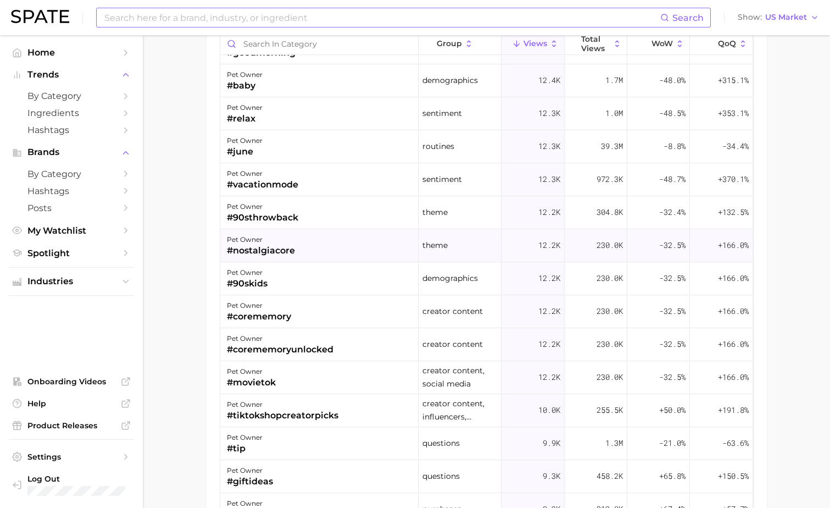
click at [391, 250] on div "pet owner #nostalgiacore" at bounding box center [319, 245] width 198 height 33
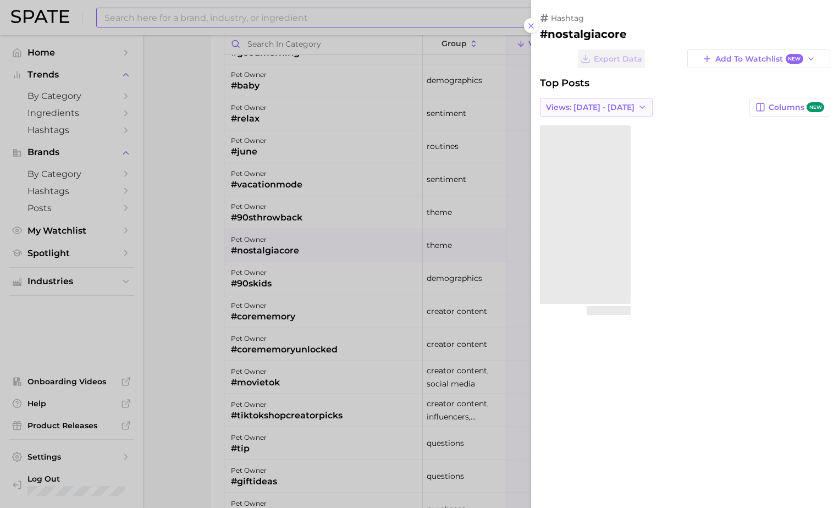
click at [625, 99] on button "Views: [DATE] - [DATE]" at bounding box center [596, 107] width 113 height 19
click at [595, 146] on button "Total Views" at bounding box center [600, 147] width 121 height 20
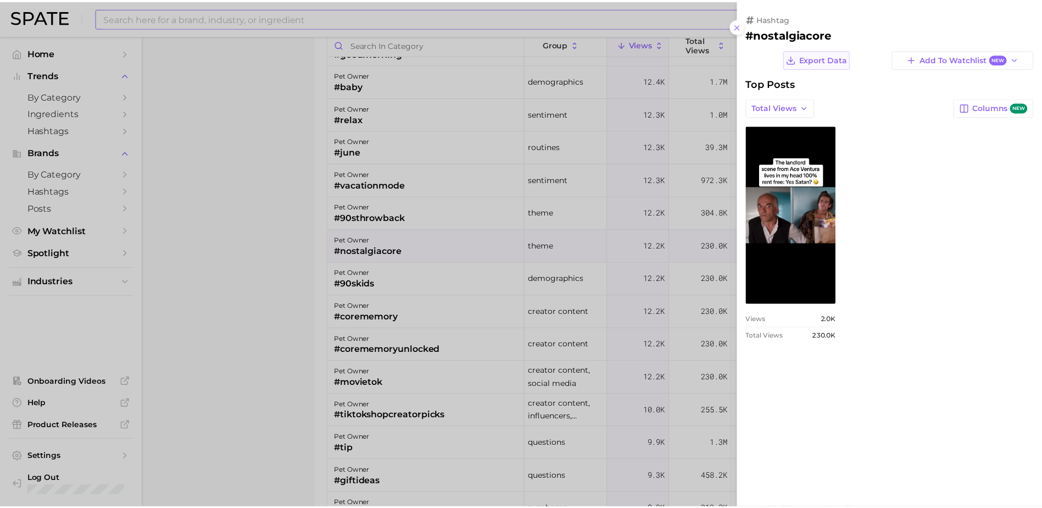
scroll to position [0, 0]
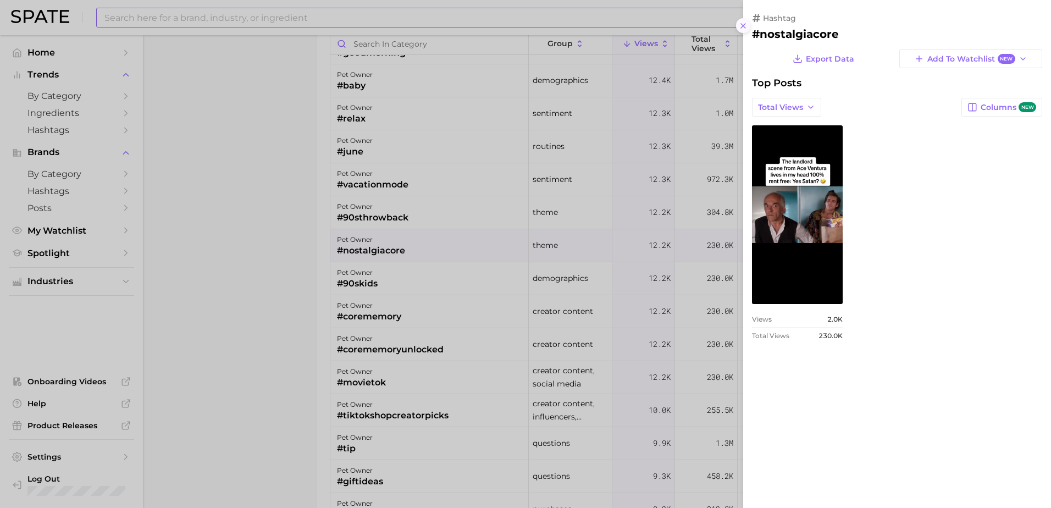
click at [744, 27] on icon at bounding box center [743, 25] width 9 height 9
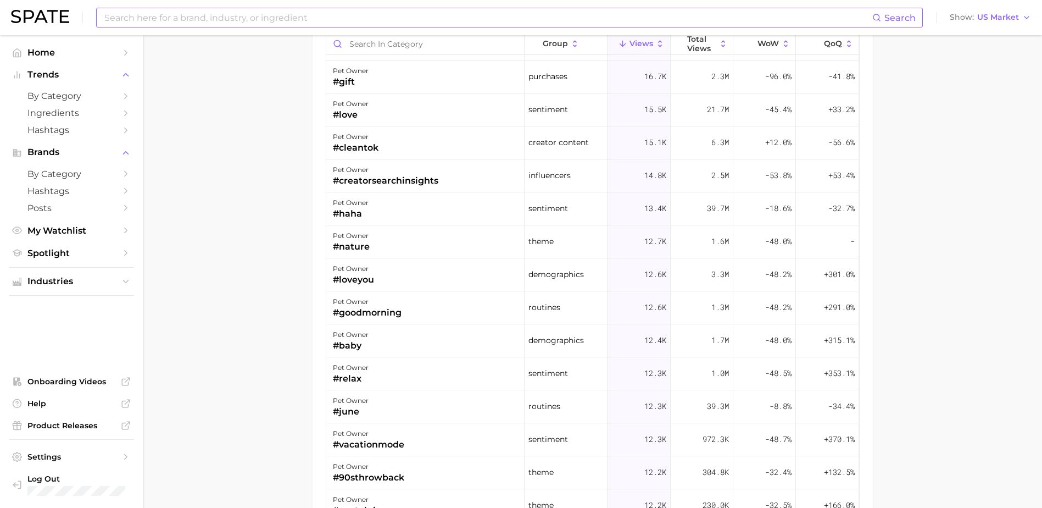
scroll to position [1236, 0]
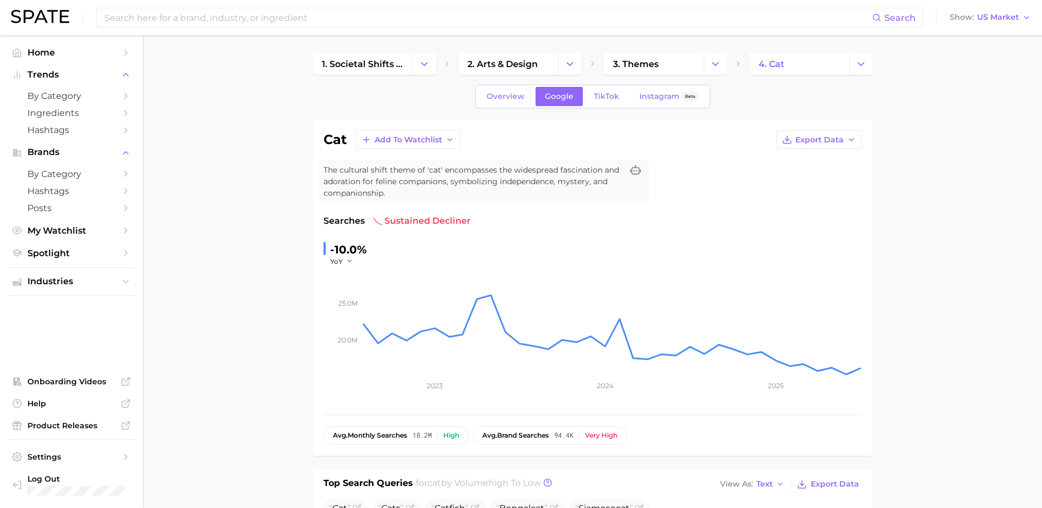
scroll to position [350, 0]
